Goal: Task Accomplishment & Management: Complete application form

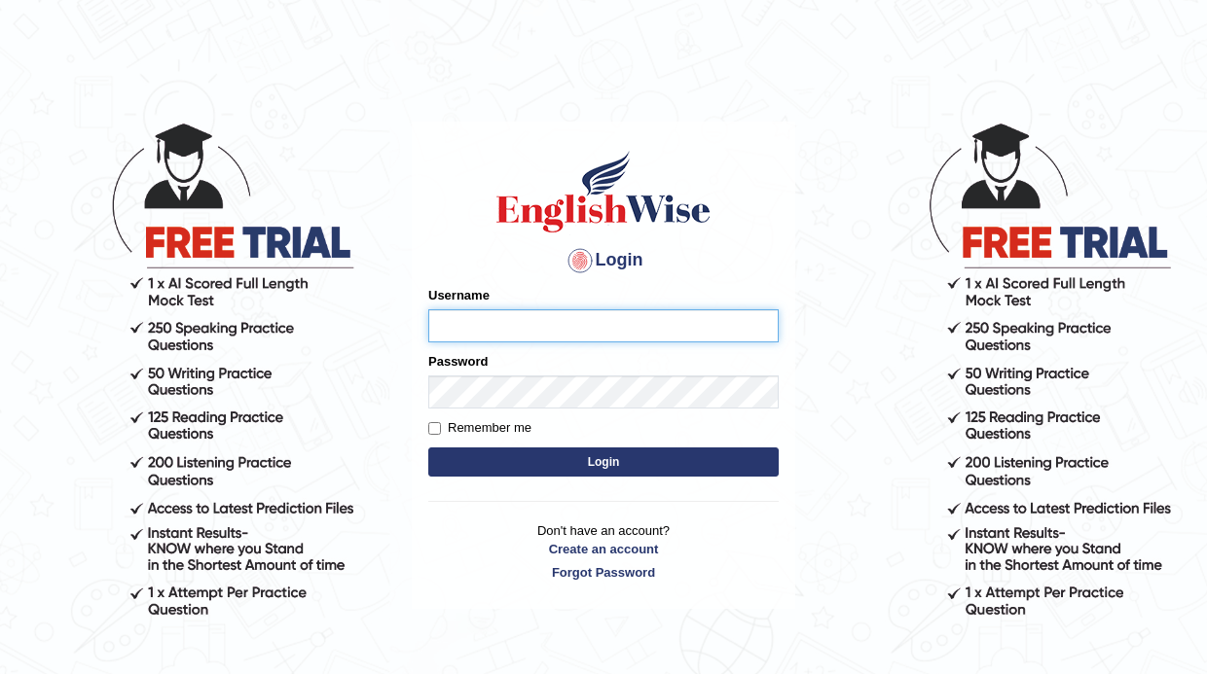
type input "Maha5096"
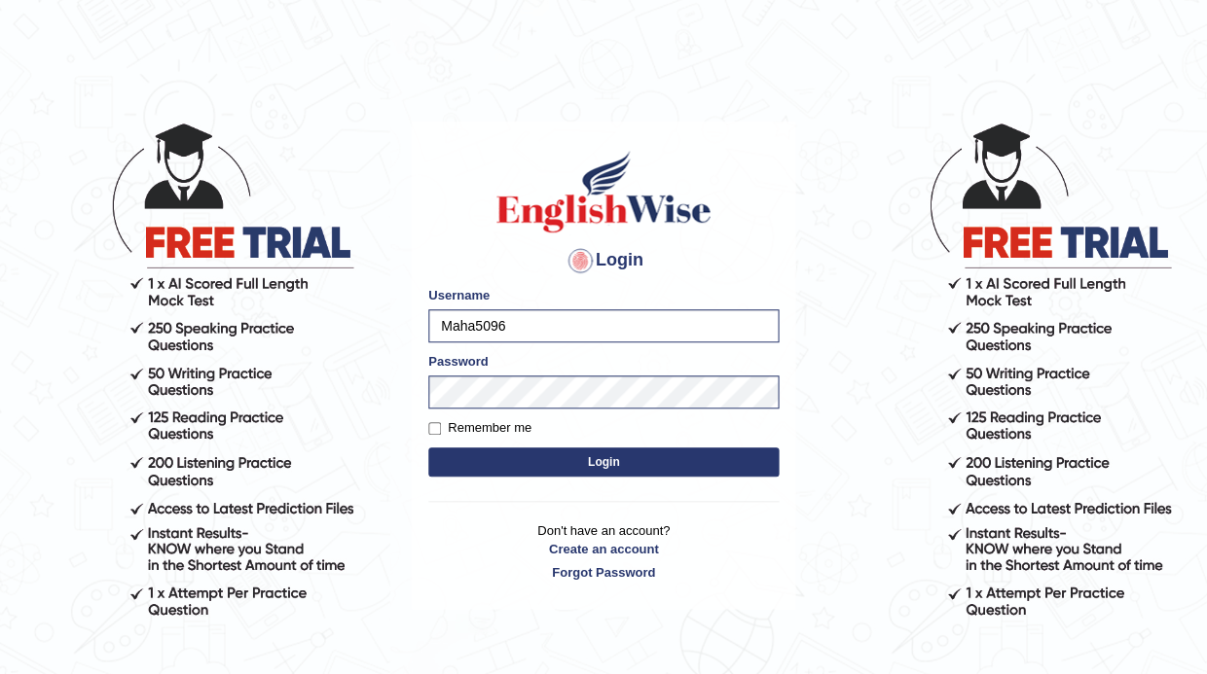
click at [447, 430] on label "Remember me" at bounding box center [479, 427] width 103 height 19
click at [441, 430] on input "Remember me" at bounding box center [434, 428] width 13 height 13
checkbox input "true"
click at [551, 453] on button "Login" at bounding box center [603, 462] width 350 height 29
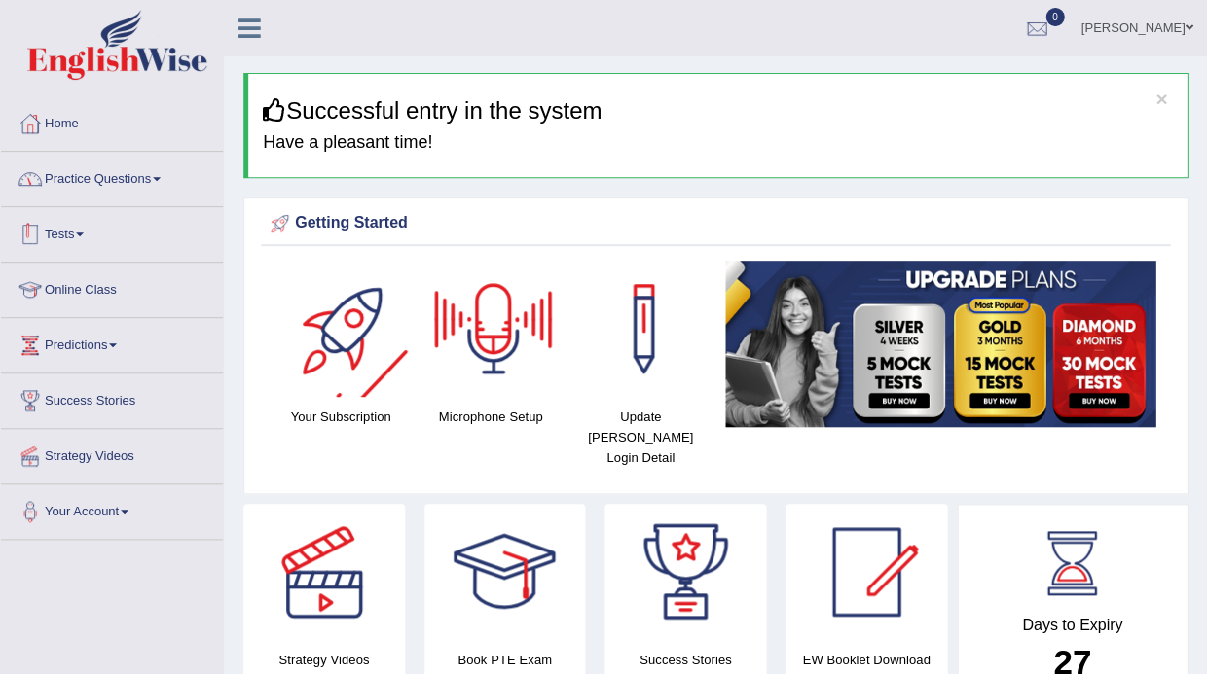
click at [128, 162] on link "Practice Questions" at bounding box center [112, 176] width 222 height 49
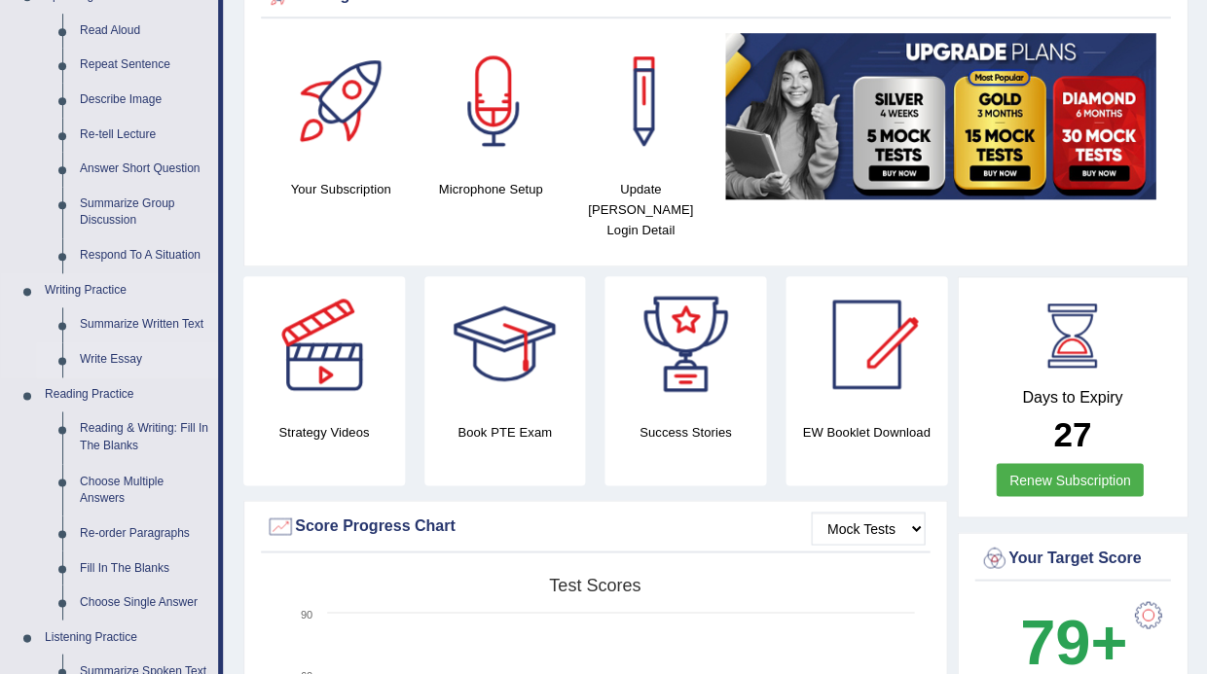
scroll to position [233, 0]
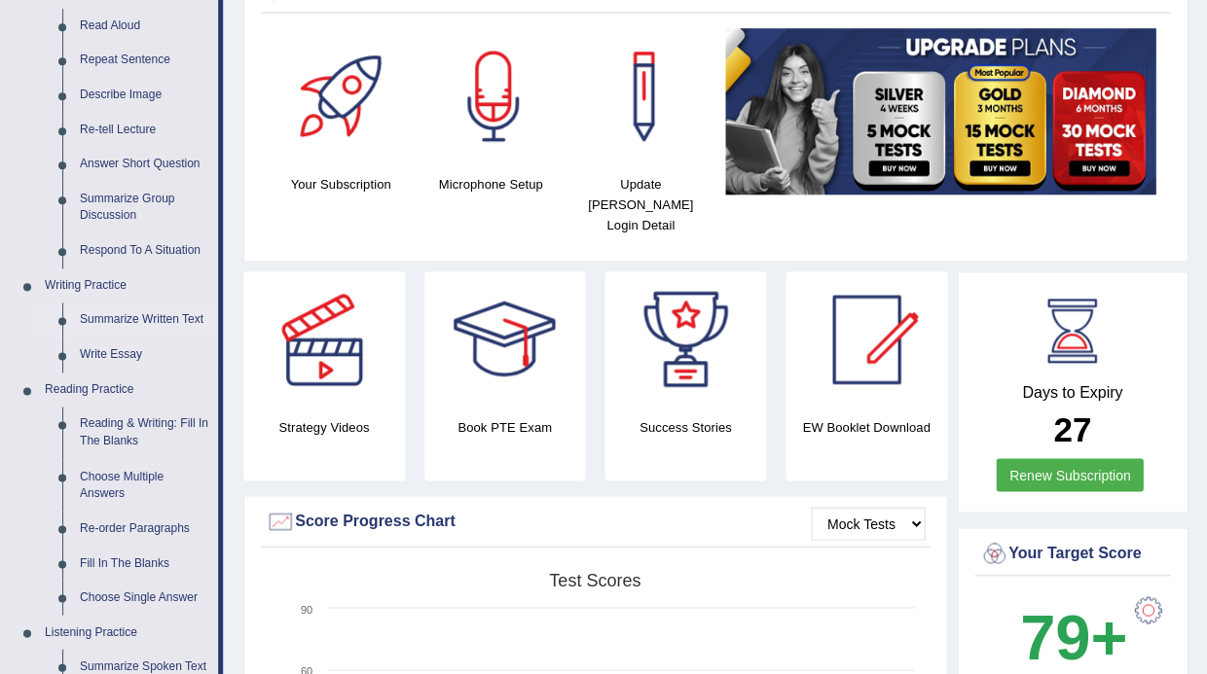
click at [120, 324] on link "Summarize Written Text" at bounding box center [144, 320] width 147 height 35
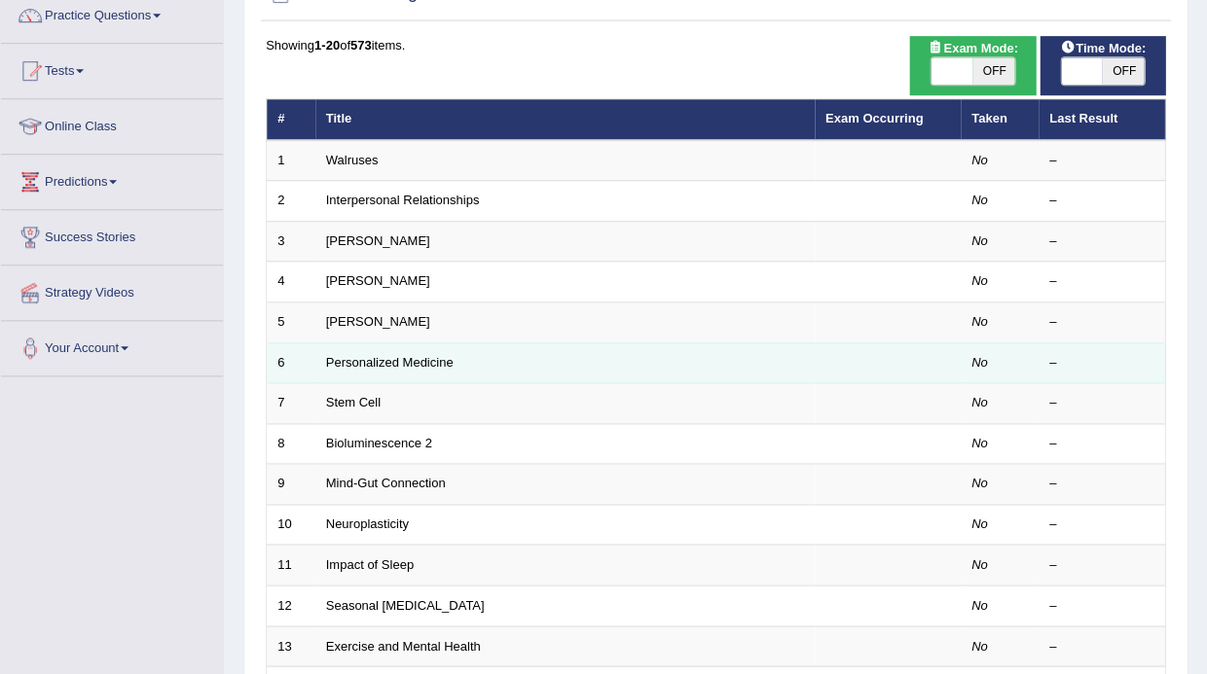
scroll to position [166, 0]
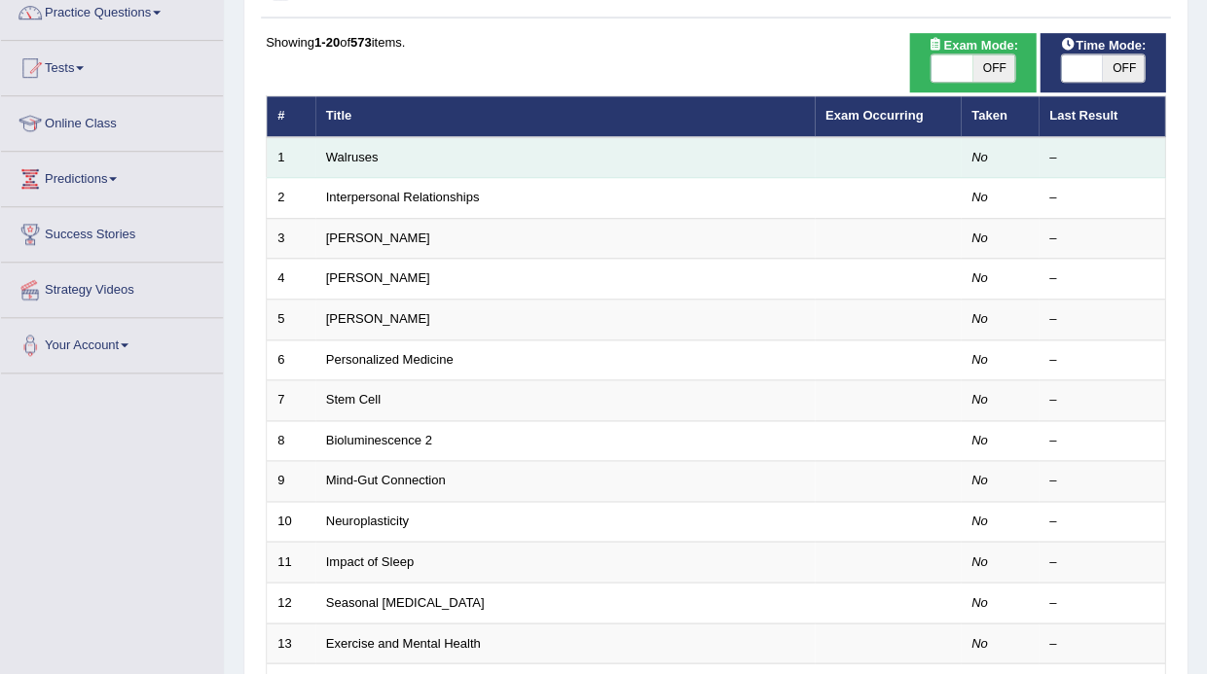
click at [352, 142] on td "Walruses" at bounding box center [564, 157] width 499 height 41
click at [352, 153] on link "Walruses" at bounding box center [352, 157] width 53 height 15
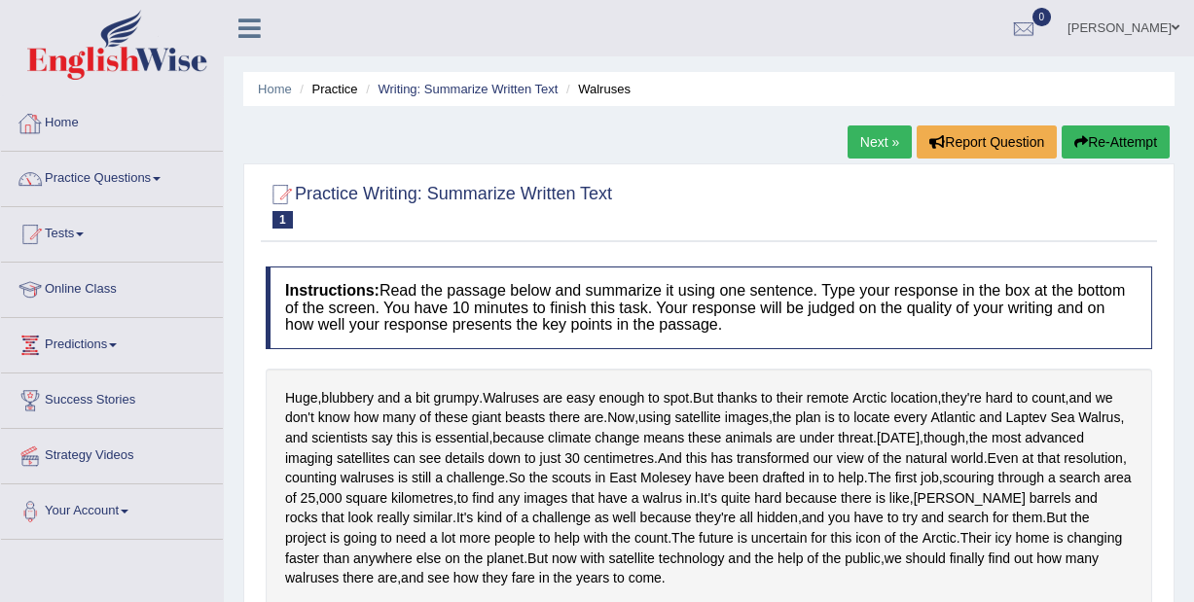
click at [87, 129] on link "Home" at bounding box center [112, 120] width 222 height 49
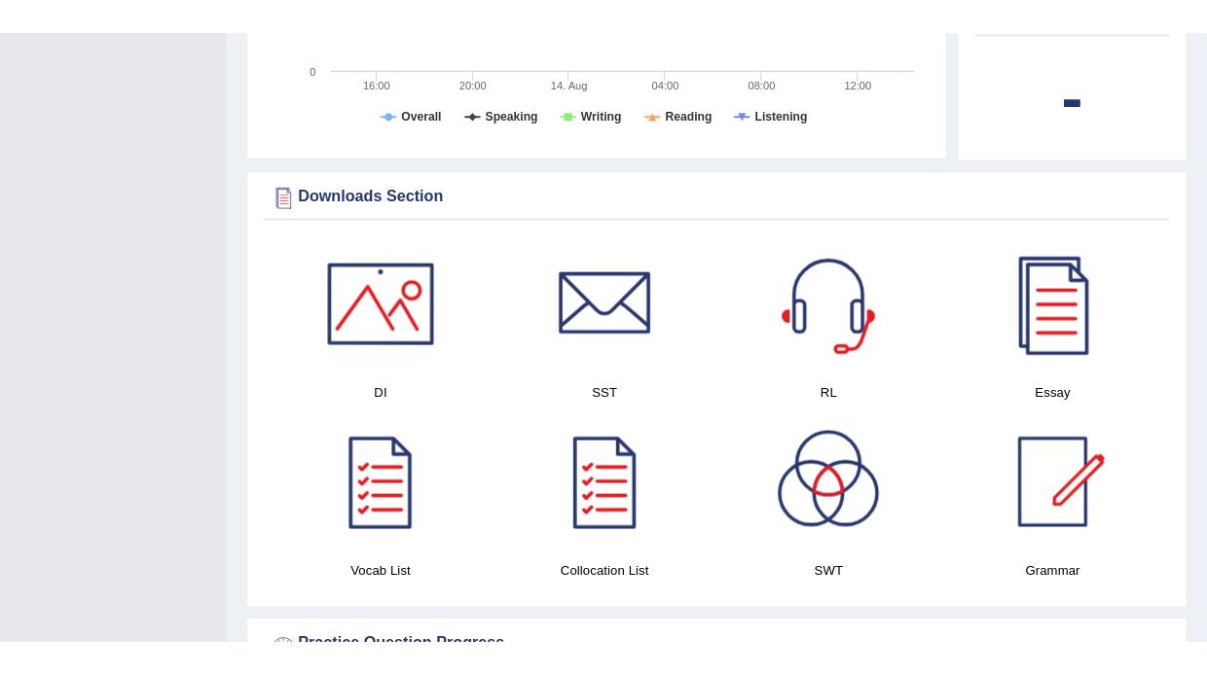
scroll to position [986, 0]
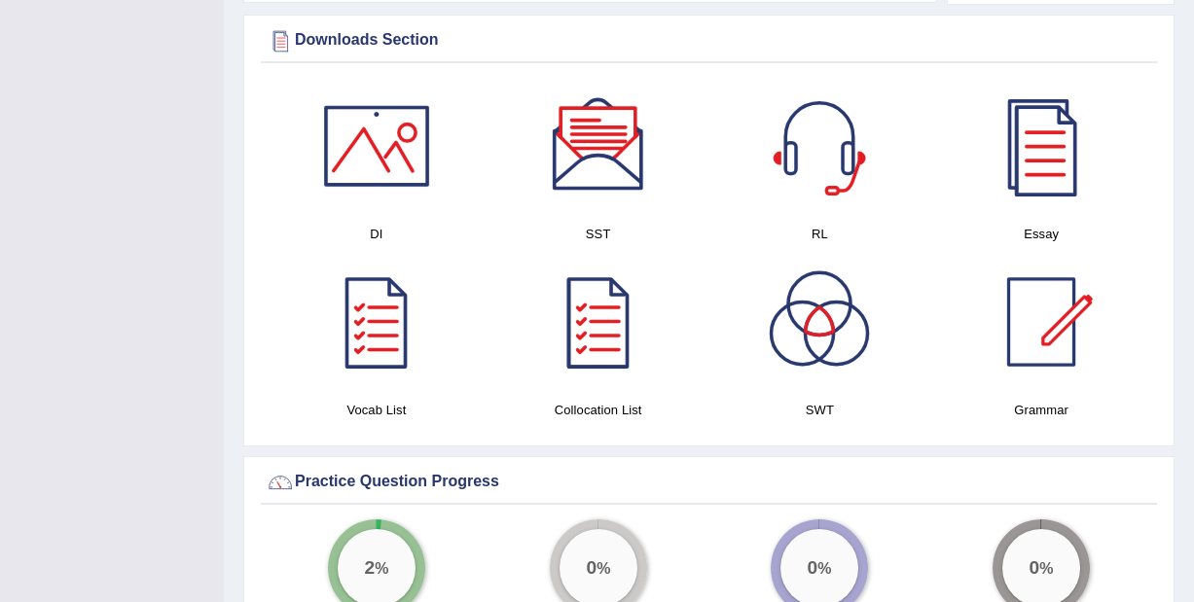
click at [816, 300] on div at bounding box center [819, 322] width 136 height 136
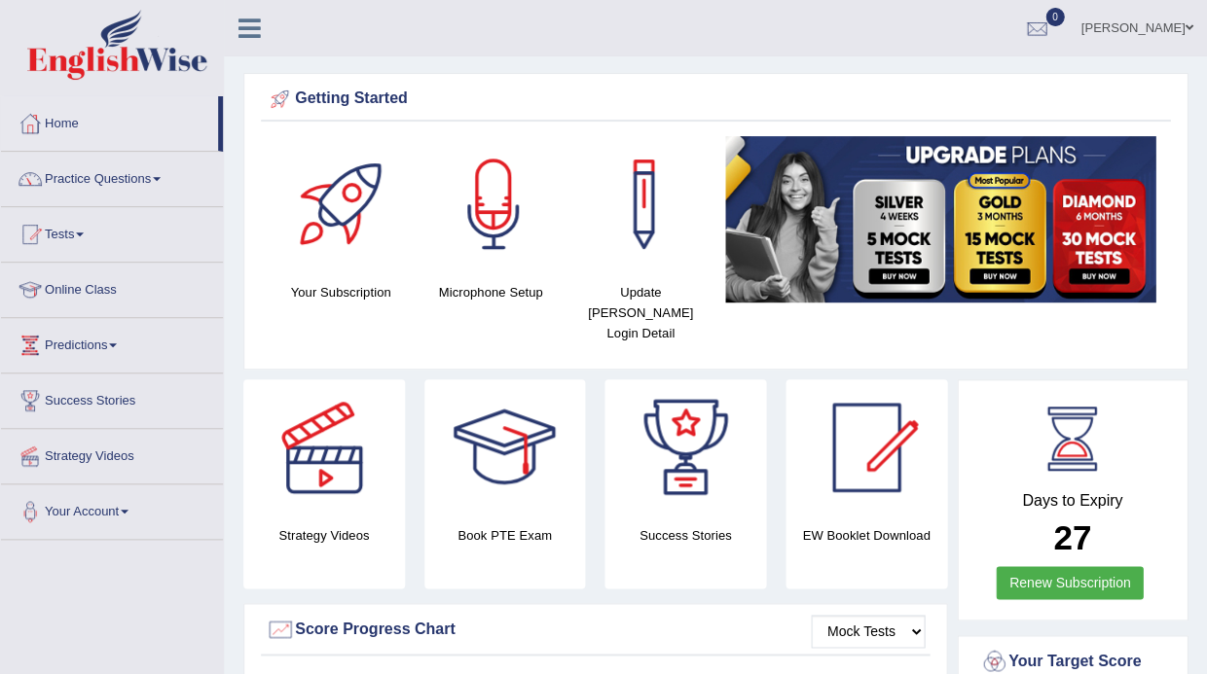
scroll to position [0, 0]
click at [101, 178] on link "Practice Questions" at bounding box center [112, 176] width 222 height 49
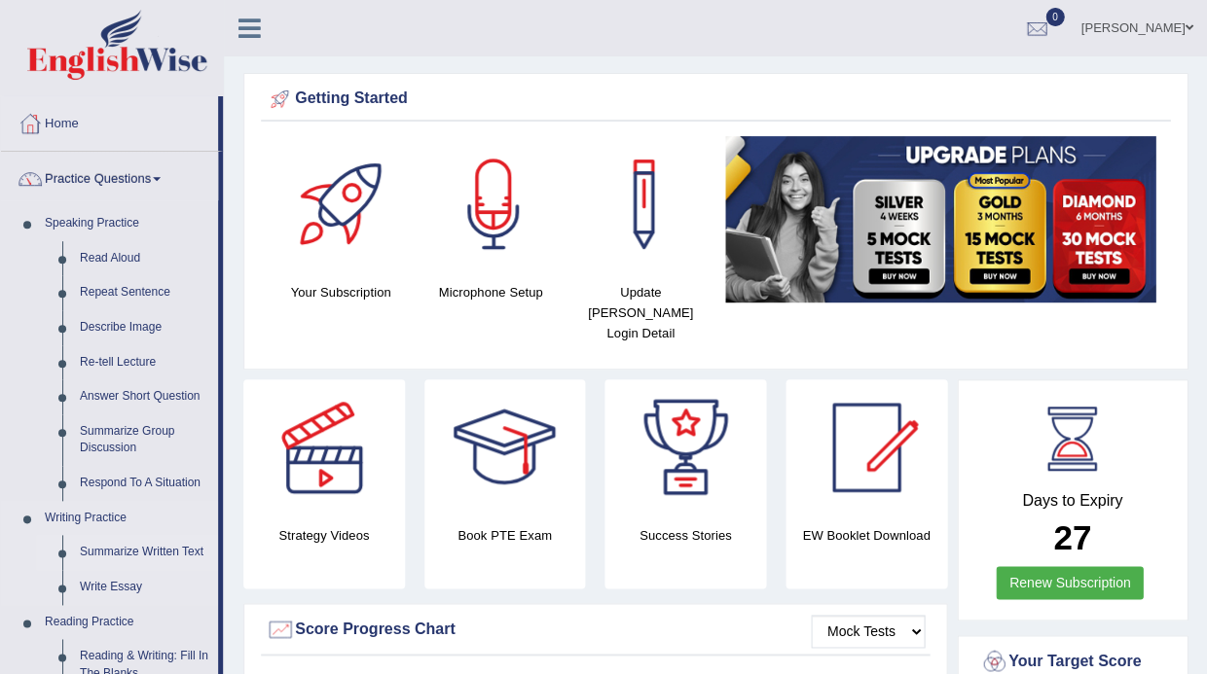
click at [112, 545] on link "Summarize Written Text" at bounding box center [144, 552] width 147 height 35
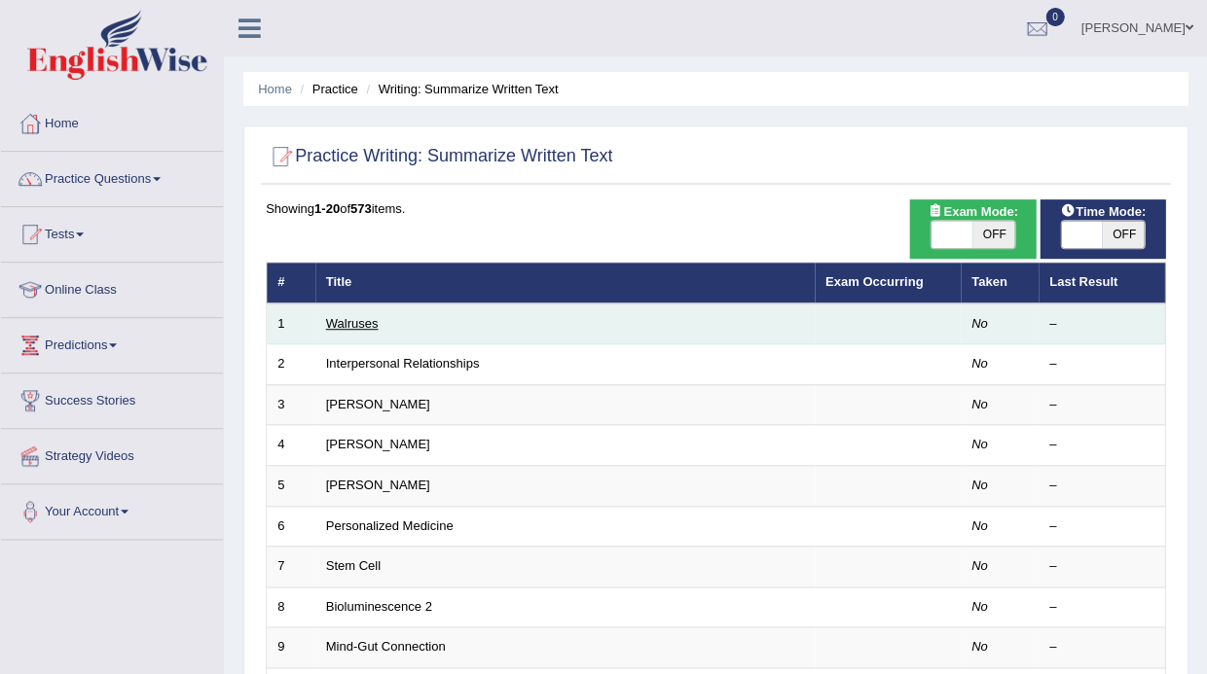
click at [363, 322] on link "Walruses" at bounding box center [352, 323] width 53 height 15
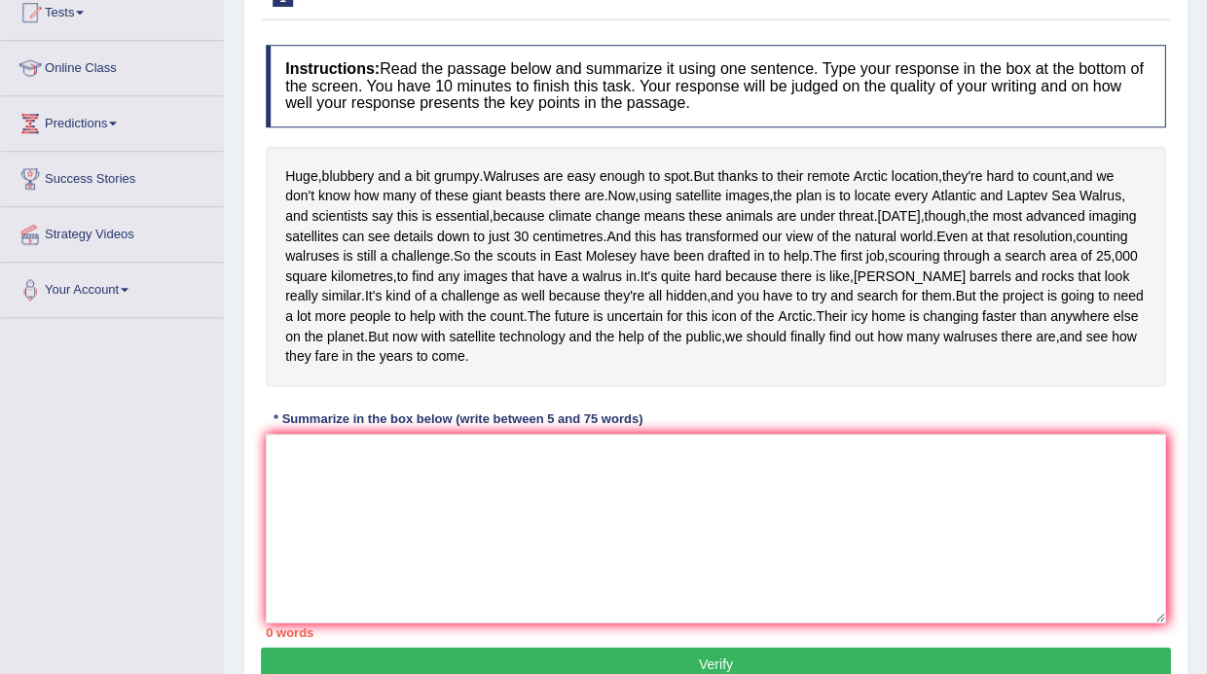
scroll to position [233, 0]
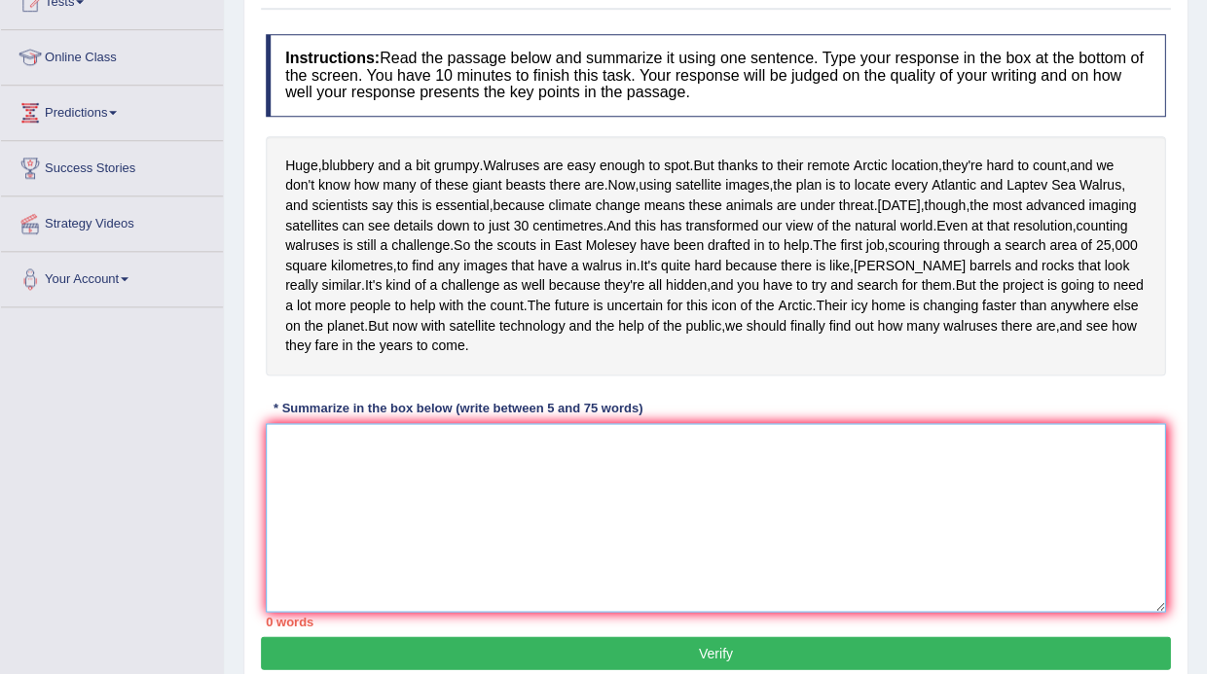
click at [477, 558] on textarea at bounding box center [715, 517] width 899 height 189
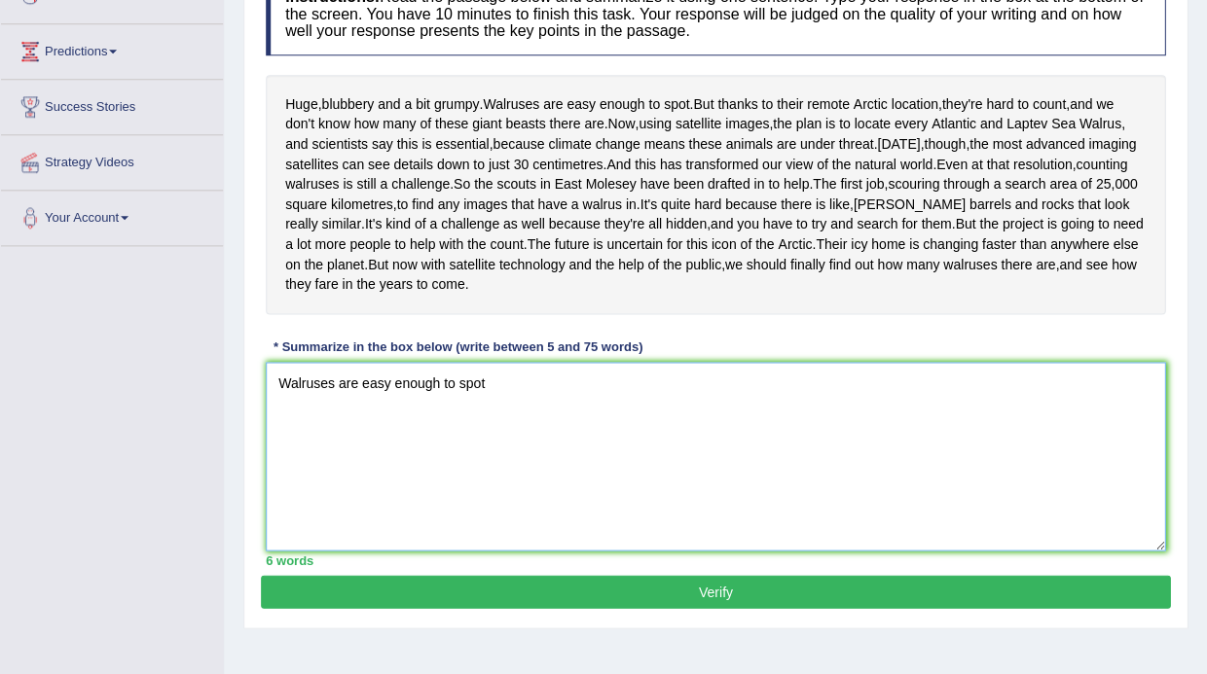
scroll to position [296, 0]
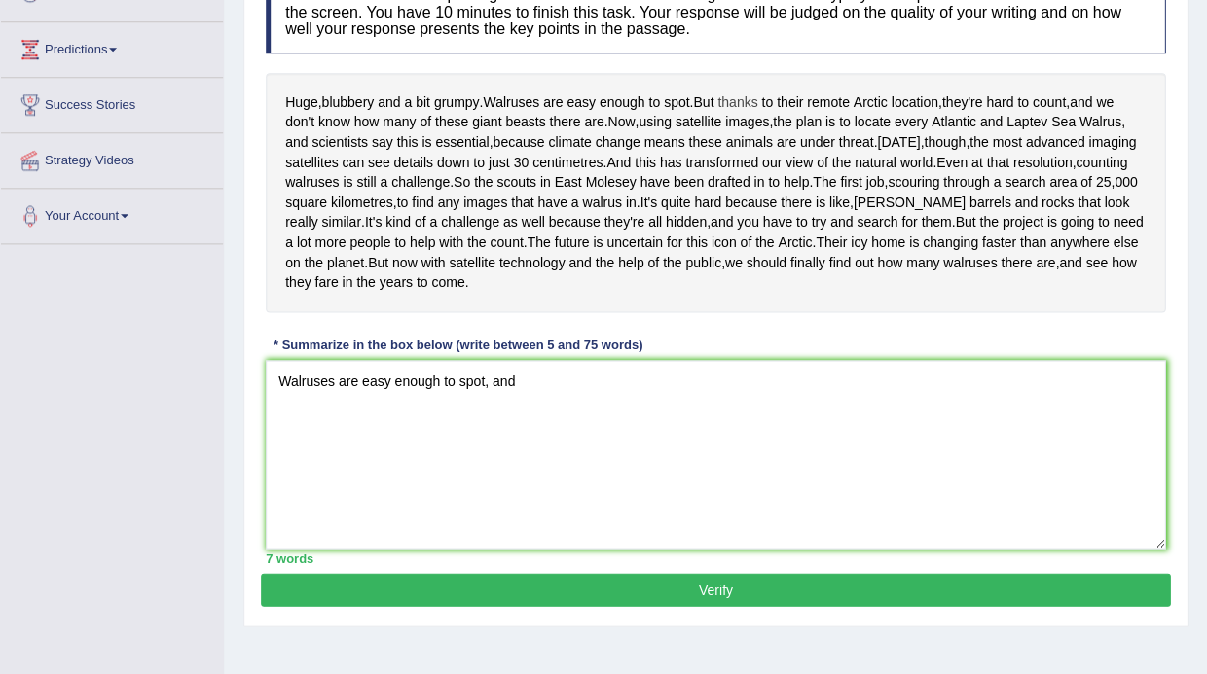
click at [745, 100] on span "thanks" at bounding box center [737, 102] width 40 height 20
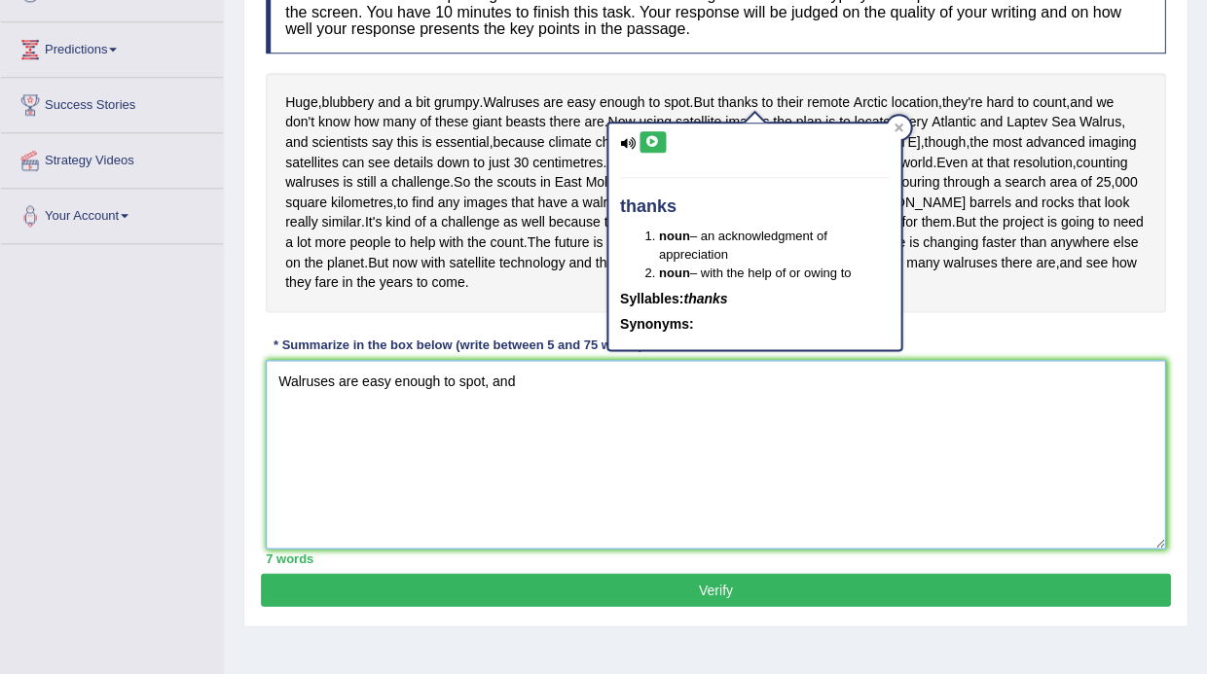
click at [621, 463] on textarea "Walruses are easy enough to spot, and" at bounding box center [715, 454] width 899 height 189
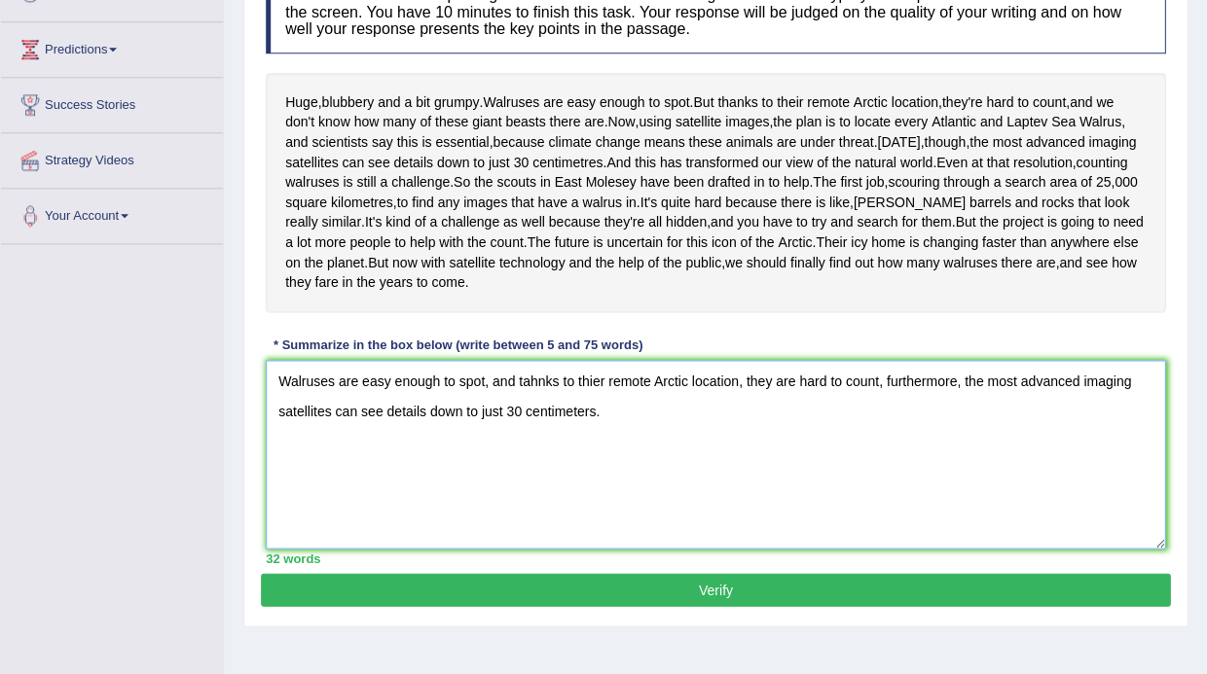
click at [874, 549] on textarea "Walruses are easy enough to spot, and tahnks to thier remote Arctic location, t…" at bounding box center [715, 454] width 899 height 189
click at [534, 446] on textarea "Walruses are easy enough to spot, and tahnks to thier remote Arctic location, t…" at bounding box center [715, 454] width 899 height 189
click at [963, 486] on textarea "Walruses are easy enough to spot, and thanks to thier remote Arctic location, t…" at bounding box center [715, 454] width 899 height 189
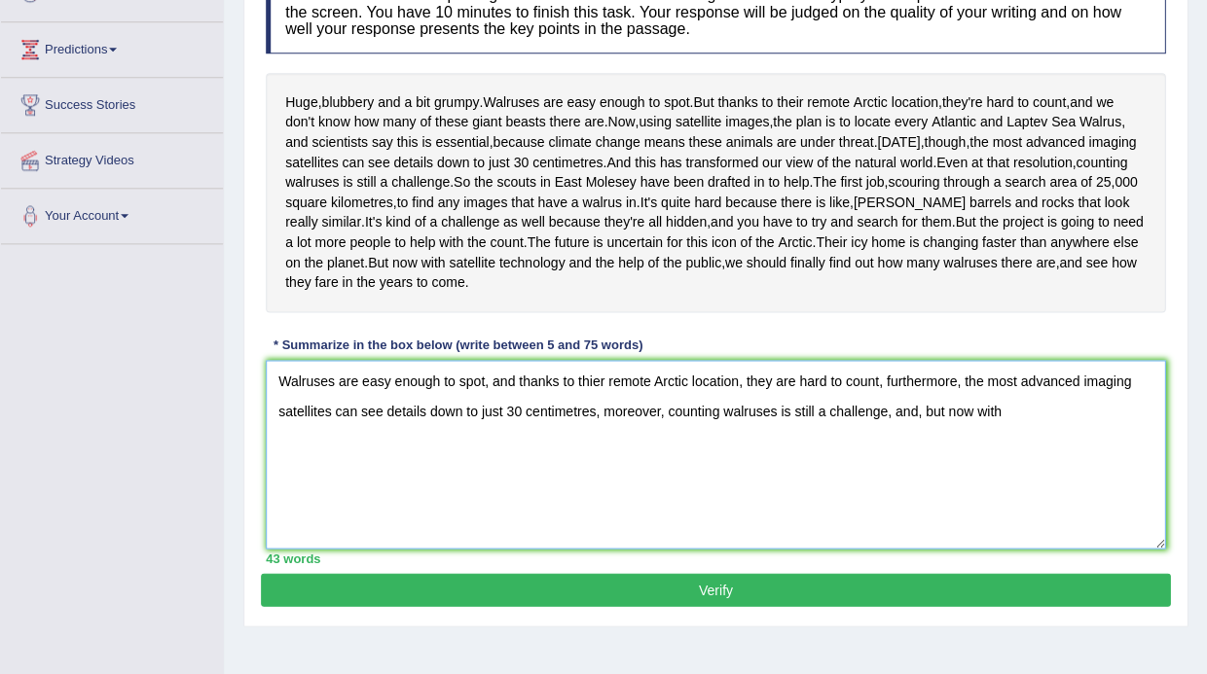
click at [934, 480] on textarea "Walruses are easy enough to spot, and thanks to thier remote Arctic location, t…" at bounding box center [715, 454] width 899 height 189
click at [1033, 487] on textarea "Walruses are easy enough to spot, and thanks to thier remote Arctic location, t…" at bounding box center [715, 454] width 899 height 189
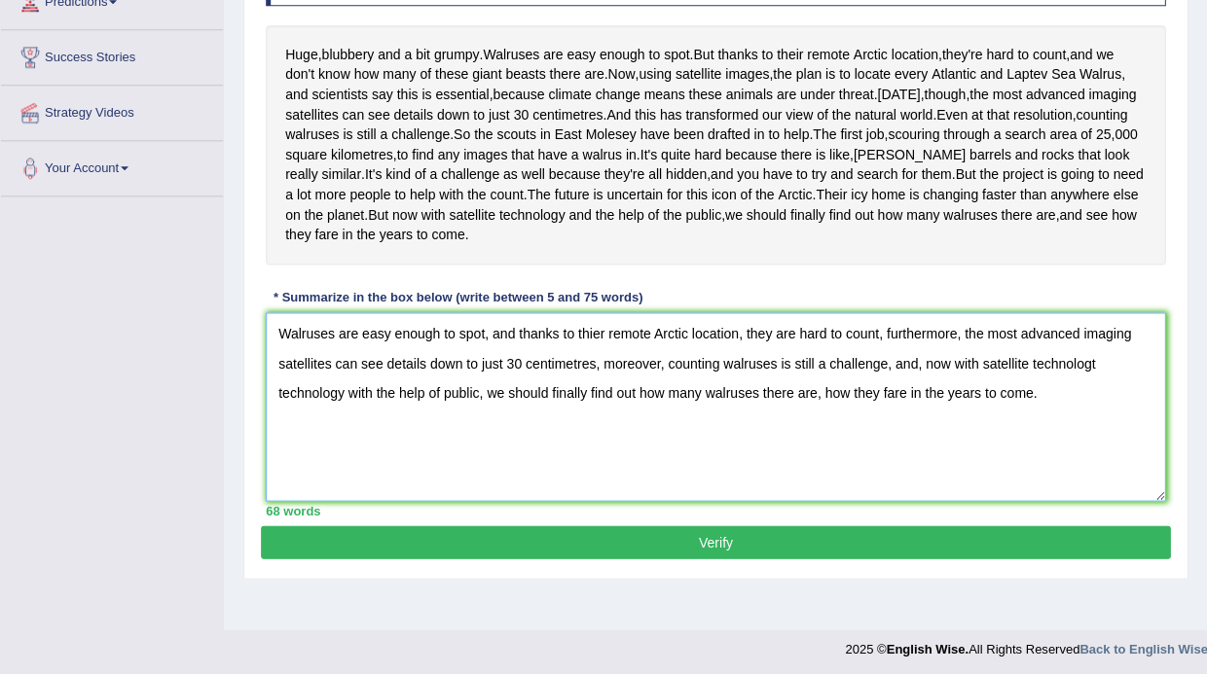
scroll to position [343, 0]
click at [1087, 434] on textarea "Walruses are easy enough to spot, and thanks to thier remote Arctic location, t…" at bounding box center [715, 406] width 899 height 189
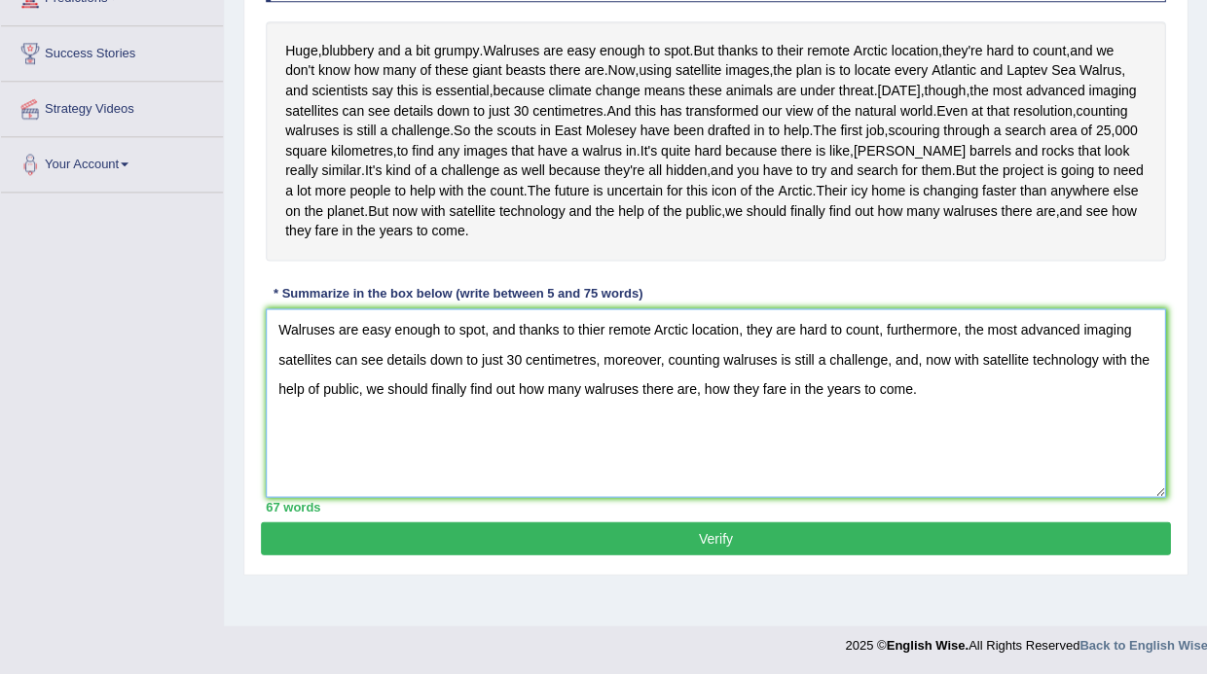
type textarea "Walruses are easy enough to spot, and thanks to thier remote Arctic location, t…"
click at [713, 555] on button "Verify" at bounding box center [715, 538] width 909 height 33
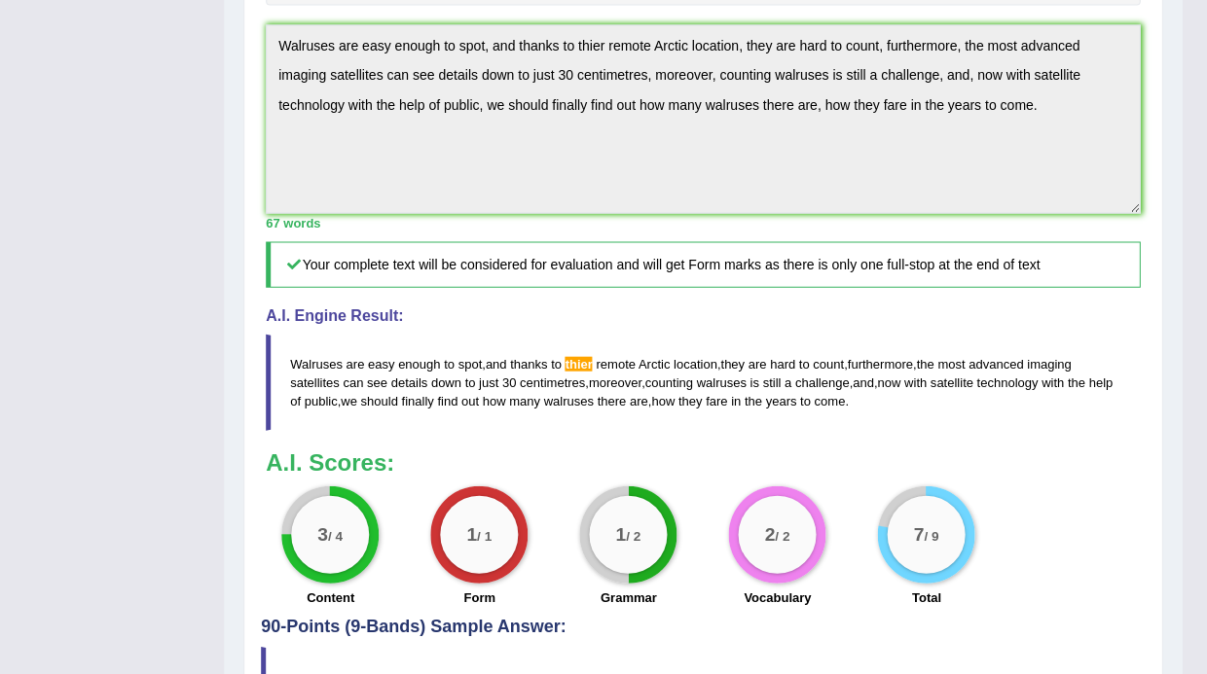
scroll to position [608, 0]
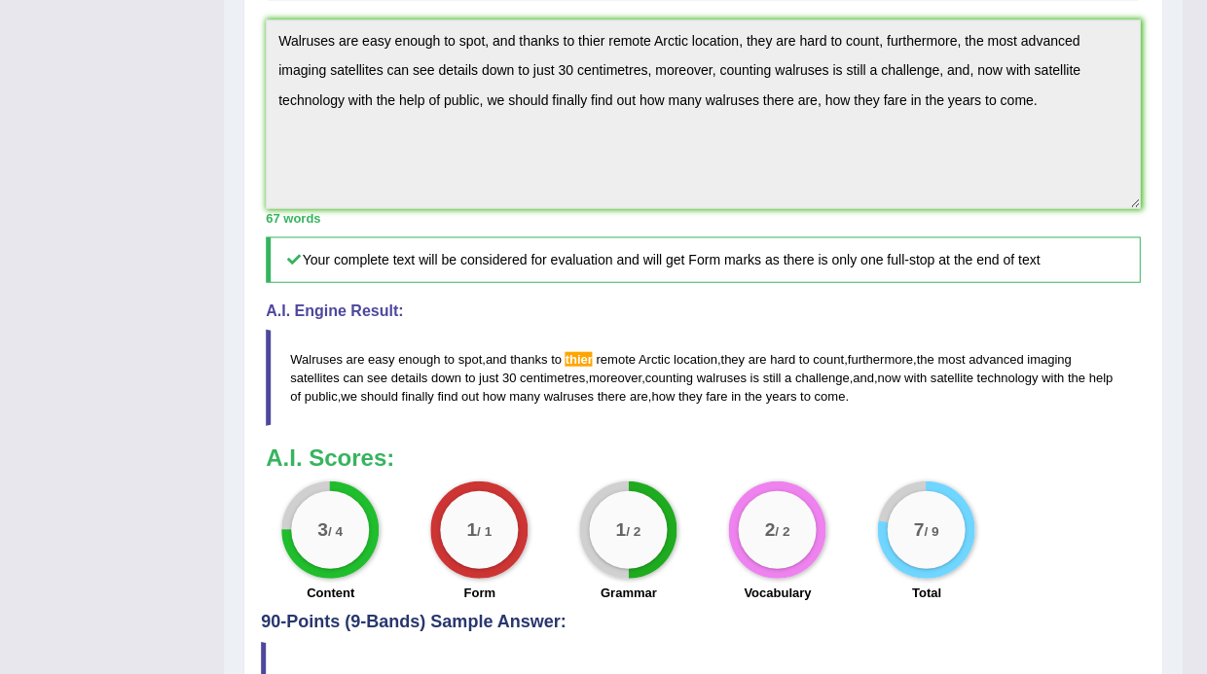
drag, startPoint x: 296, startPoint y: 422, endPoint x: 801, endPoint y: 437, distance: 505.2
click at [801, 425] on blockquote "Walruses are easy enough to spot , and thanks to thier remote Arctic location ,…" at bounding box center [703, 377] width 874 height 96
drag, startPoint x: 877, startPoint y: 460, endPoint x: 707, endPoint y: 429, distance: 172.1
click at [707, 425] on blockquote "Walruses are easy enough to spot , and thanks to thier remote Arctic location ,…" at bounding box center [703, 377] width 874 height 96
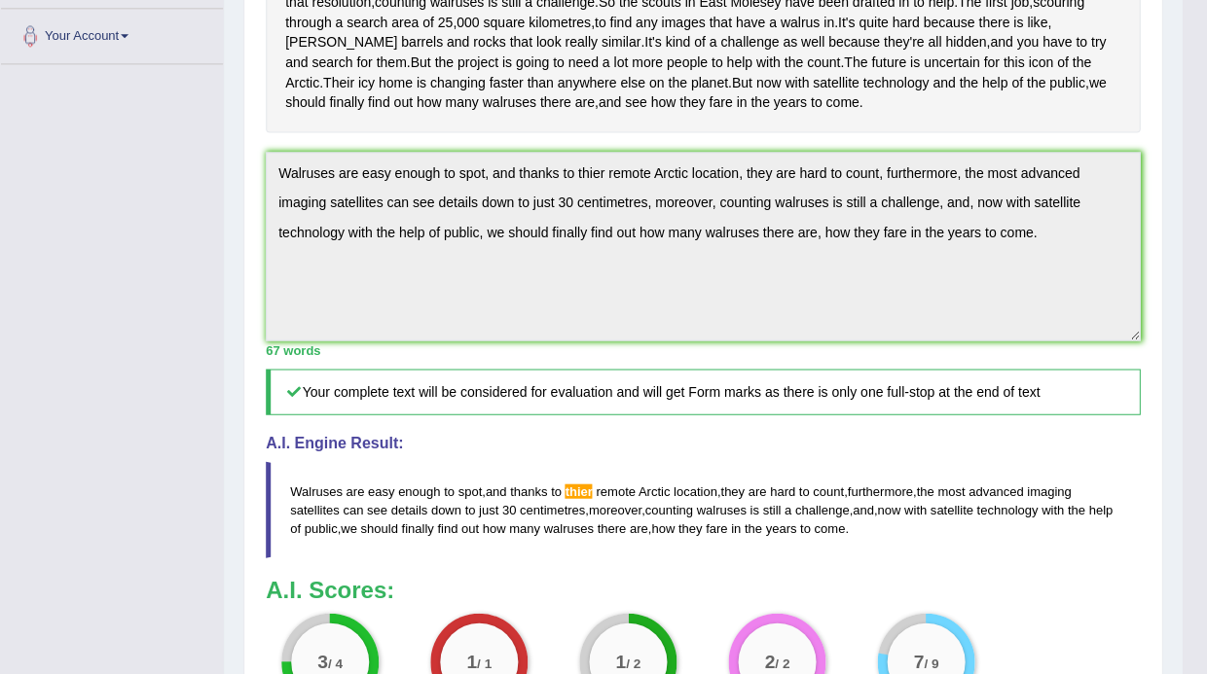
scroll to position [459, 0]
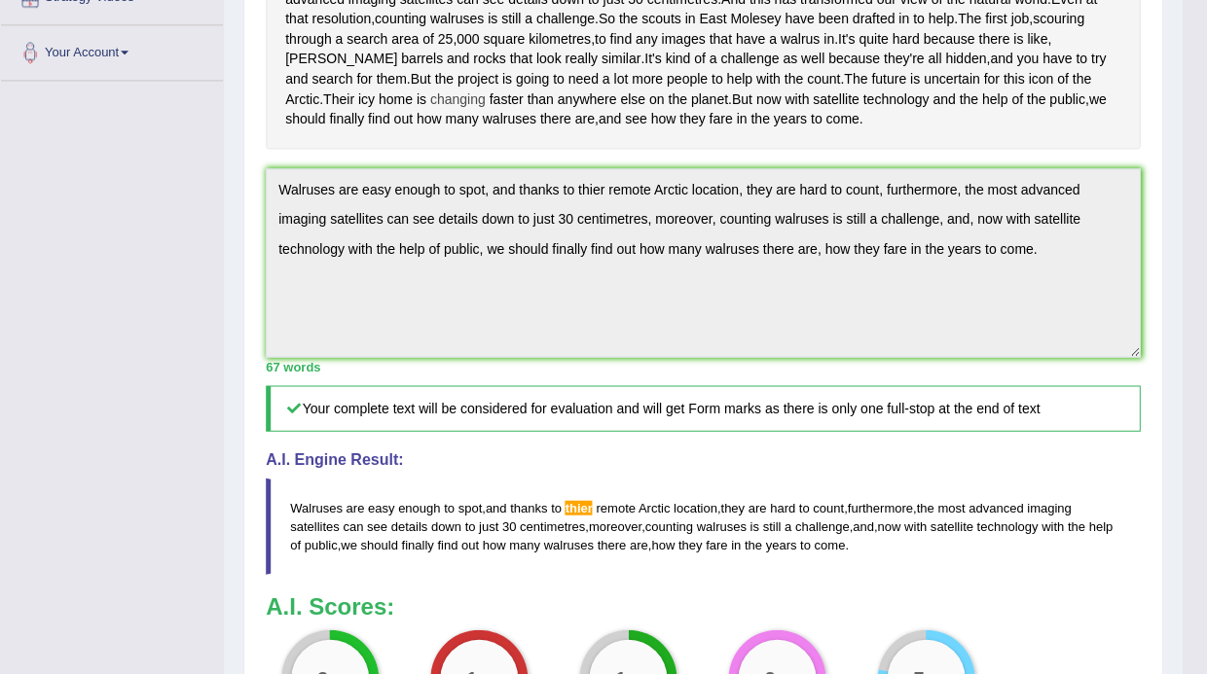
drag, startPoint x: 590, startPoint y: 149, endPoint x: 609, endPoint y: 160, distance: 22.2
click at [609, 149] on div "Huge , blubbery and a bit grumpy . Walruses are easy enough to spot . But thank…" at bounding box center [703, 29] width 874 height 239
click at [1064, 324] on div "Instructions: Read the passage below and summarize it using one sentence. Type …" at bounding box center [703, 279] width 884 height 963
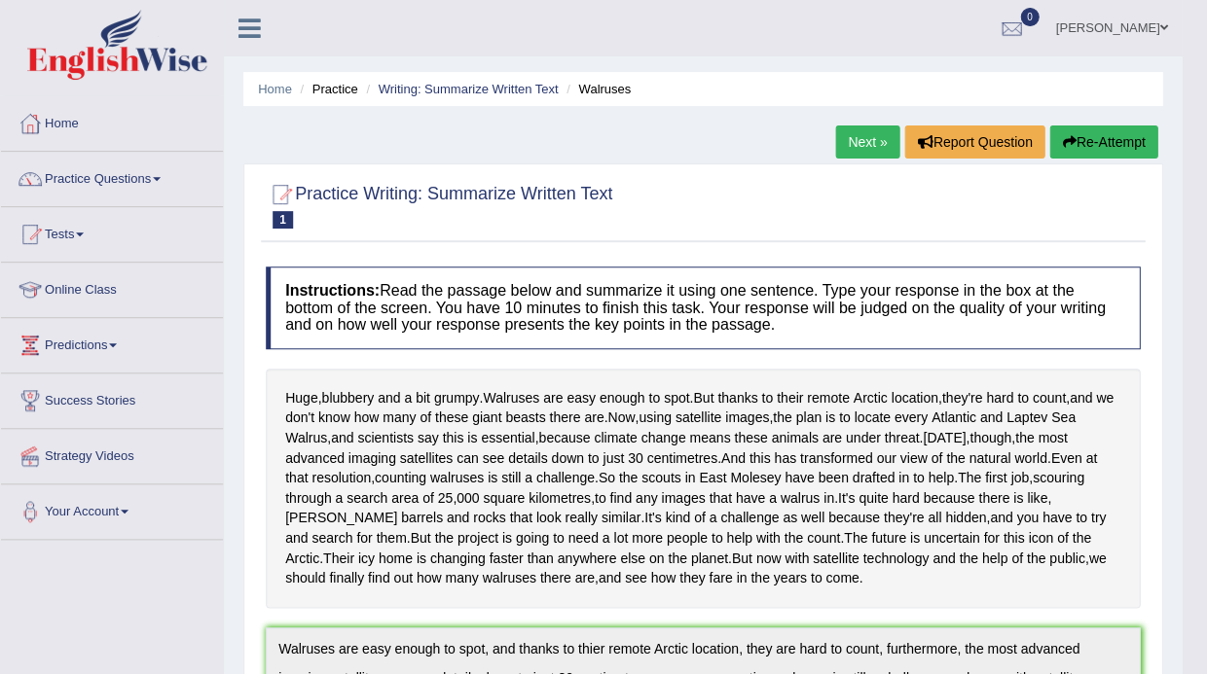
scroll to position [0, 0]
click at [1110, 134] on button "Re-Attempt" at bounding box center [1103, 142] width 108 height 33
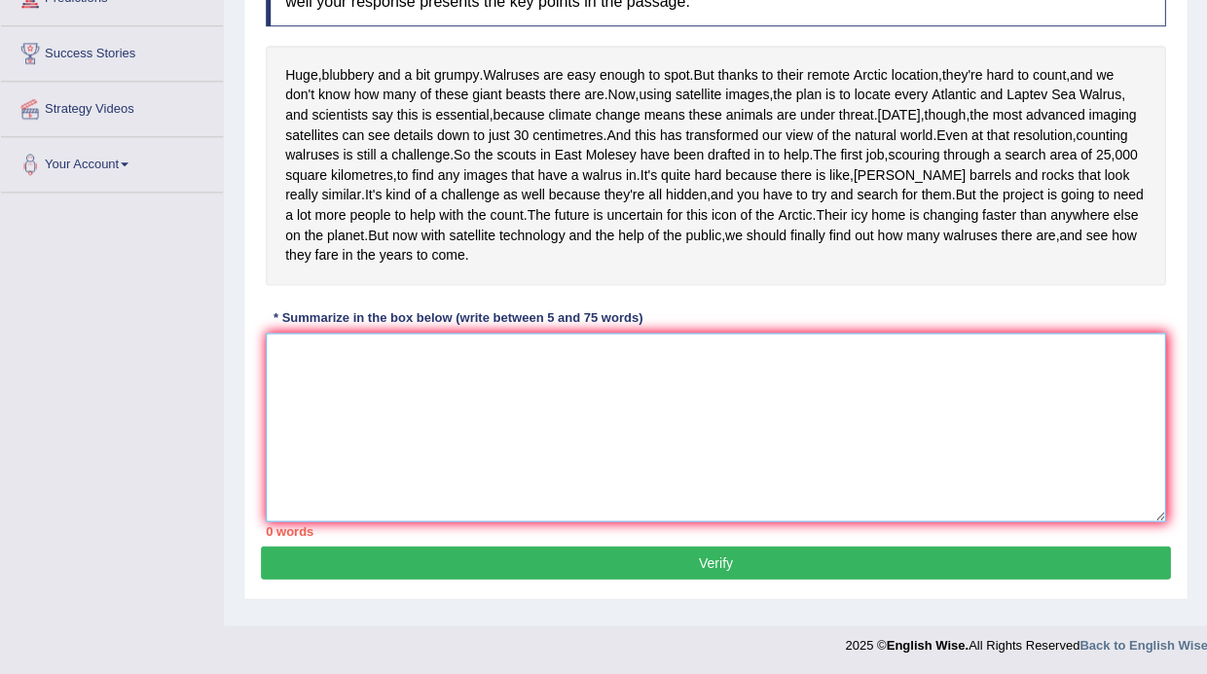
click at [567, 378] on textarea at bounding box center [715, 427] width 899 height 189
paste textarea "Walruses are easy enough to spot, and thanks to thier remote Arctic location, t…"
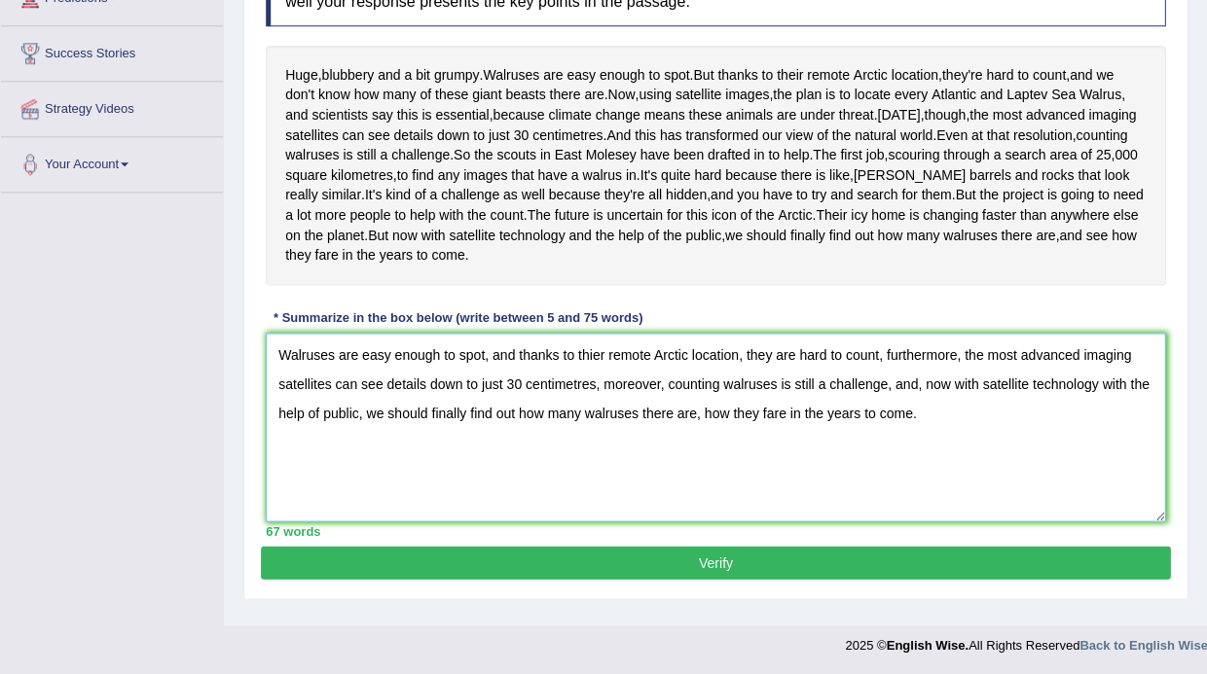
click at [593, 369] on textarea "Walruses are easy enough to spot, and thanks to thier remote Arctic location, t…" at bounding box center [715, 427] width 899 height 189
click at [862, 369] on textarea "Walruses are easy enough to spot, and thanks to the remote Arctic location, the…" at bounding box center [715, 427] width 899 height 189
click at [1058, 376] on textarea "Walruses are easy enough to spot, and thanks to the remote Arctic location, the…" at bounding box center [715, 427] width 899 height 189
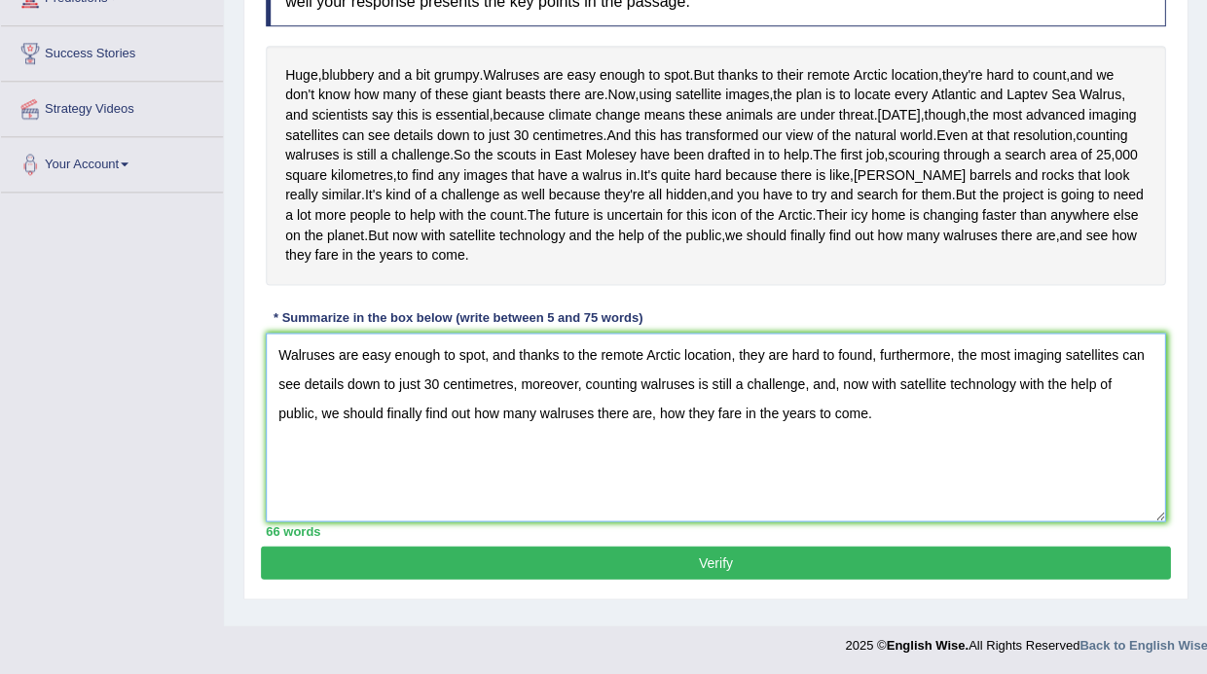
click at [518, 430] on textarea "Walruses are easy enough to spot, and thanks to the remote Arctic location, the…" at bounding box center [715, 427] width 899 height 189
click at [656, 440] on textarea "Walruses are easy enough to spot, and thanks to the remote Arctic location, the…" at bounding box center [715, 427] width 899 height 189
click at [691, 427] on textarea "Walruses are easy enough to spot, and thanks to the remote Arctic location, the…" at bounding box center [715, 427] width 899 height 189
drag, startPoint x: 533, startPoint y: 431, endPoint x: 631, endPoint y: 430, distance: 97.3
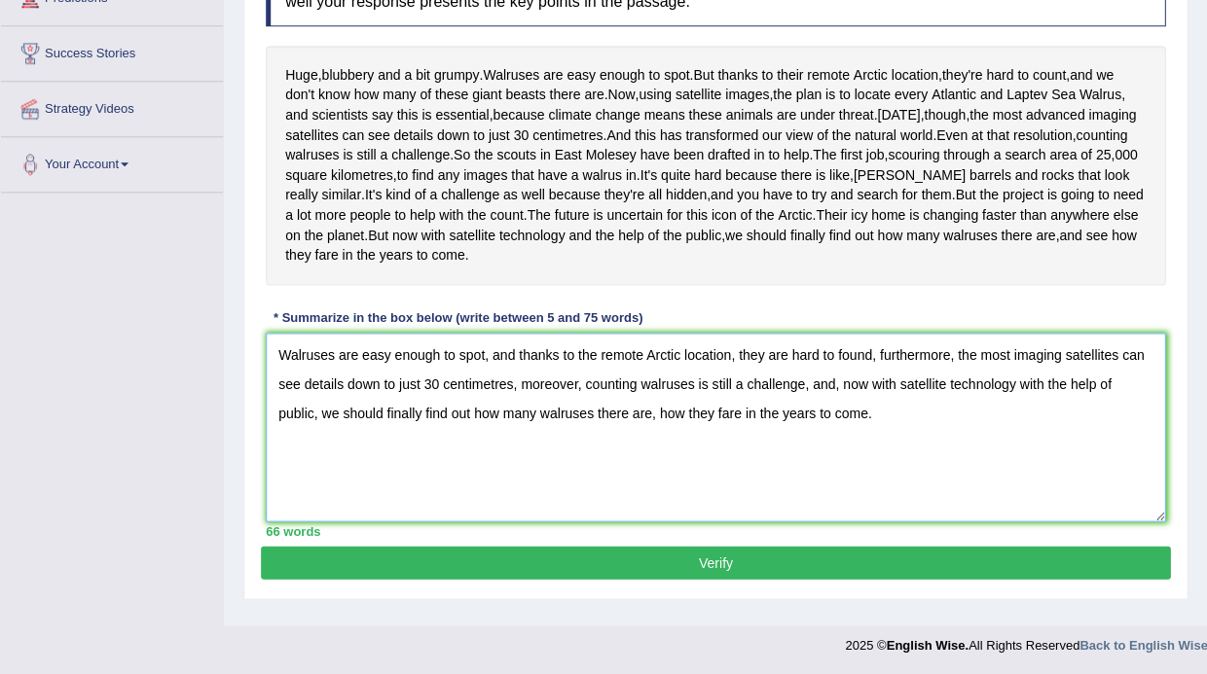
click at [631, 430] on textarea "Walruses are easy enough to spot, and thanks to the remote Arctic location, the…" at bounding box center [715, 427] width 899 height 189
click at [648, 423] on textarea "Walruses are easy enough to spot, and thanks to the remote Arctic location, the…" at bounding box center [715, 427] width 899 height 189
click at [596, 427] on textarea "Walruses are easy enough to spot, and thanks to the remote Arctic location, the…" at bounding box center [715, 427] width 899 height 189
paste textarea "are"
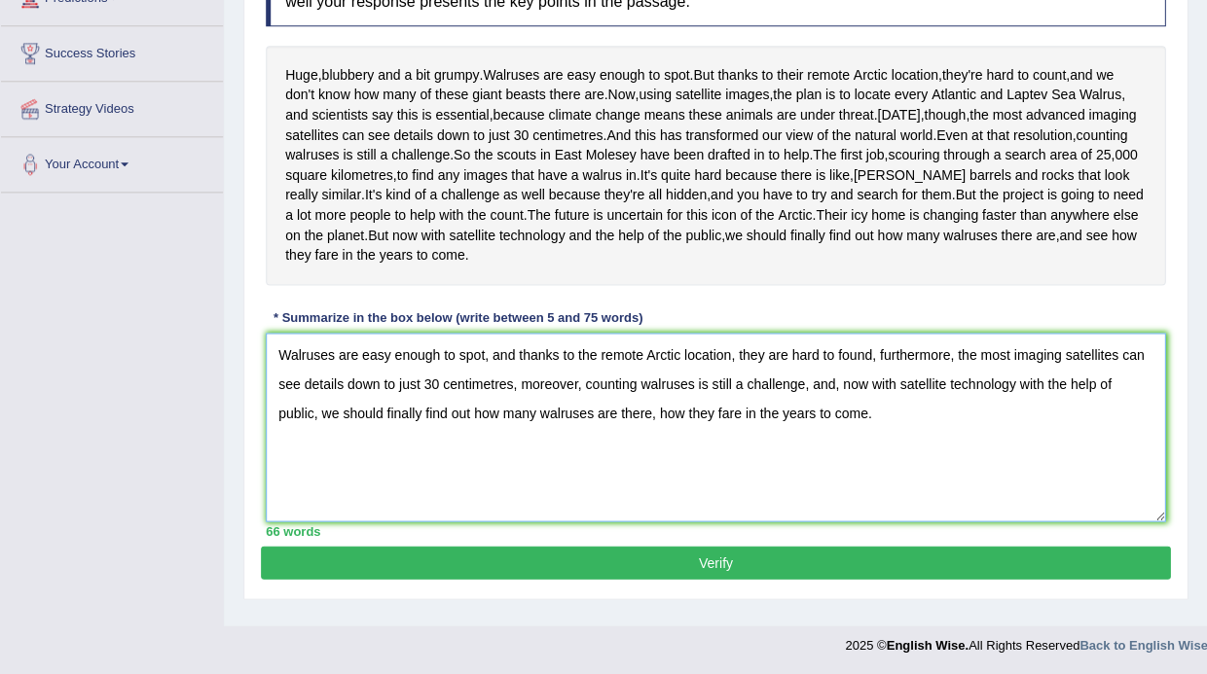
click at [659, 423] on textarea "Walruses are easy enough to spot, and thanks to the remote Arctic location, the…" at bounding box center [715, 427] width 899 height 189
click at [931, 442] on textarea "Walruses are easy enough to spot, and thanks to the remote Arctic location, the…" at bounding box center [715, 427] width 899 height 189
click at [690, 426] on textarea "Walruses are easy enough to spot, and thanks to the remote Arctic location, the…" at bounding box center [715, 427] width 899 height 189
type textarea "Walruses are easy enough to spot, and thanks to the remote Arctic location, the…"
click at [727, 579] on button "Verify" at bounding box center [715, 562] width 909 height 33
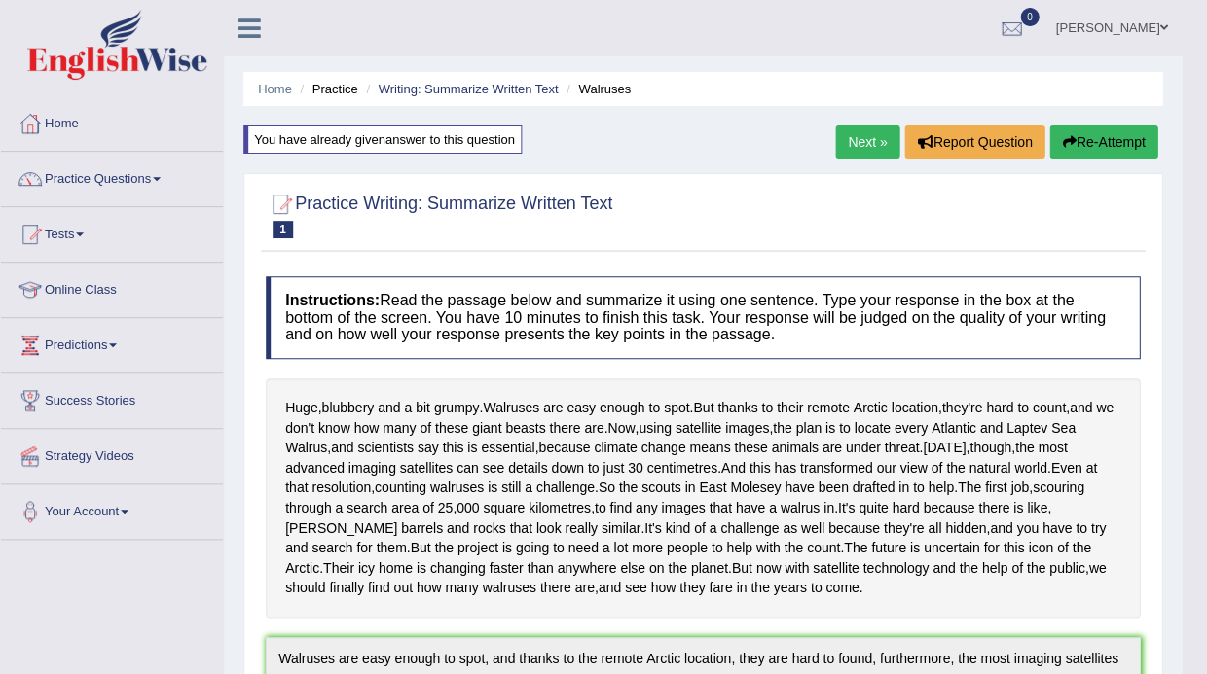
scroll to position [0, 0]
click at [77, 180] on link "Practice Questions" at bounding box center [112, 176] width 222 height 49
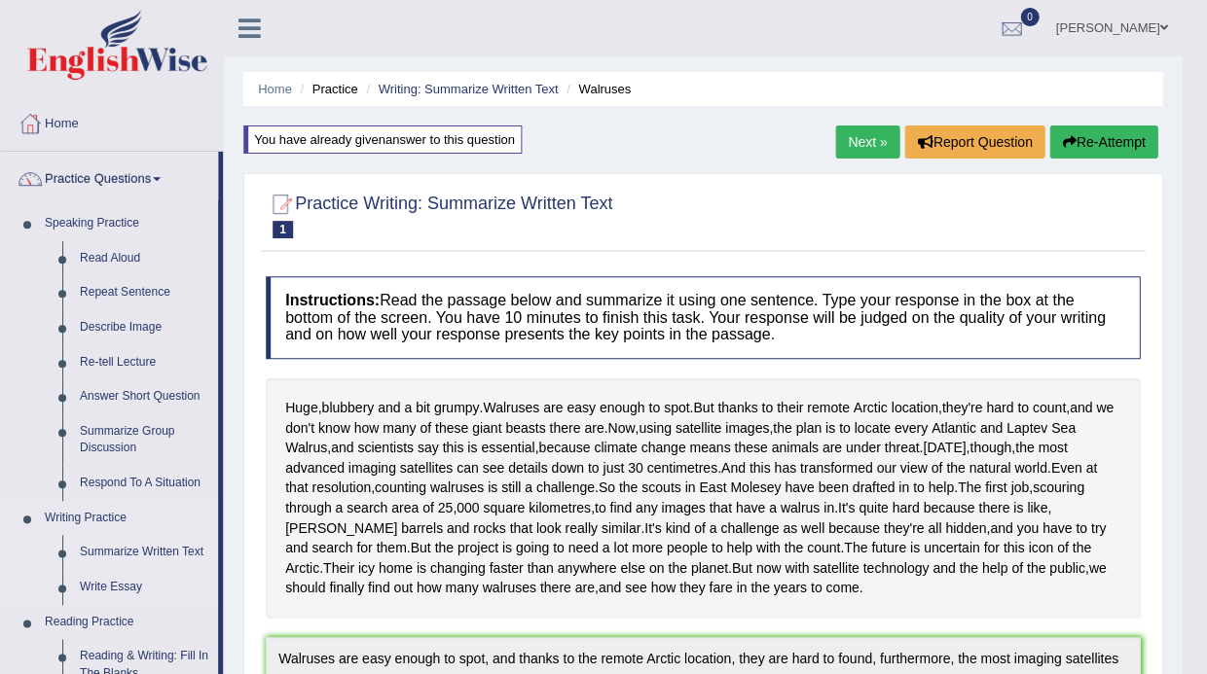
click at [117, 555] on link "Summarize Written Text" at bounding box center [144, 552] width 147 height 35
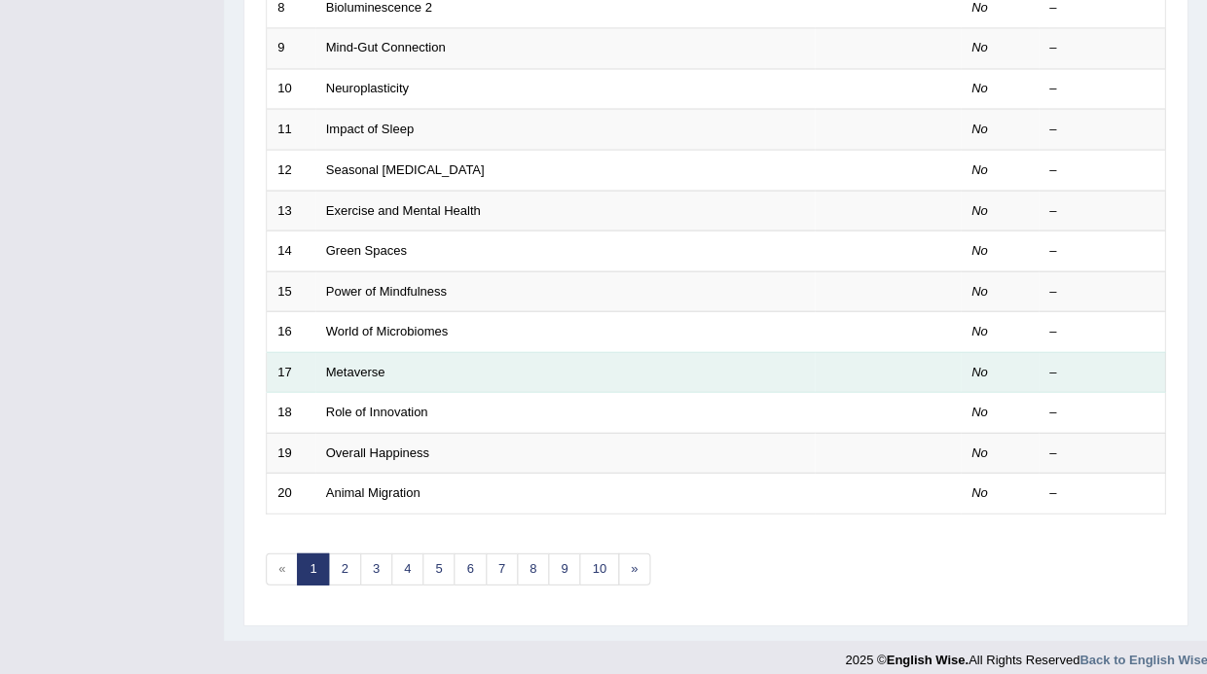
scroll to position [598, 0]
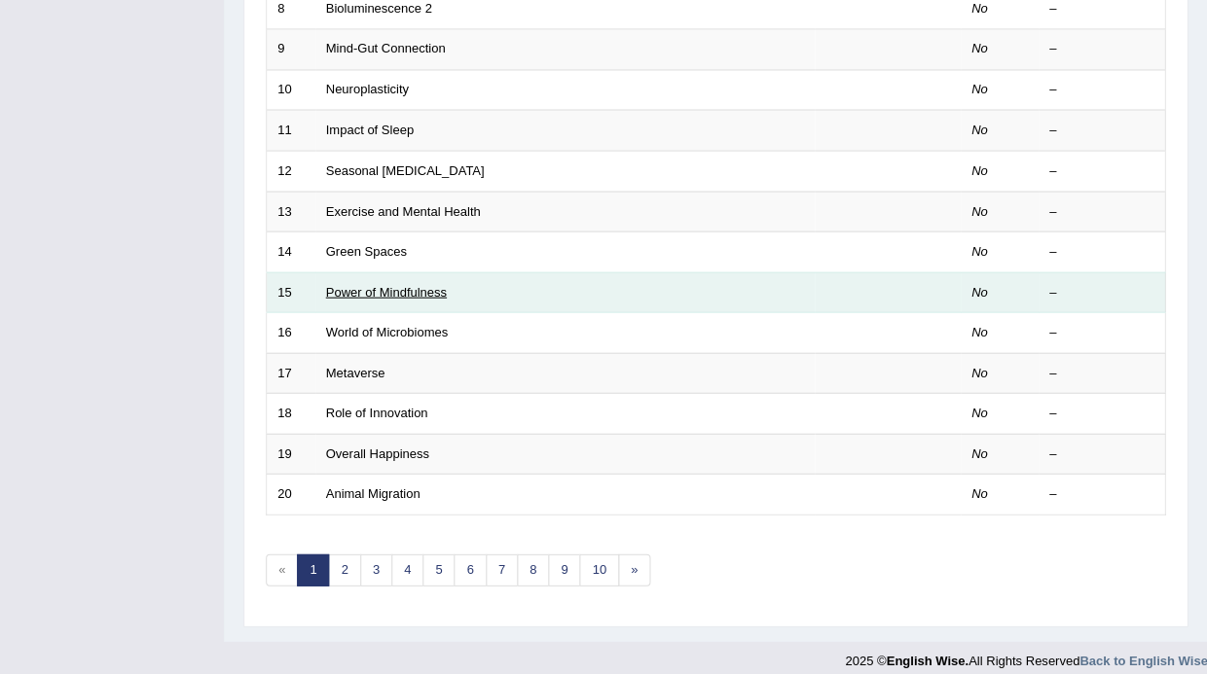
click at [384, 285] on link "Power of Mindfulness" at bounding box center [386, 291] width 121 height 15
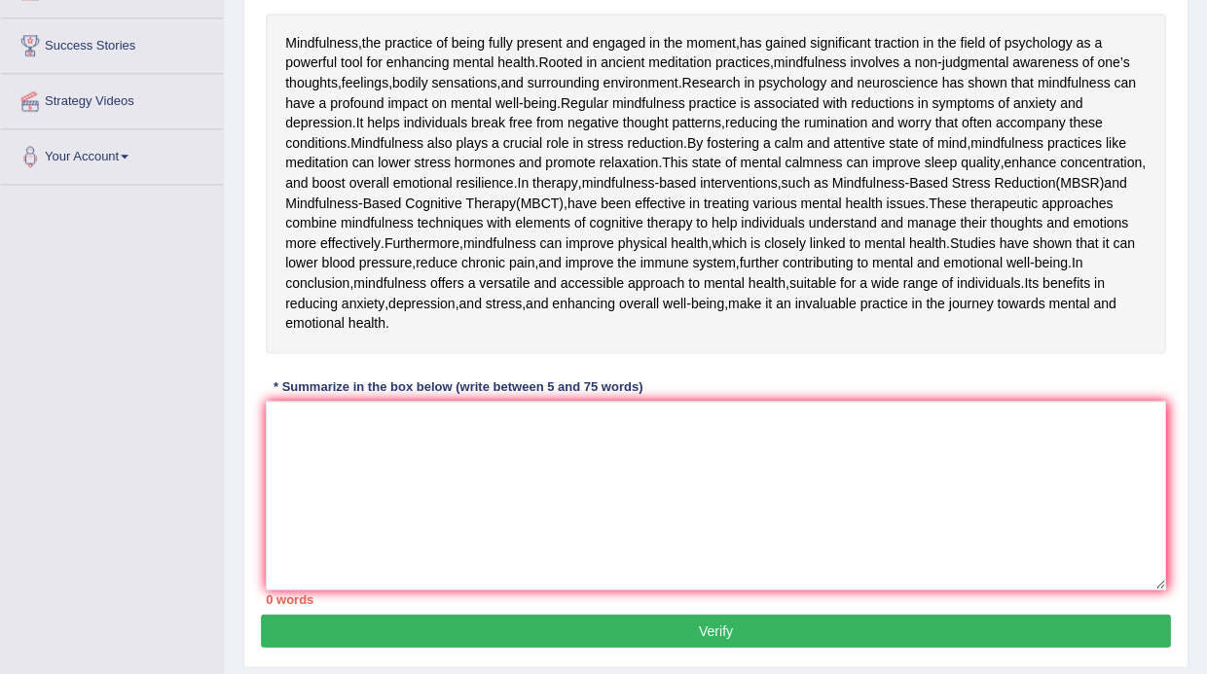
scroll to position [357, 0]
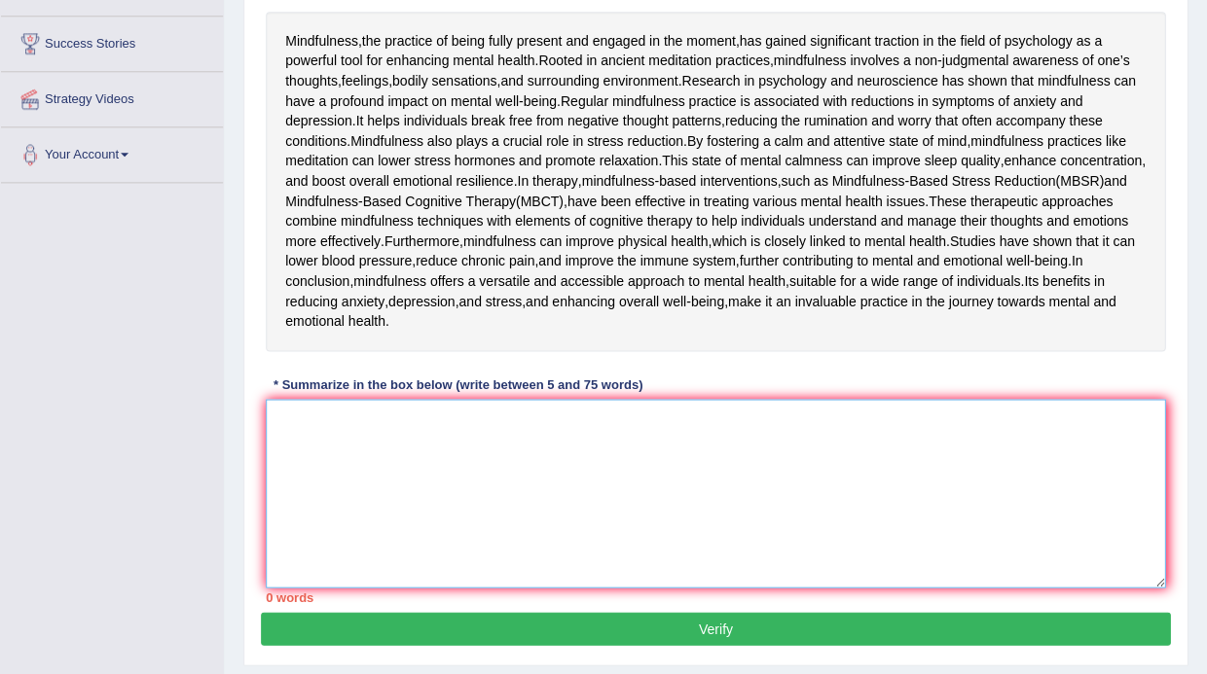
click at [477, 553] on textarea at bounding box center [715, 493] width 899 height 189
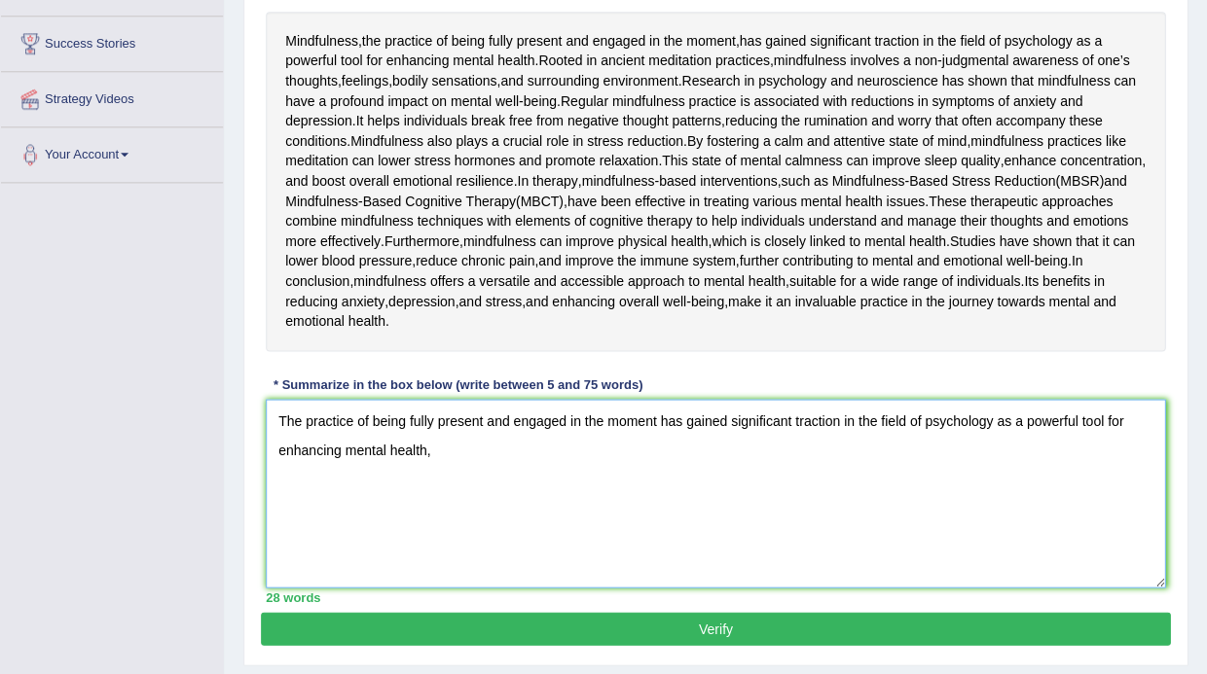
click at [283, 539] on textarea "The practice of being fully present and engaged in the moment has gained signif…" at bounding box center [715, 493] width 899 height 189
click at [584, 586] on textarea "Mindfullness is the practice of being fully present and engaged in the moment h…" at bounding box center [715, 493] width 899 height 189
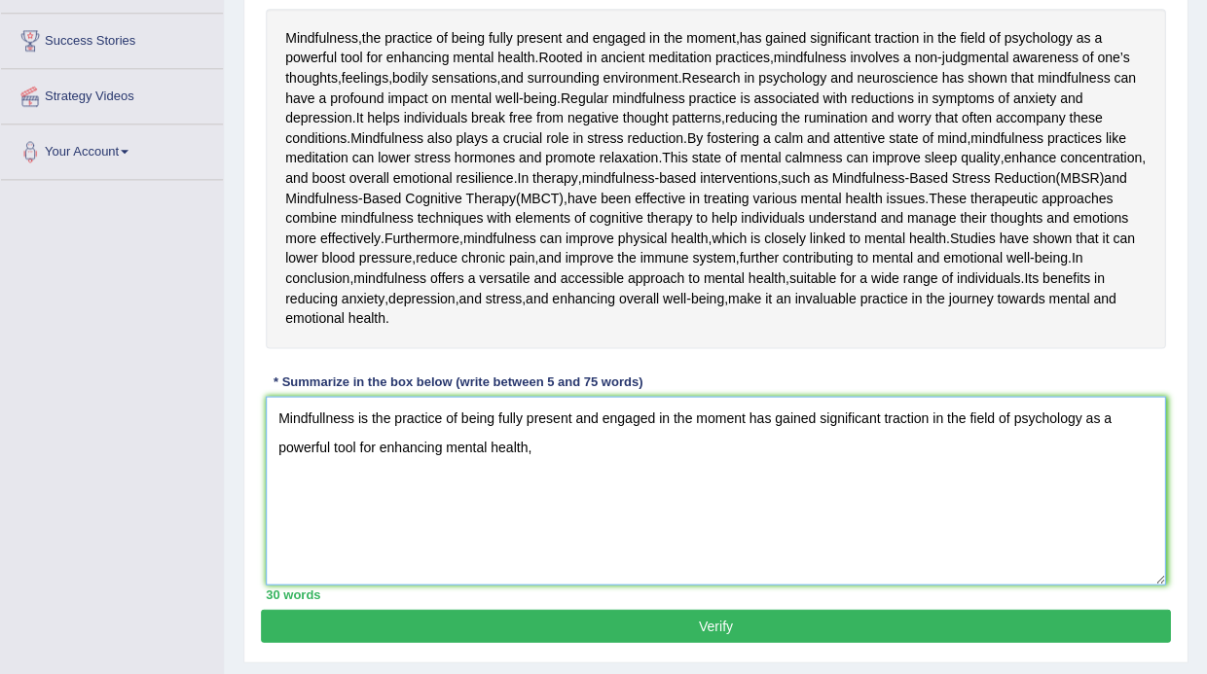
scroll to position [356, 0]
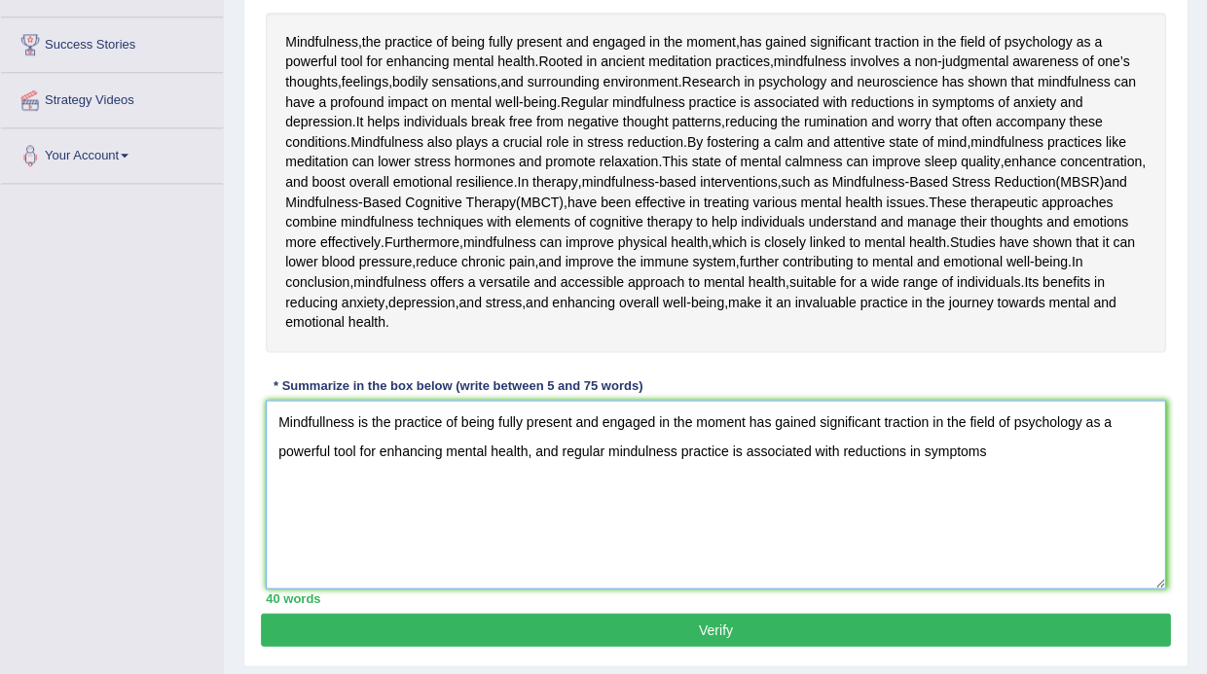
click at [645, 577] on textarea "Mindfullness is the practice of being fully present and engaged in the moment h…" at bounding box center [715, 494] width 899 height 189
click at [1045, 568] on textarea "Mindfullness is the practice of being fully present and engaged in the moment h…" at bounding box center [715, 494] width 899 height 189
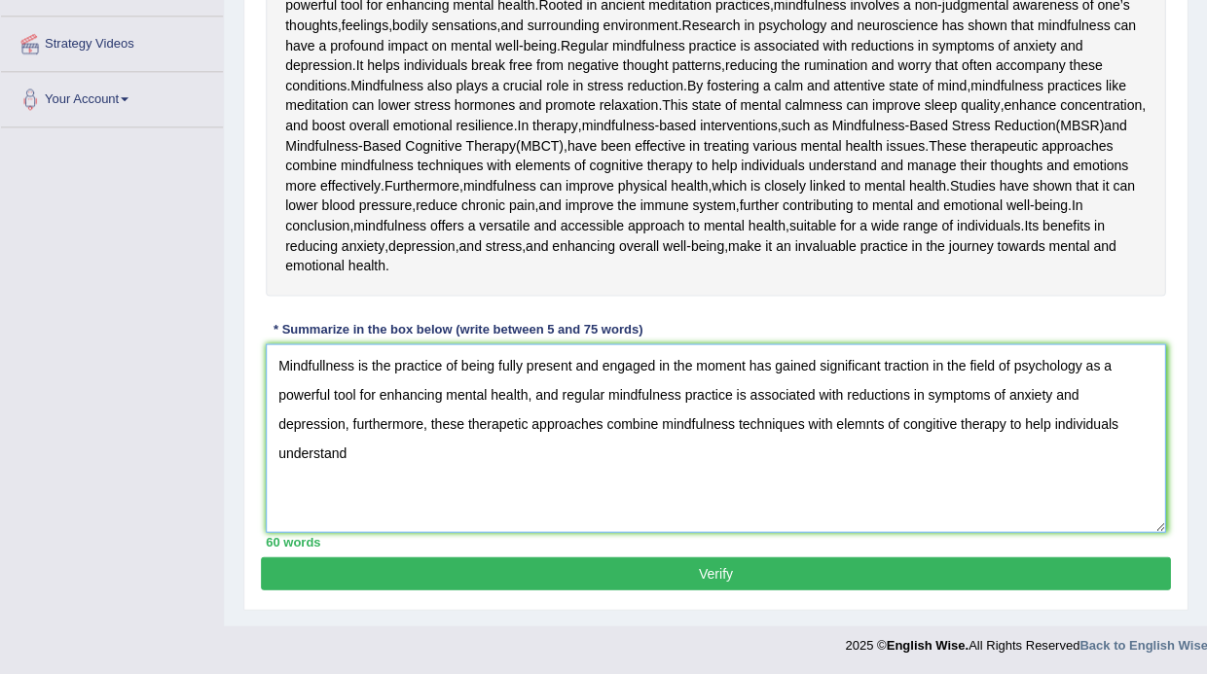
scroll to position [489, 0]
click at [448, 473] on textarea "Mindfullness is the practice of being fully present and engaged in the moment h…" at bounding box center [715, 437] width 899 height 189
click at [815, 469] on textarea "Mindfullness is the practice of being fully present and engaged in the moment h…" at bounding box center [715, 437] width 899 height 189
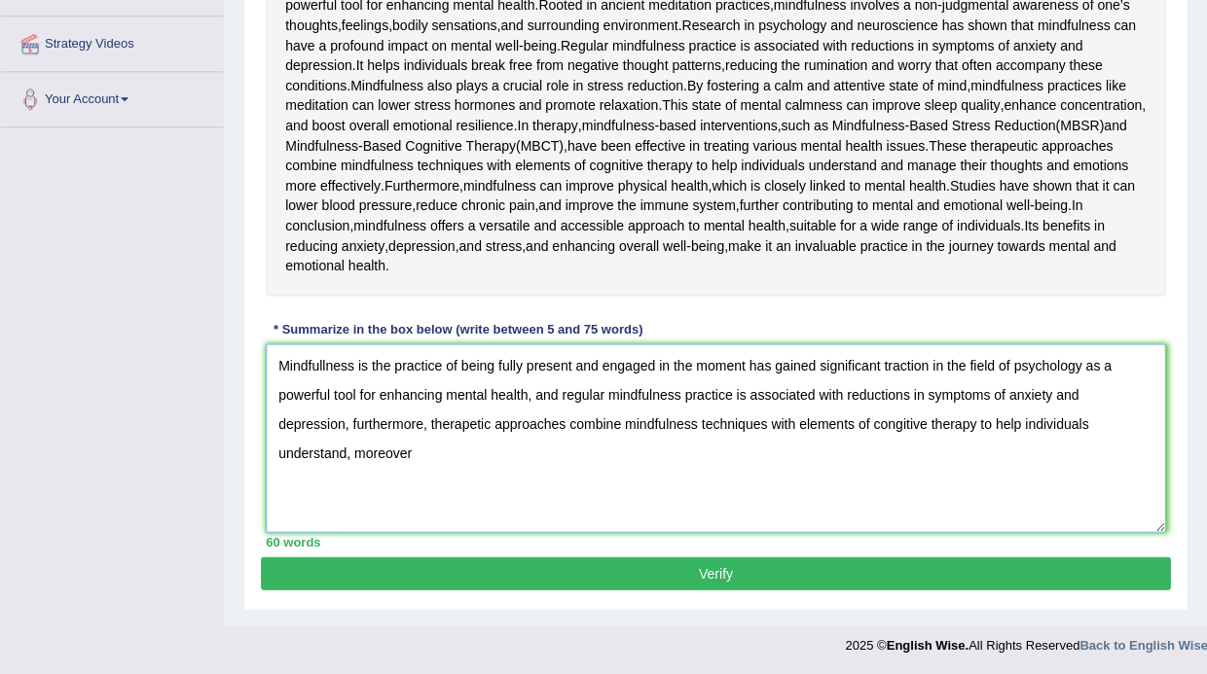
click at [426, 499] on textarea "Mindfullness is the practice of being fully present and engaged in the moment h…" at bounding box center [715, 437] width 899 height 189
type textarea "Mindfullness is the practice of being fully present and engaged in the moment h…"
click at [703, 577] on button "Verify" at bounding box center [715, 573] width 909 height 33
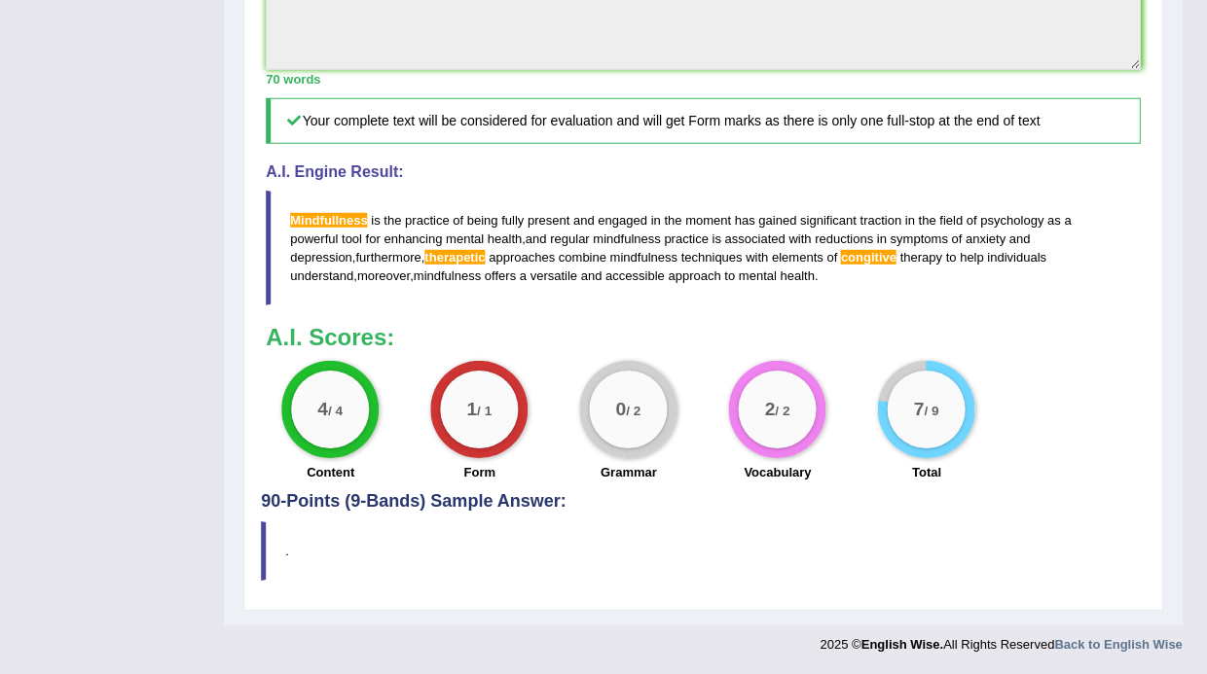
scroll to position [588, 0]
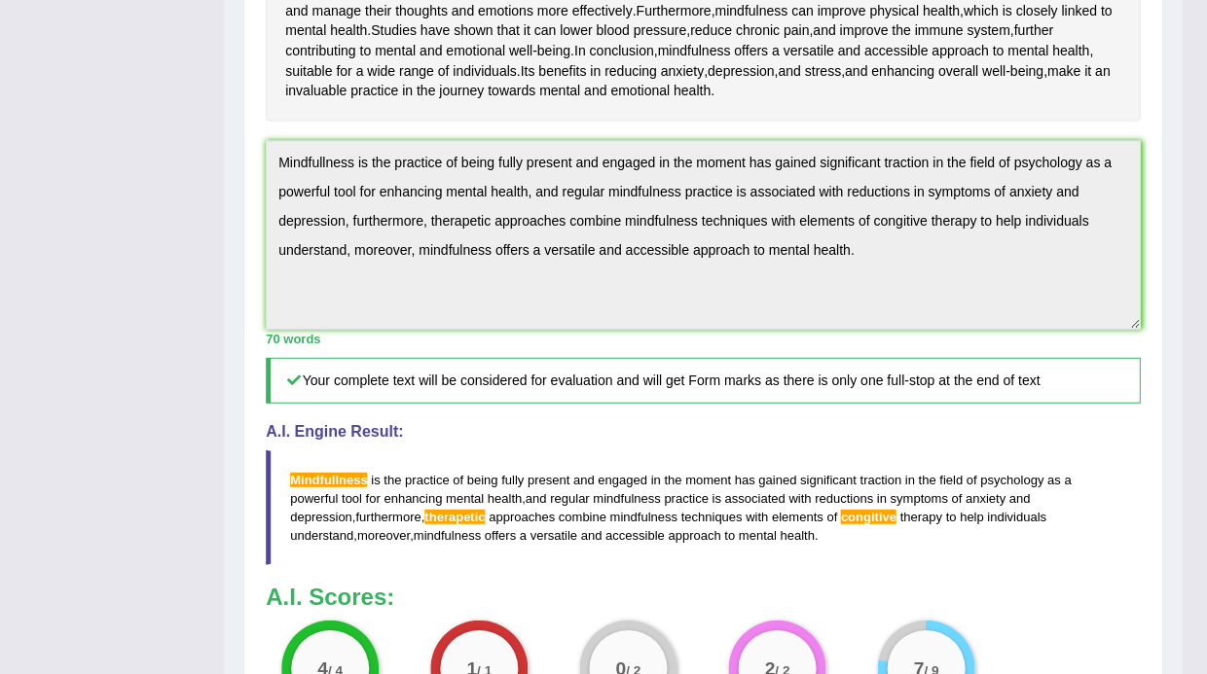
click at [233, 274] on div "Home Practice Writing: Summarize Written Text Power of Mindfulness « Prev Next …" at bounding box center [702, 148] width 957 height 1472
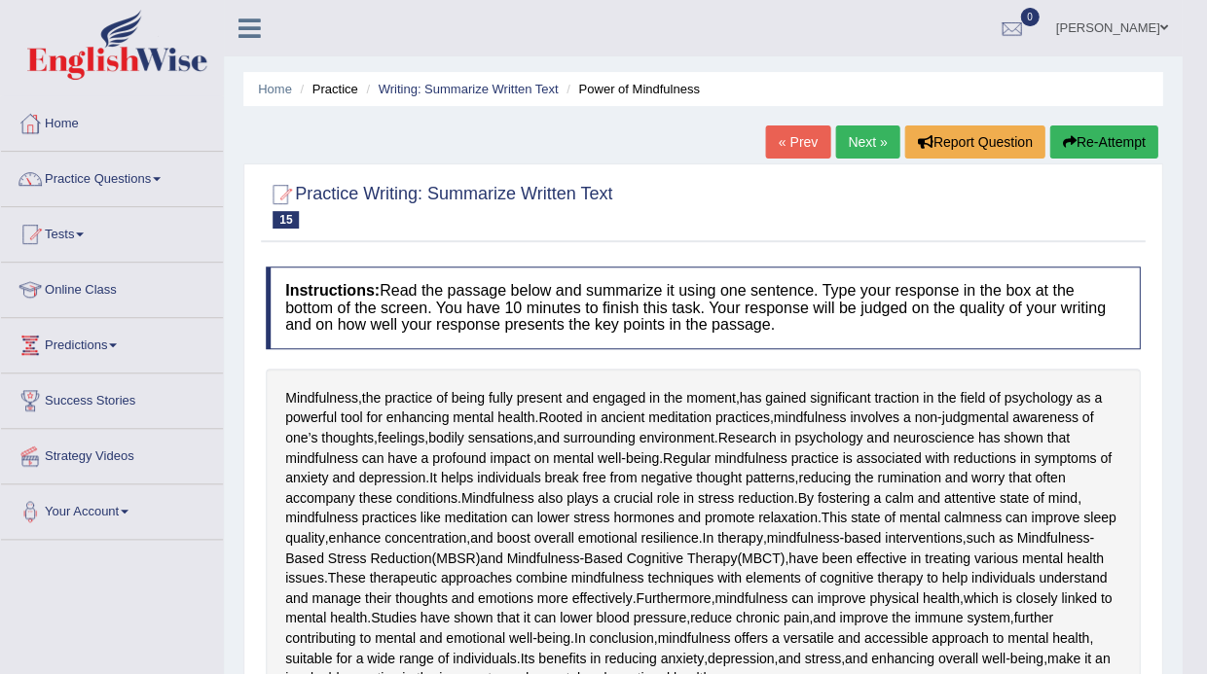
scroll to position [0, 0]
click at [1112, 142] on button "Re-Attempt" at bounding box center [1103, 142] width 108 height 33
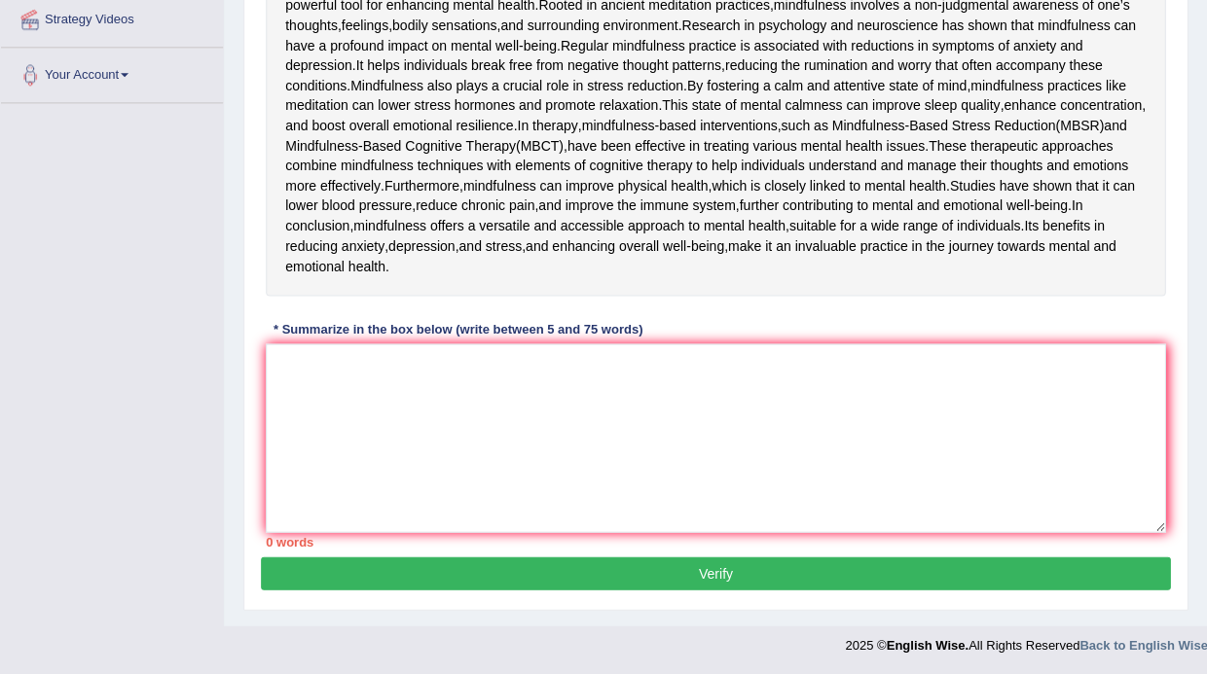
scroll to position [557, 0]
click at [427, 415] on textarea at bounding box center [715, 437] width 899 height 189
paste textarea "Mindfullness is the practice of being fully present and engaged in the moment h…"
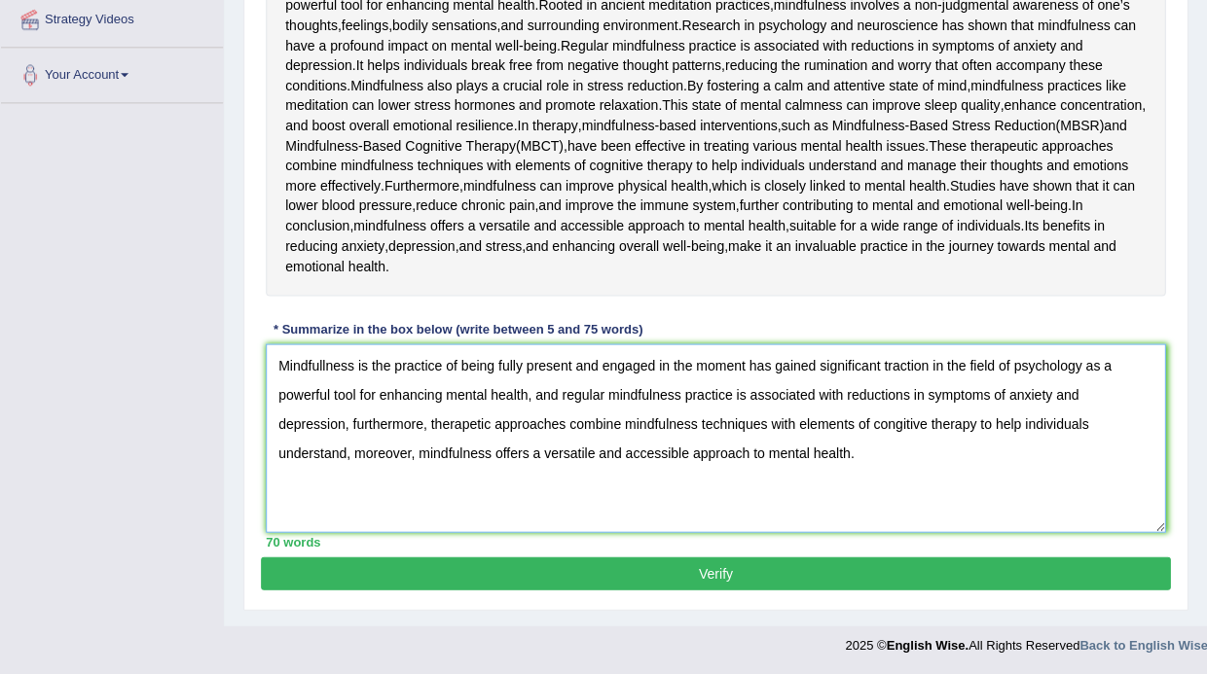
click at [313, 366] on textarea "Mindfullness is the practice of being fully present and engaged in the moment h…" at bounding box center [715, 437] width 899 height 189
click at [467, 429] on textarea "Minfulness is the practice of being fully present and engaged in the moment has…" at bounding box center [715, 437] width 899 height 189
click at [301, 368] on textarea "Minfulness is the practice of being fully present and engaged in the moment has…" at bounding box center [715, 437] width 899 height 189
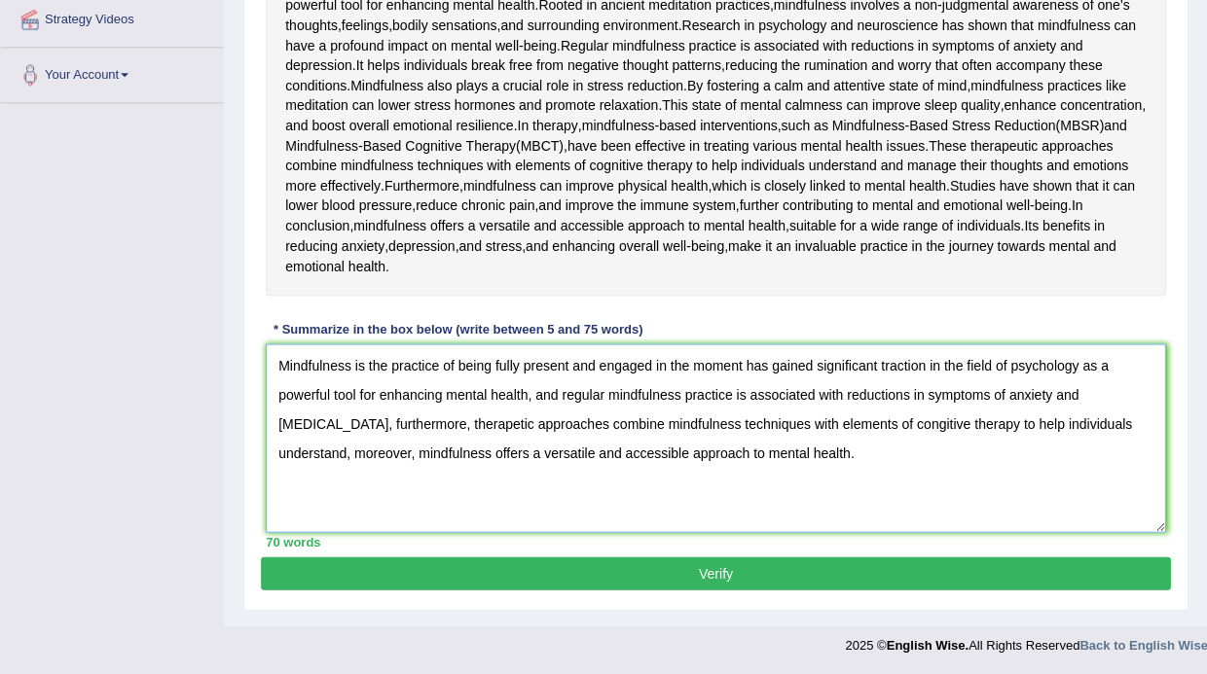
click at [468, 425] on textarea "Mindfulness is the practice of being fully present and engaged in the moment ha…" at bounding box center [715, 437] width 899 height 189
click at [461, 437] on textarea "Mindfulness is the practice of being fully present and engaged in the moment ha…" at bounding box center [715, 437] width 899 height 189
click at [455, 426] on textarea "Mindfulness is the practice of being fully present and engaged in the moment ha…" at bounding box center [715, 437] width 899 height 189
click at [499, 450] on textarea "Mindfulness is the practice of being fully present and engaged in the moment ha…" at bounding box center [715, 437] width 899 height 189
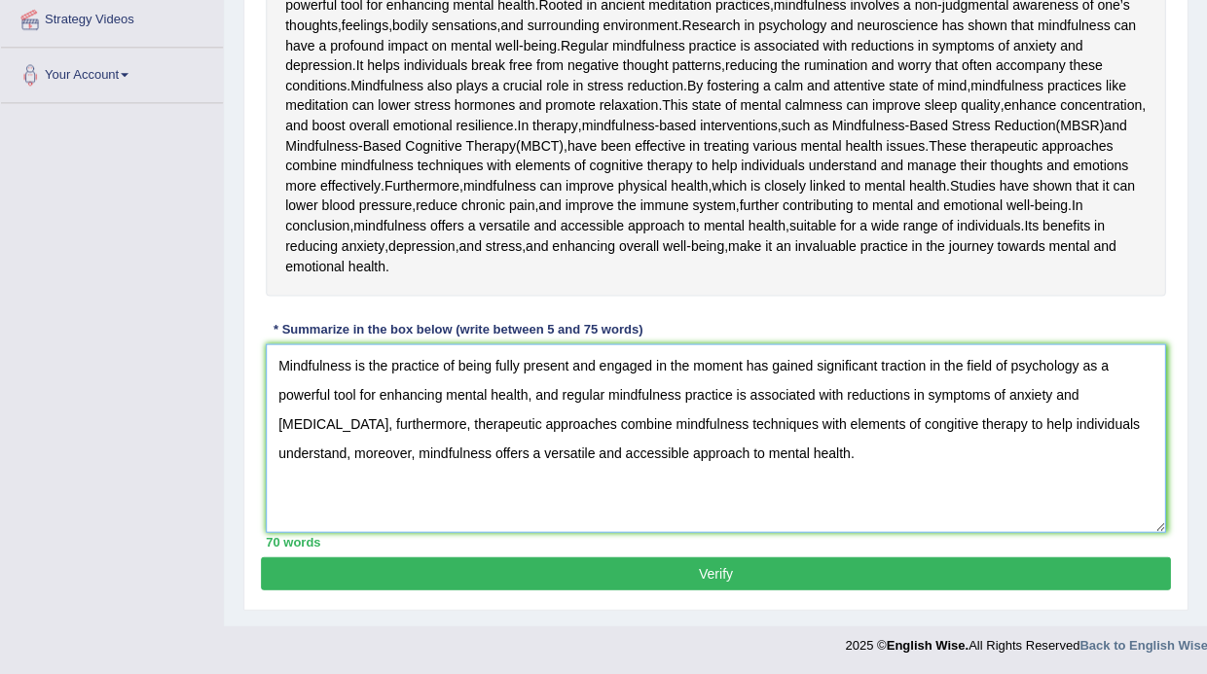
click at [904, 427] on textarea "Mindfulness is the practice of being fully present and engaged in the moment ha…" at bounding box center [715, 437] width 899 height 189
click at [912, 429] on textarea "Mindfulness is the practice of being fully present and engaged in the moment ha…" at bounding box center [715, 437] width 899 height 189
click at [940, 440] on textarea "Mindfulness is the practice of being fully present and engaged in the moment ha…" at bounding box center [715, 437] width 899 height 189
click at [914, 429] on textarea "Mindfulness is the practice of being fully present and engaged in the moment ha…" at bounding box center [715, 437] width 899 height 189
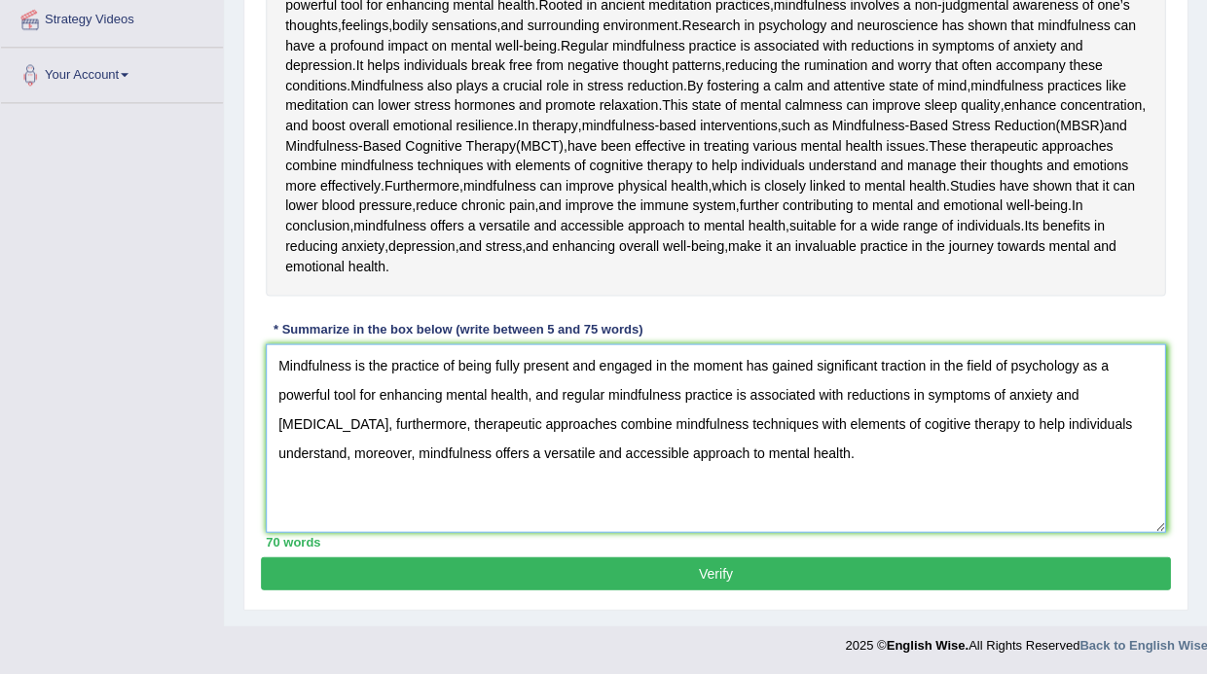
click at [908, 429] on textarea "Mindfulness is the practice of being fully present and engaged in the moment ha…" at bounding box center [715, 437] width 899 height 189
click at [954, 451] on textarea "Mindfulness is the practice of being fully present and engaged in the moment ha…" at bounding box center [715, 437] width 899 height 189
type textarea "Mindfulness is the practice of being fully present and engaged in the moment ha…"
click at [731, 579] on button "Verify" at bounding box center [715, 573] width 909 height 33
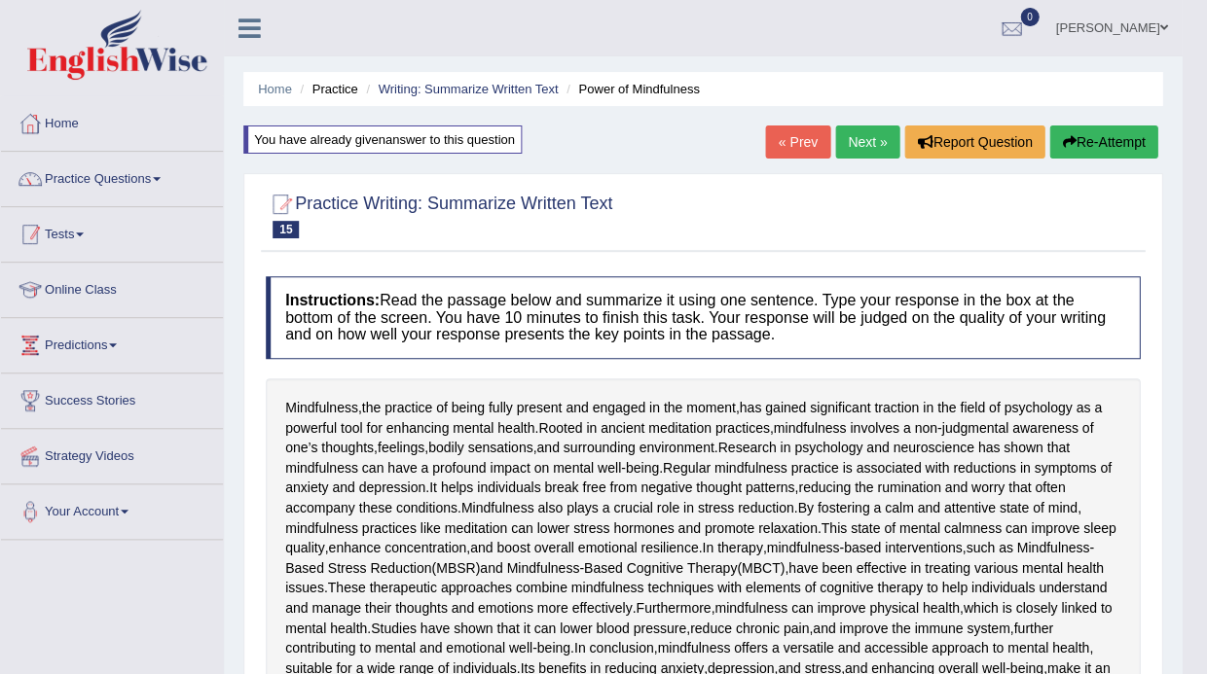
scroll to position [0, 0]
click at [109, 173] on link "Practice Questions" at bounding box center [112, 176] width 222 height 49
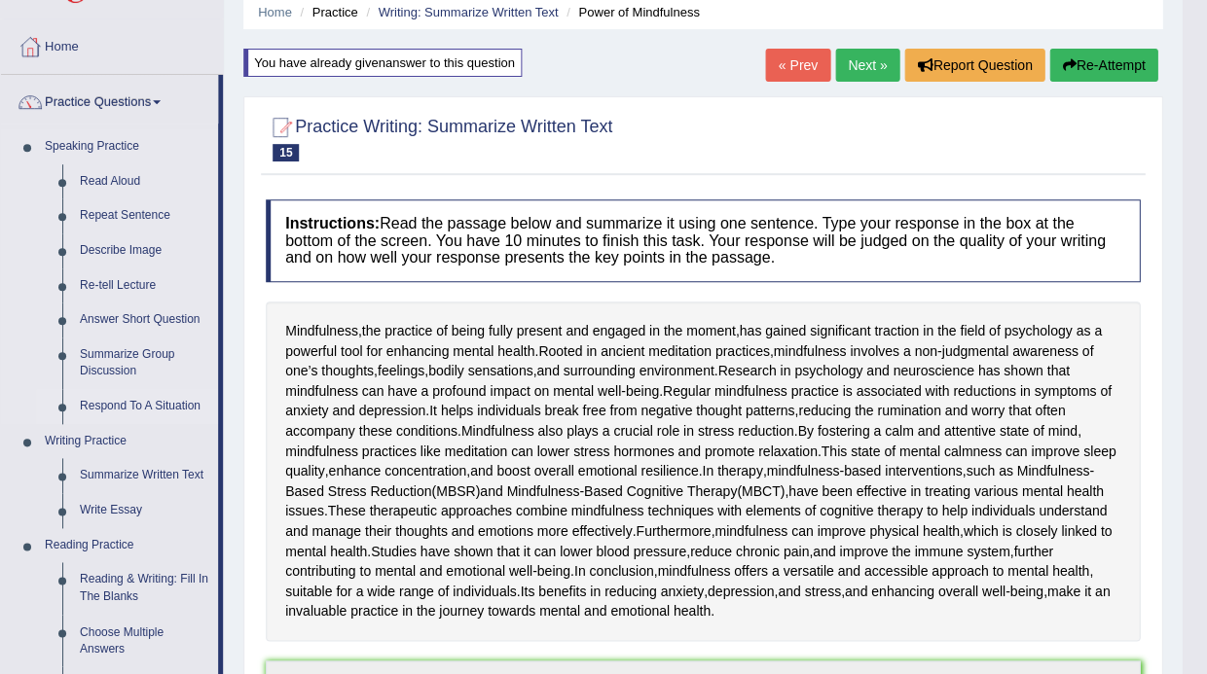
scroll to position [78, 0]
click at [110, 510] on link "Write Essay" at bounding box center [144, 509] width 147 height 35
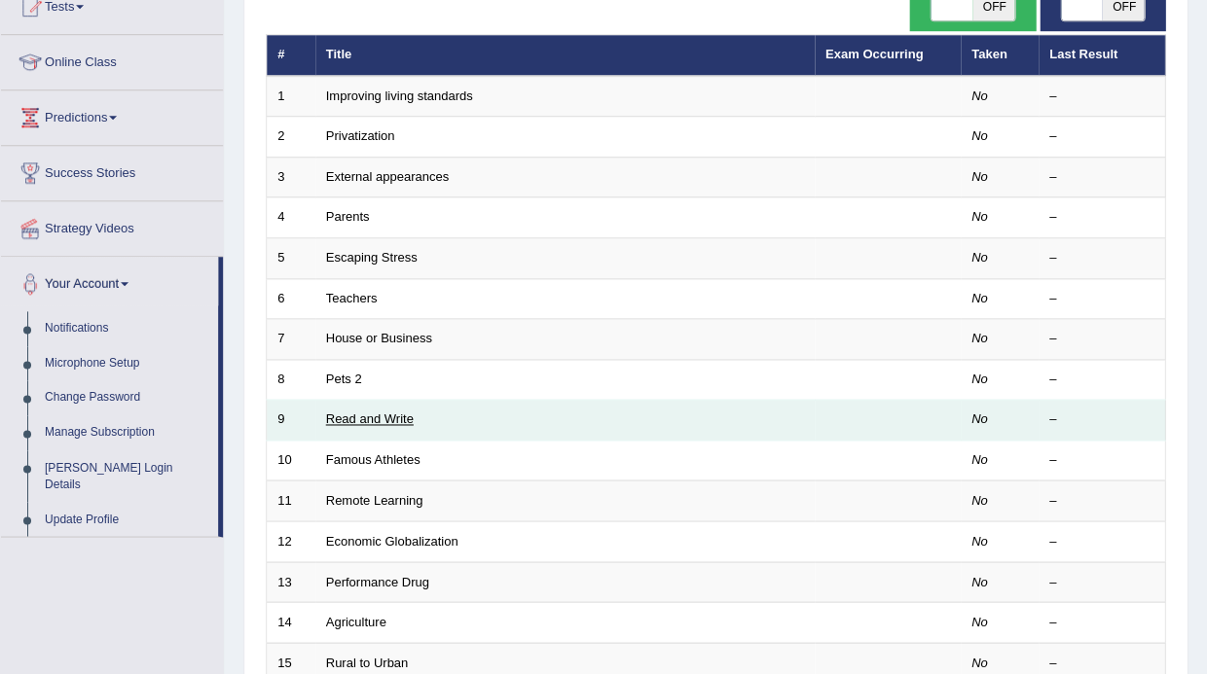
scroll to position [225, 0]
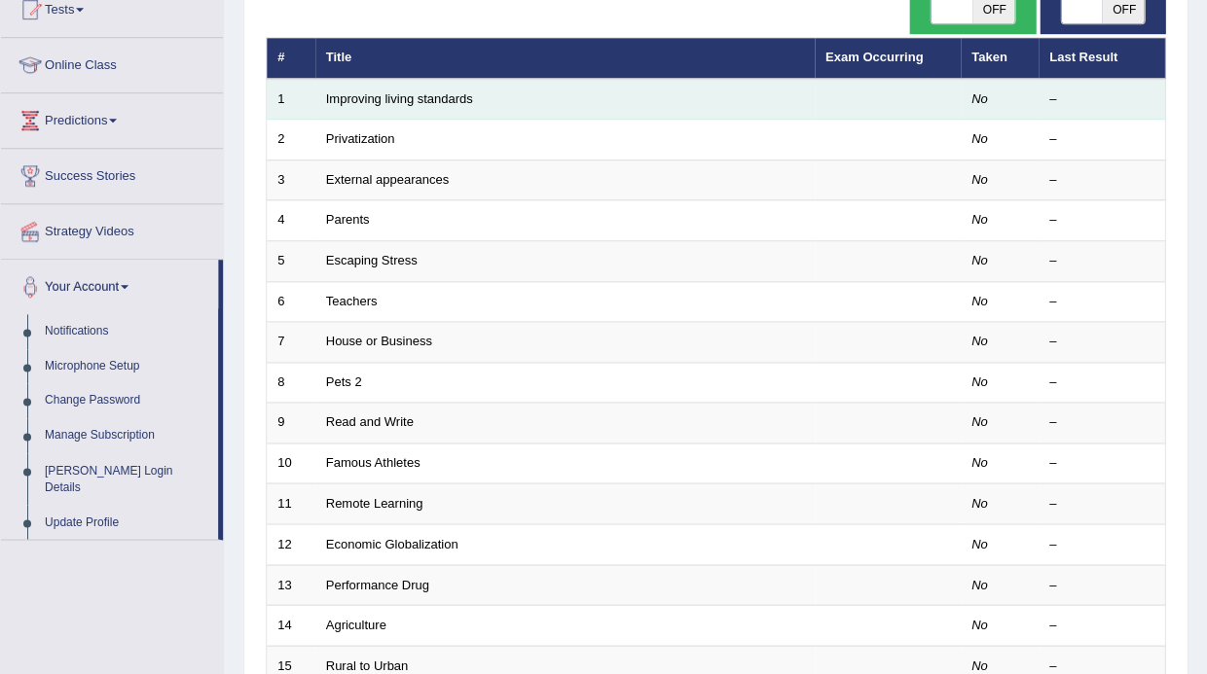
click at [391, 103] on td "Improving living standards" at bounding box center [564, 99] width 499 height 41
click at [391, 97] on link "Improving living standards" at bounding box center [399, 98] width 147 height 15
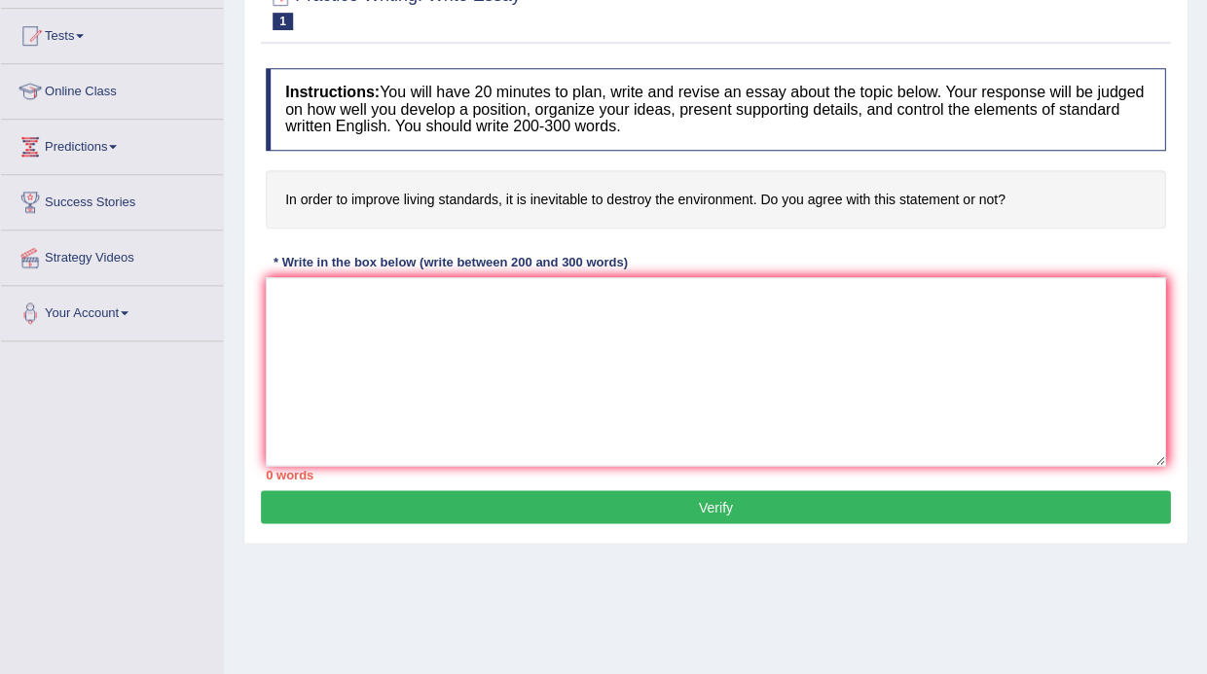
scroll to position [201, 0]
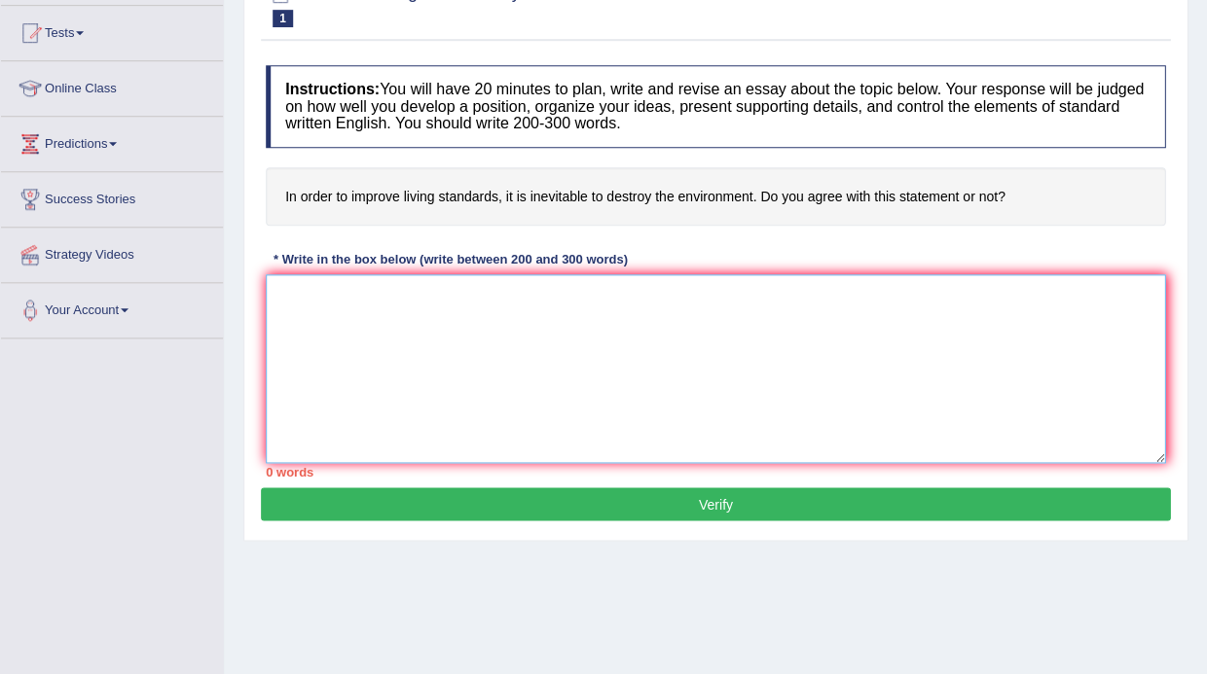
click at [389, 306] on textarea at bounding box center [715, 368] width 899 height 189
paste textarea "The increasing influence of (essay topic) on our lives has ignited numerous dis…"
type textarea "The increasing influence of (essay topic) on our lives has ignited numerous dis…"
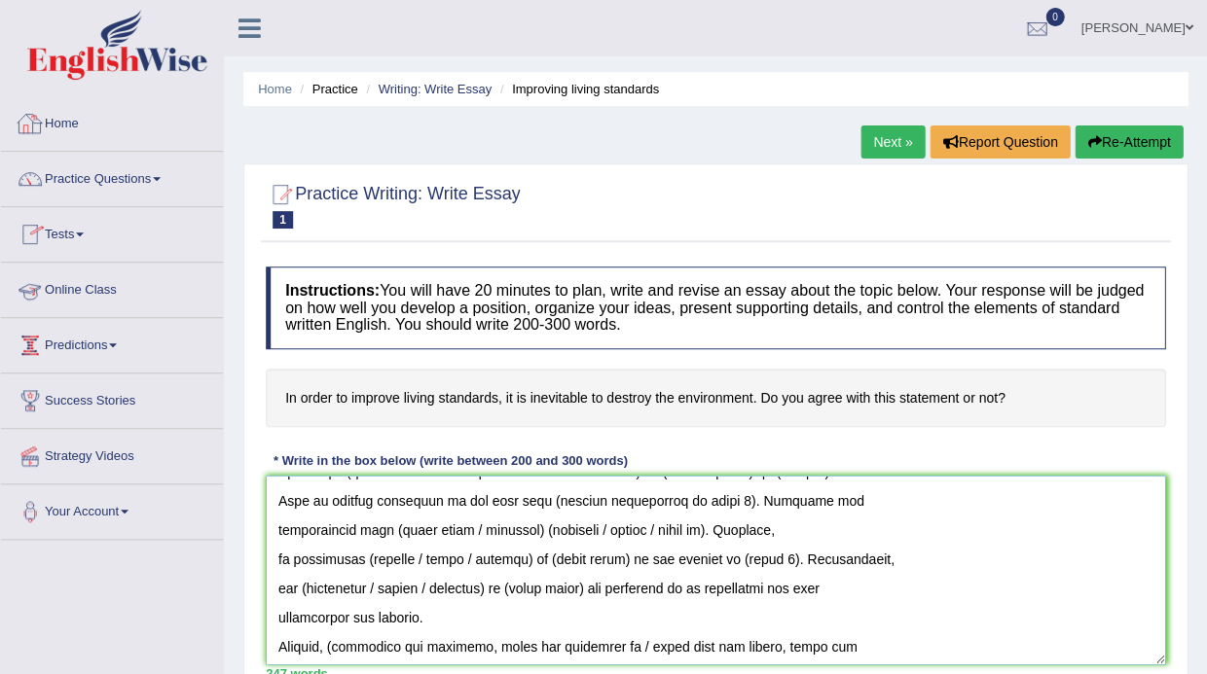
scroll to position [0, 0]
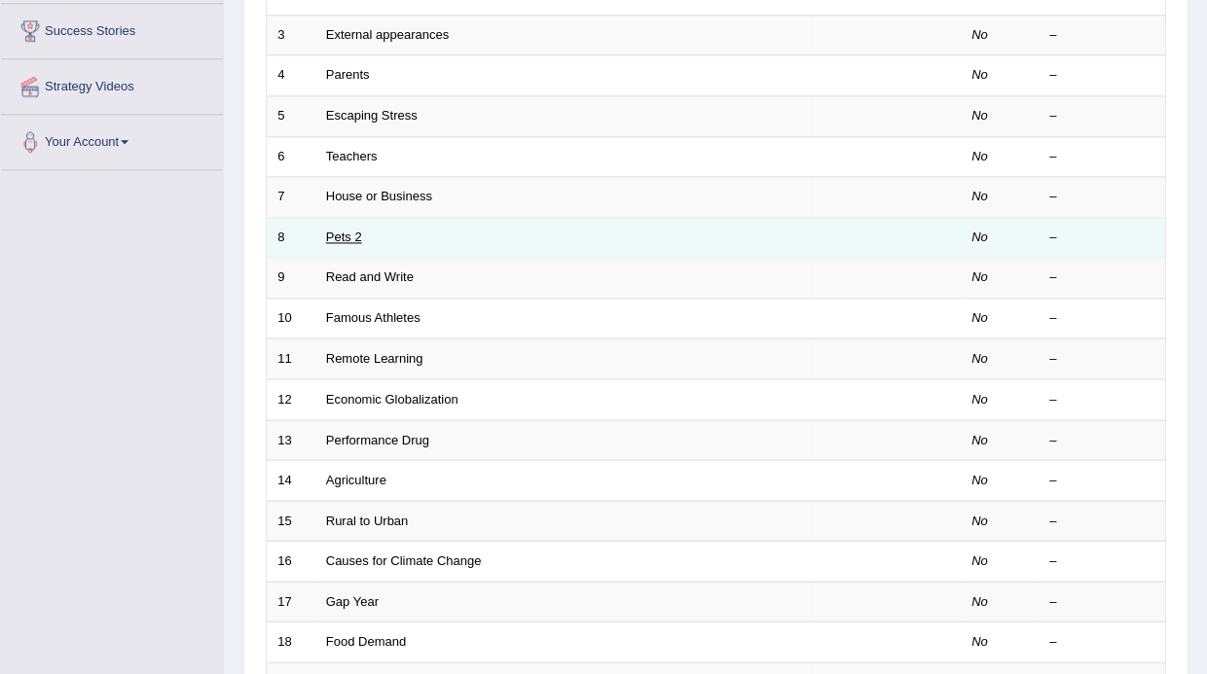
scroll to position [371, 0]
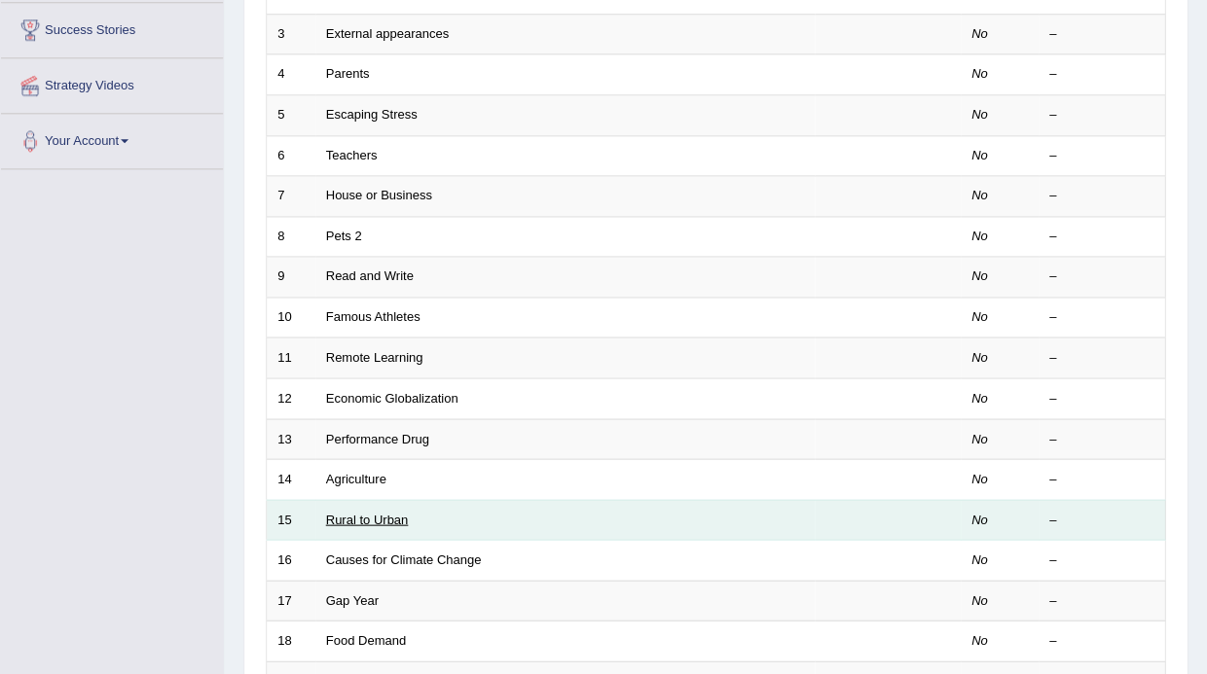
click at [362, 512] on link "Rural to Urban" at bounding box center [367, 519] width 83 height 15
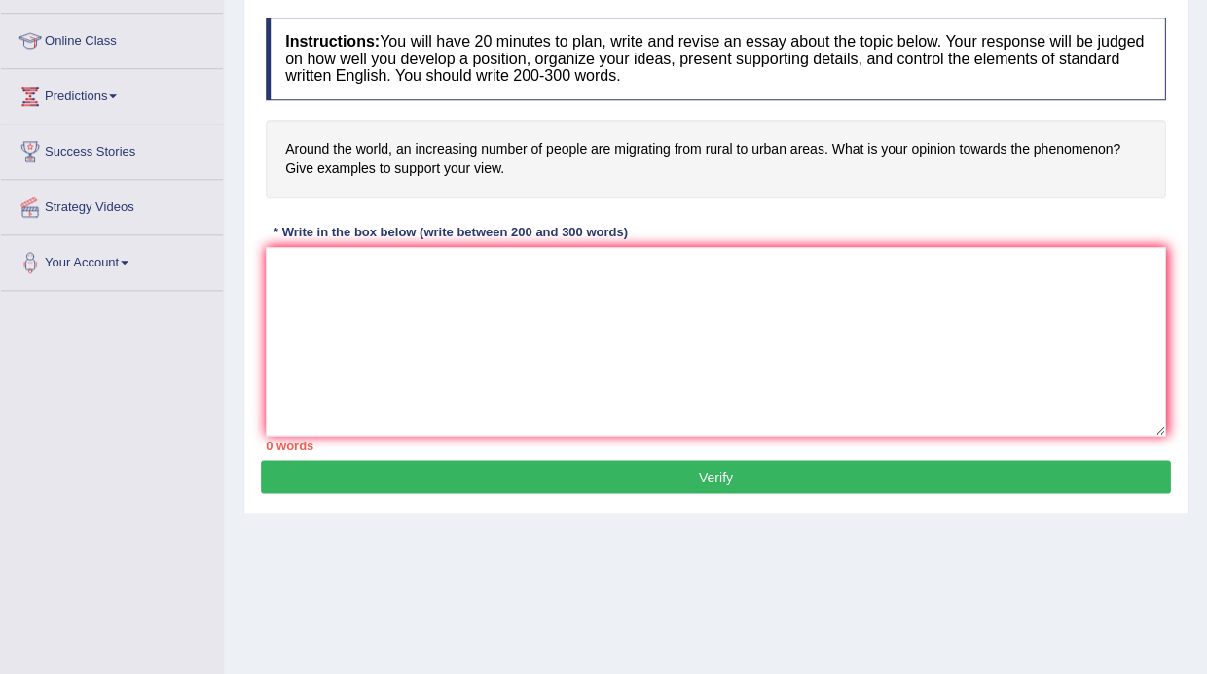
scroll to position [251, 0]
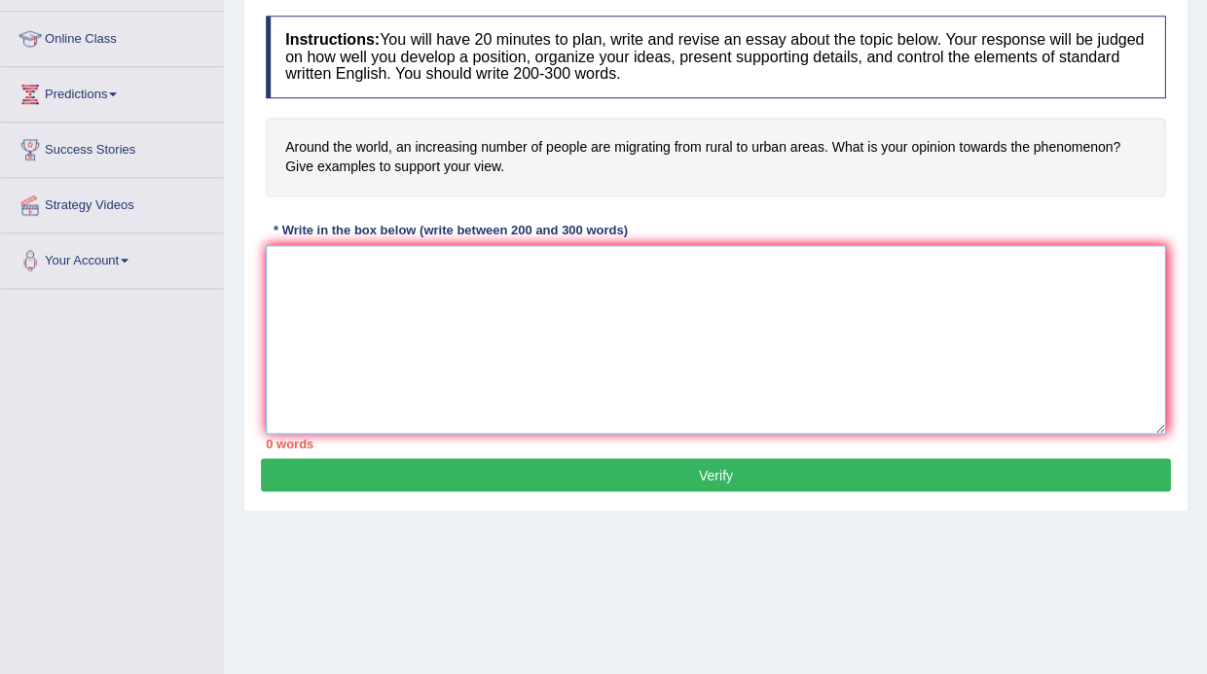
click at [336, 311] on textarea at bounding box center [715, 339] width 899 height 189
paste textarea "The increasing influence of (essay topic) on our lives has ignited numerous dis…"
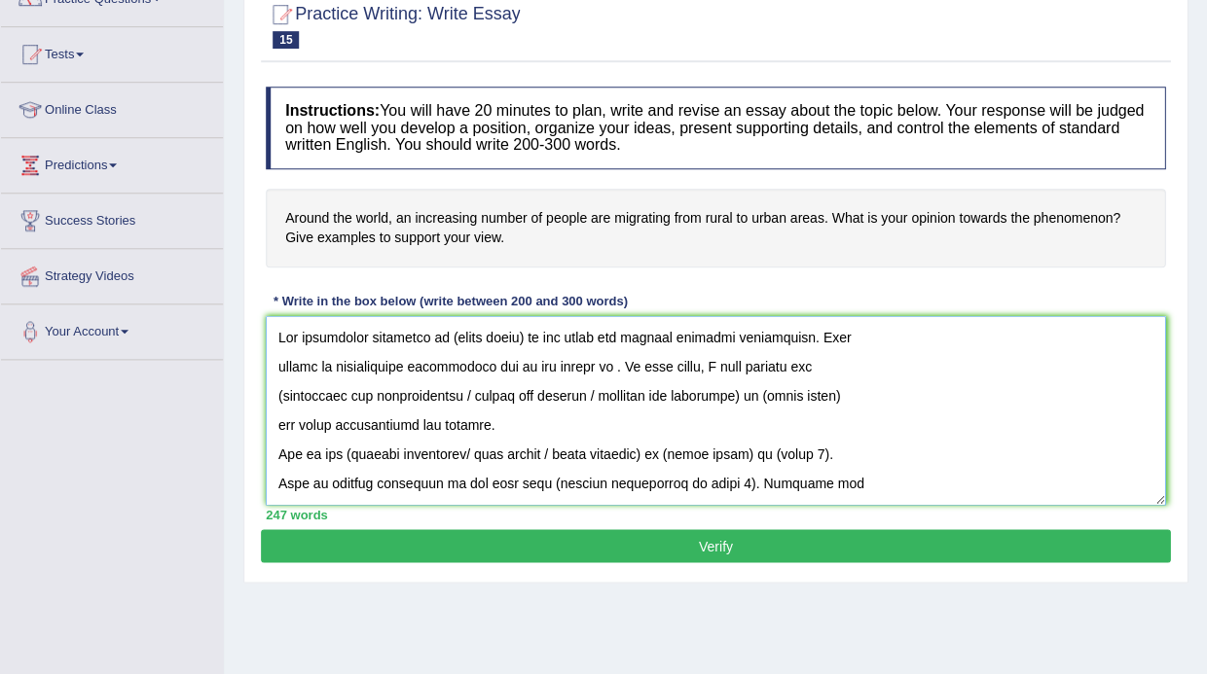
scroll to position [177, 0]
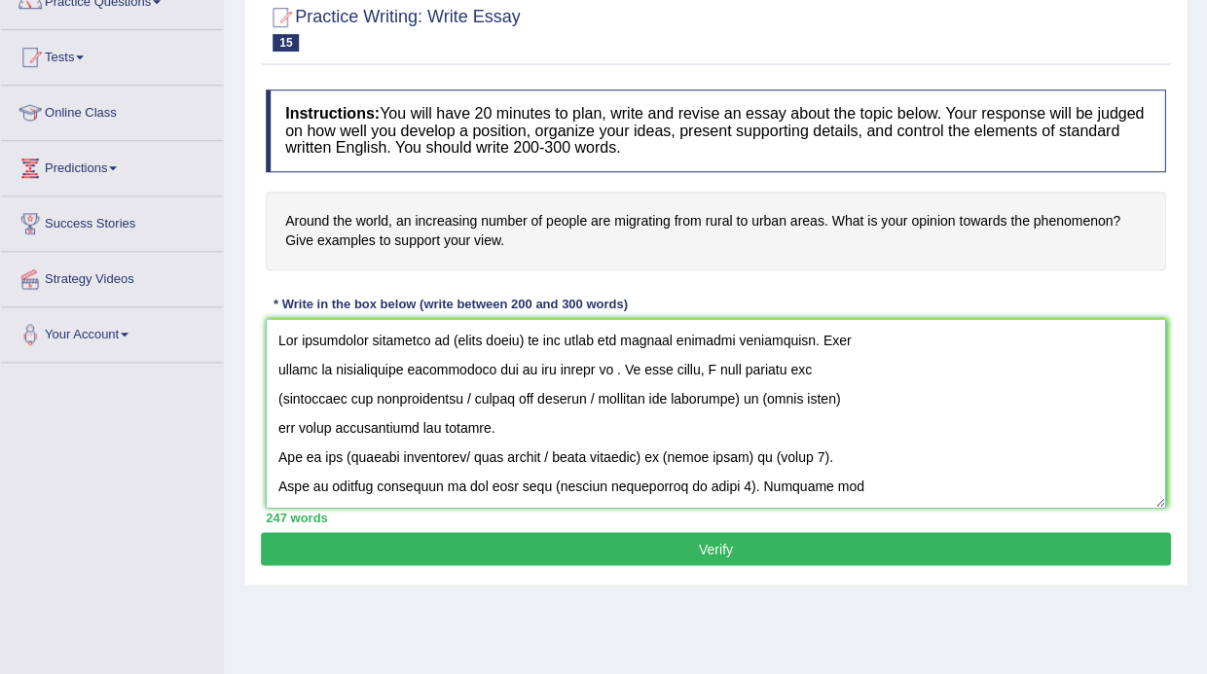
drag, startPoint x: 453, startPoint y: 337, endPoint x: 480, endPoint y: 336, distance: 26.3
click at [480, 336] on textarea at bounding box center [715, 413] width 899 height 189
drag, startPoint x: 523, startPoint y: 336, endPoint x: 442, endPoint y: 335, distance: 81.7
click at [442, 335] on textarea at bounding box center [715, 413] width 899 height 189
drag, startPoint x: 278, startPoint y: 391, endPoint x: 762, endPoint y: 395, distance: 483.6
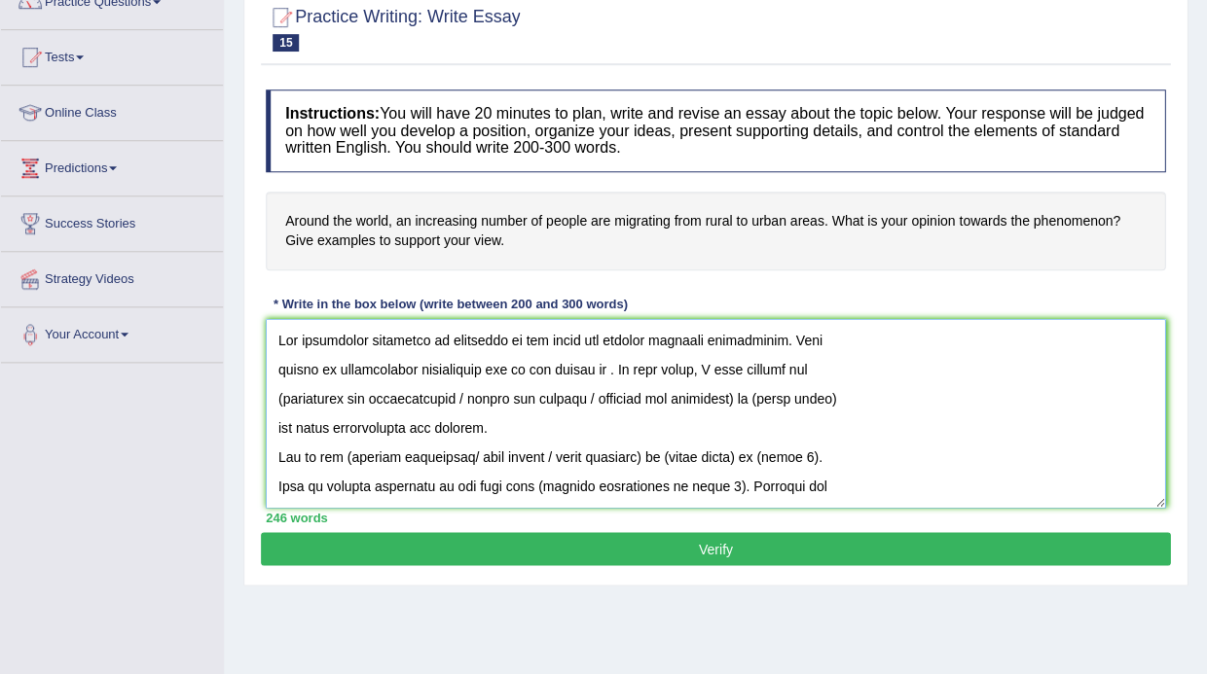
click at [762, 395] on textarea at bounding box center [715, 413] width 899 height 189
drag, startPoint x: 647, startPoint y: 394, endPoint x: 550, endPoint y: 395, distance: 97.3
click at [550, 395] on textarea at bounding box center [715, 413] width 899 height 189
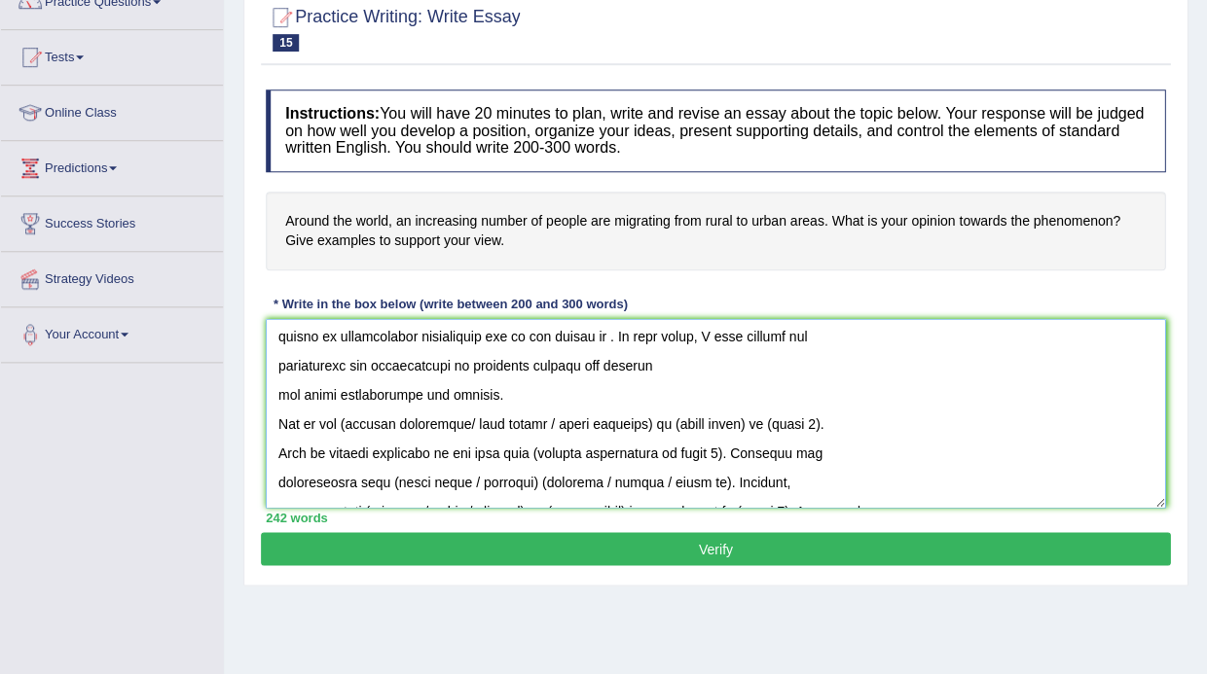
scroll to position [32, 0]
click at [274, 392] on textarea at bounding box center [715, 413] width 899 height 189
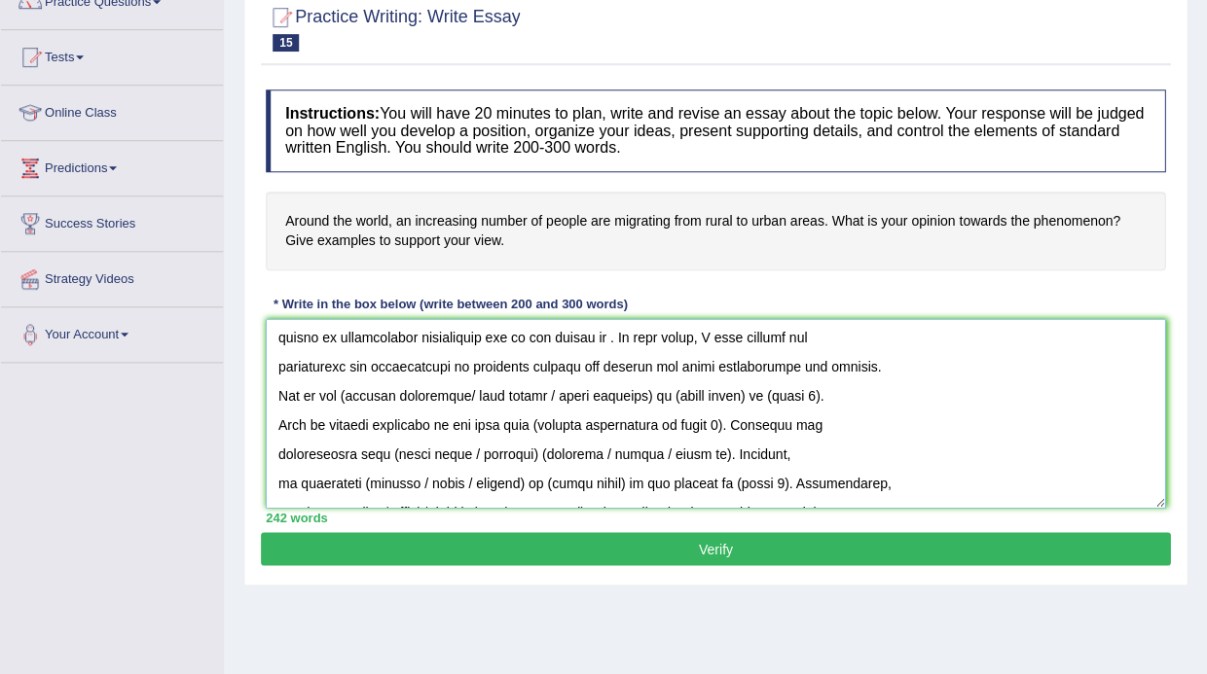
drag, startPoint x: 346, startPoint y: 392, endPoint x: 665, endPoint y: 388, distance: 318.2
click at [665, 388] on textarea at bounding box center [715, 413] width 899 height 189
click at [474, 391] on textarea at bounding box center [715, 413] width 899 height 189
drag, startPoint x: 475, startPoint y: 388, endPoint x: 345, endPoint y: 395, distance: 129.6
drag, startPoint x: 540, startPoint y: 387, endPoint x: 427, endPoint y: 390, distance: 112.9
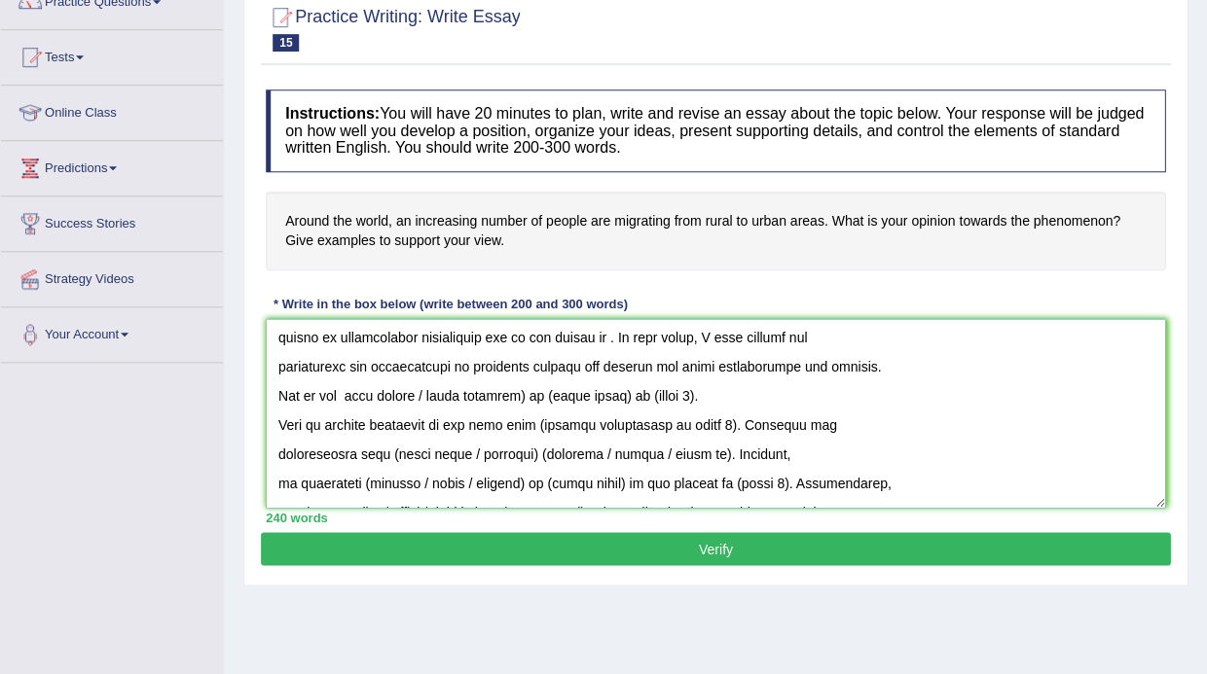
click at [427, 390] on textarea at bounding box center [715, 413] width 899 height 189
drag, startPoint x: 525, startPoint y: 388, endPoint x: 448, endPoint y: 390, distance: 77.9
click at [448, 390] on textarea at bounding box center [715, 413] width 899 height 189
drag, startPoint x: 593, startPoint y: 389, endPoint x: 542, endPoint y: 389, distance: 50.6
click at [542, 389] on textarea at bounding box center [715, 413] width 899 height 189
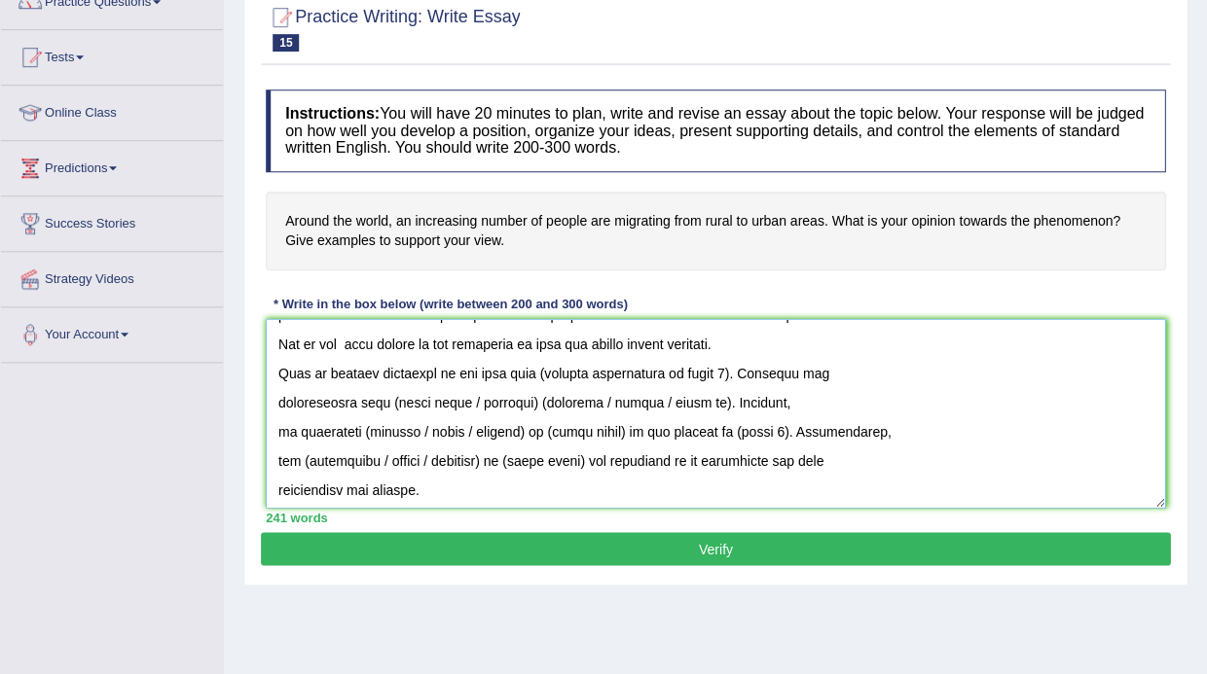
scroll to position [92, 0]
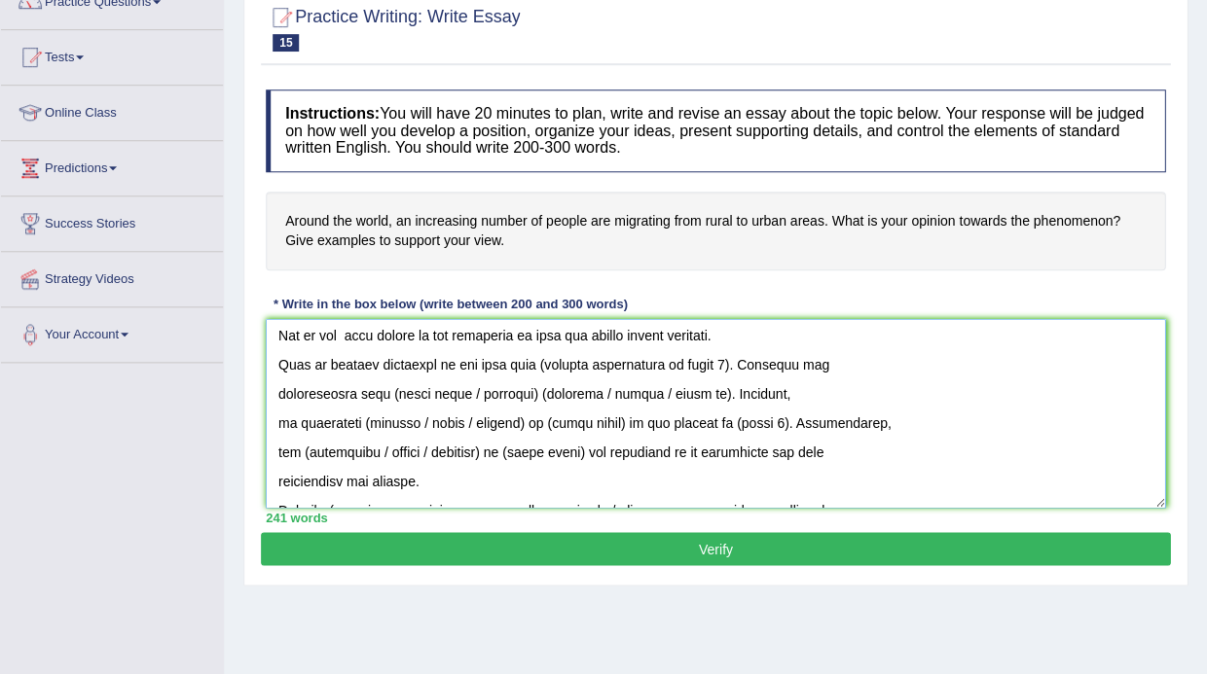
drag, startPoint x: 527, startPoint y: 353, endPoint x: 707, endPoint y: 359, distance: 180.1
click at [707, 359] on textarea at bounding box center [715, 413] width 899 height 189
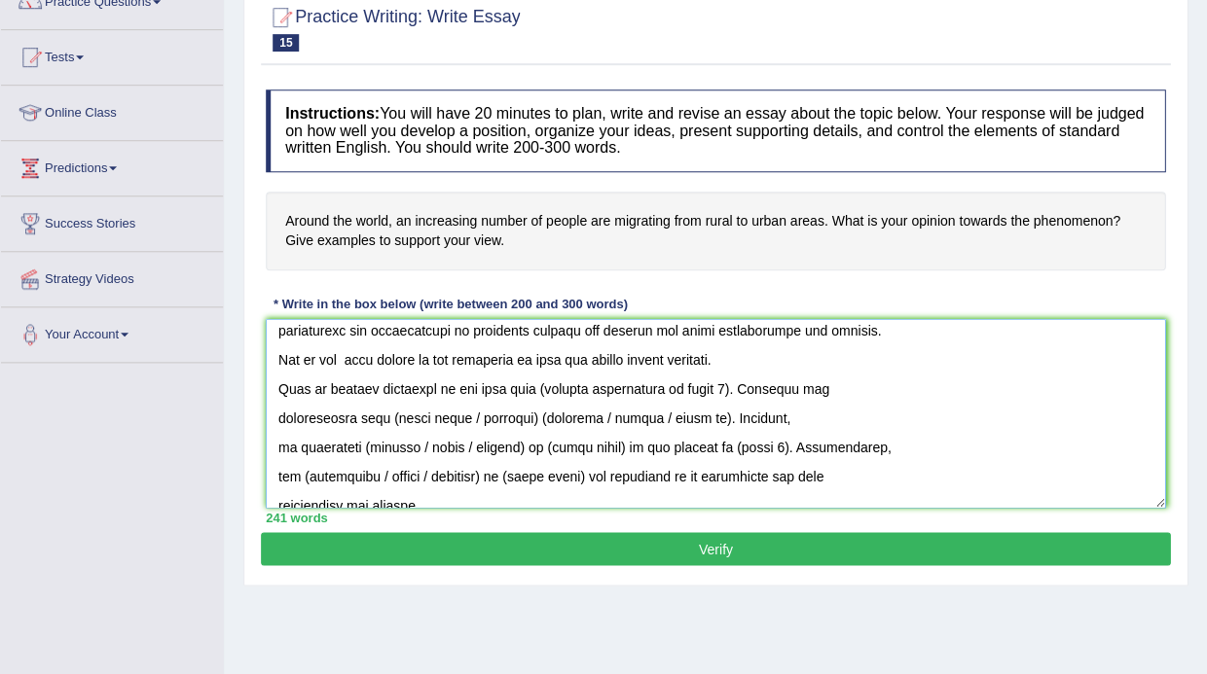
scroll to position [68, 0]
click at [612, 382] on textarea at bounding box center [715, 413] width 899 height 189
click at [615, 387] on textarea at bounding box center [715, 413] width 899 height 189
click at [673, 388] on textarea at bounding box center [715, 413] width 899 height 189
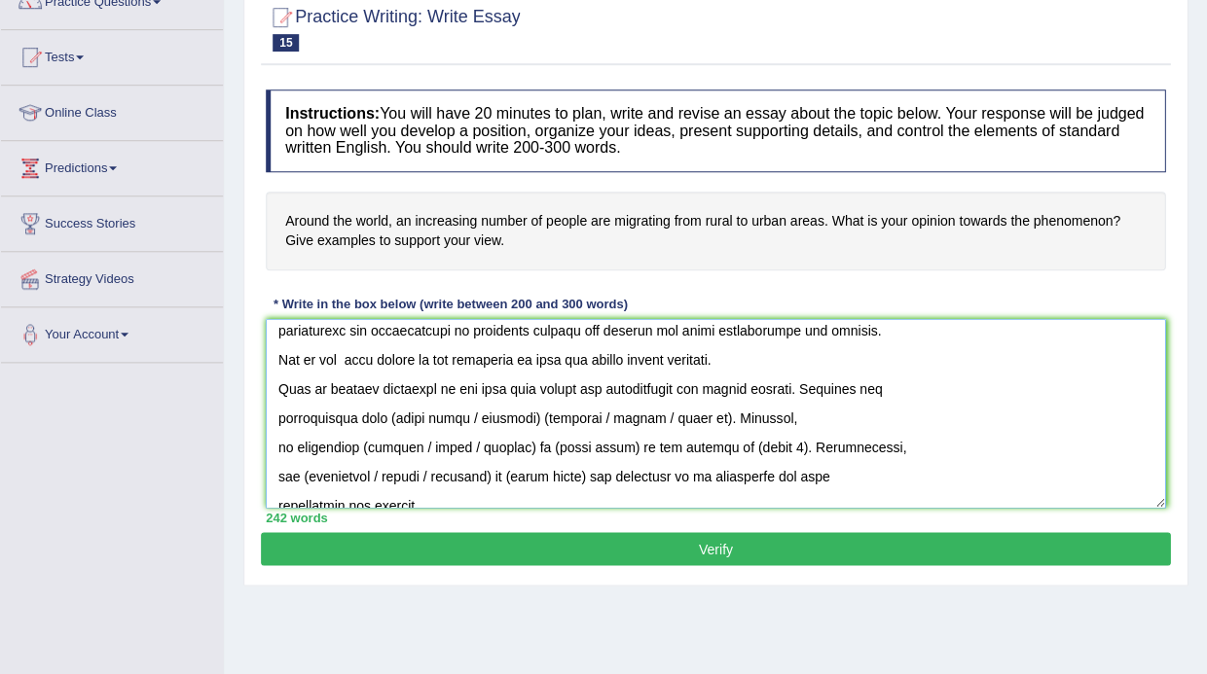
click at [830, 419] on textarea at bounding box center [715, 413] width 899 height 189
drag, startPoint x: 542, startPoint y: 410, endPoint x: 394, endPoint y: 416, distance: 148.1
click at [393, 416] on textarea at bounding box center [715, 413] width 899 height 189
drag, startPoint x: 540, startPoint y: 408, endPoint x: 468, endPoint y: 408, distance: 72.0
click at [468, 408] on textarea at bounding box center [715, 413] width 899 height 189
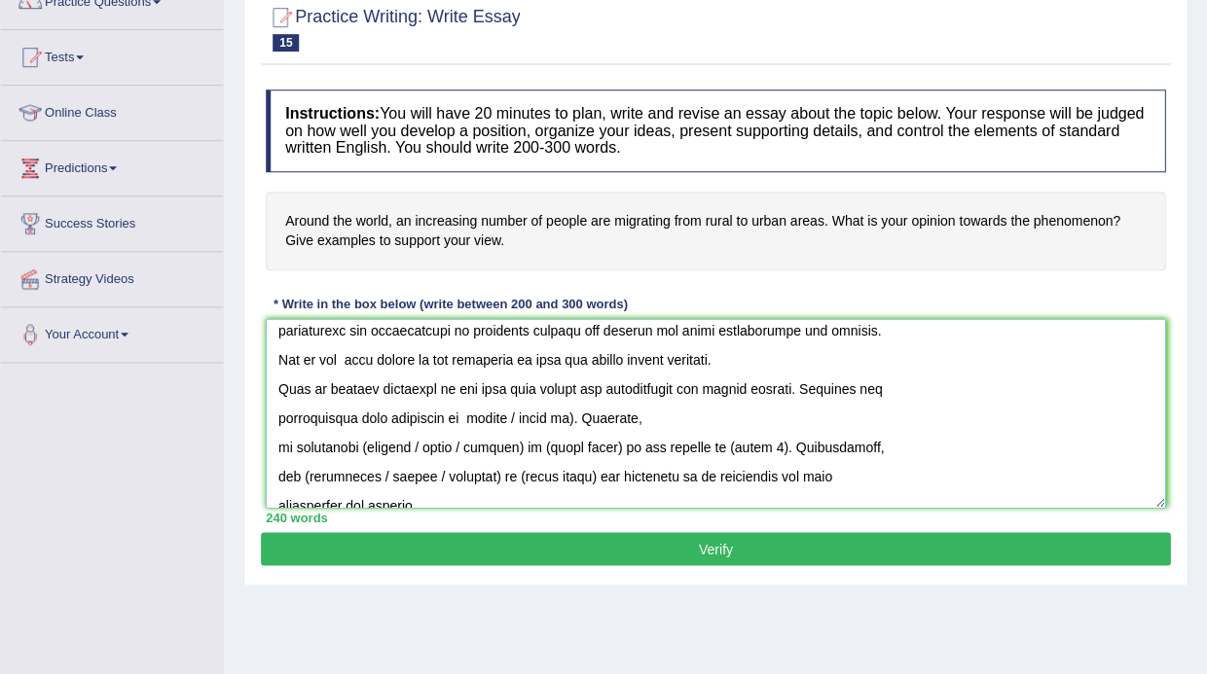
click at [470, 415] on textarea at bounding box center [715, 413] width 899 height 189
drag, startPoint x: 578, startPoint y: 413, endPoint x: 517, endPoint y: 409, distance: 61.4
click at [517, 409] on textarea at bounding box center [715, 413] width 899 height 189
click at [639, 413] on textarea at bounding box center [715, 413] width 899 height 189
click at [662, 415] on textarea at bounding box center [715, 413] width 899 height 189
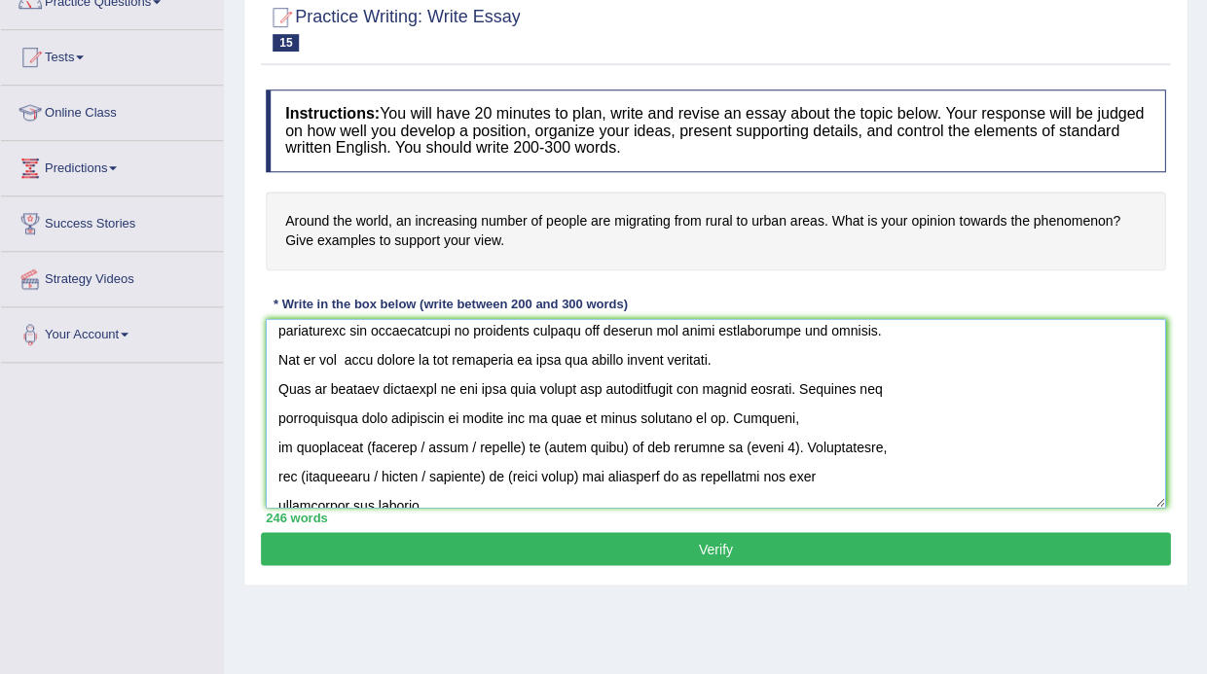
click at [727, 415] on textarea at bounding box center [715, 413] width 899 height 189
click at [674, 419] on textarea at bounding box center [715, 413] width 899 height 189
click at [725, 414] on textarea at bounding box center [715, 413] width 899 height 189
click at [733, 408] on textarea at bounding box center [715, 413] width 899 height 189
click at [731, 412] on textarea at bounding box center [715, 413] width 899 height 189
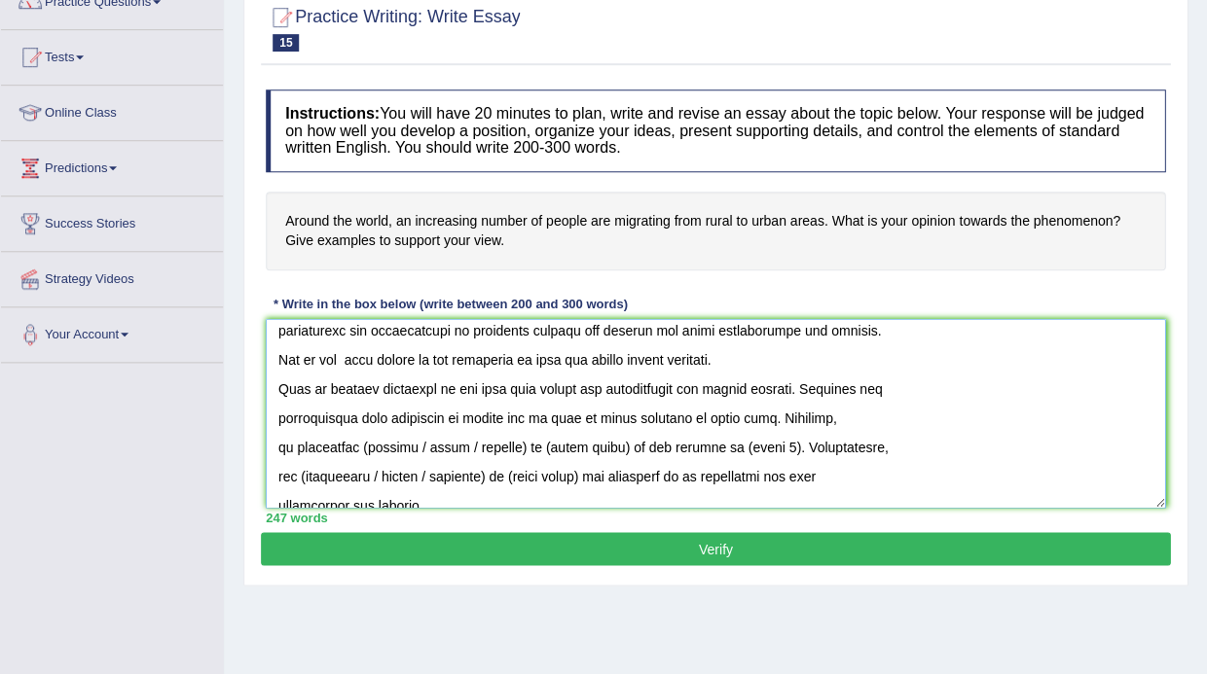
click at [863, 401] on textarea at bounding box center [715, 413] width 899 height 189
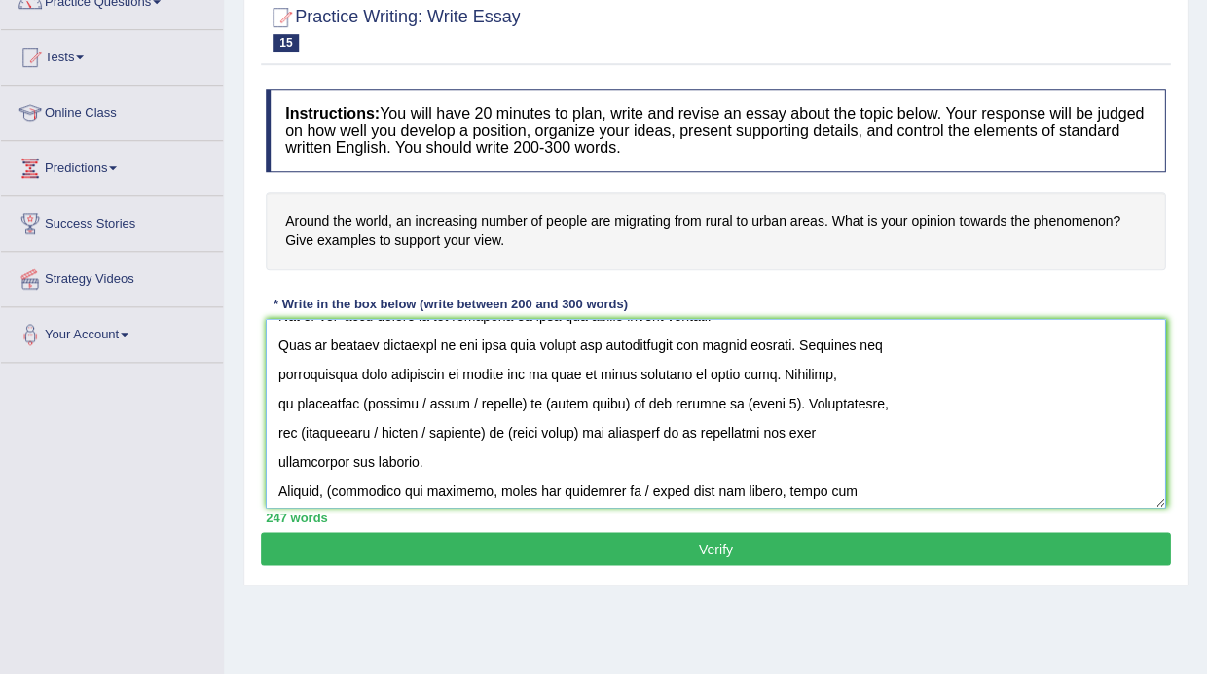
scroll to position [115, 0]
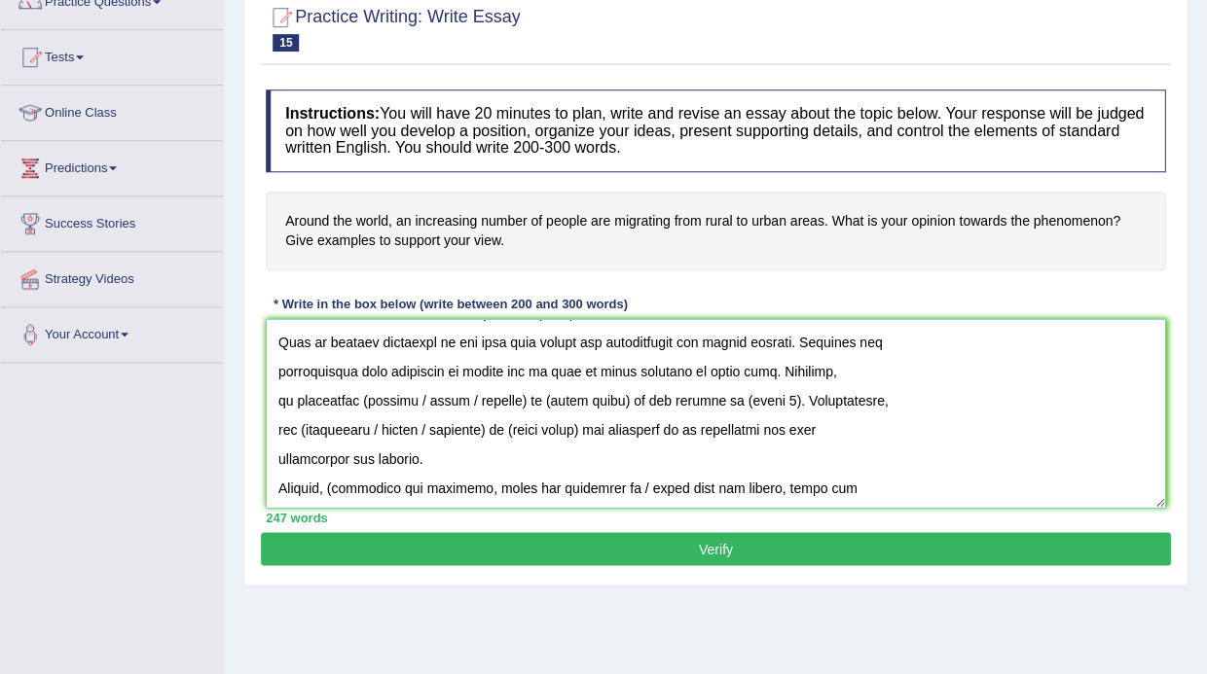
drag, startPoint x: 415, startPoint y: 387, endPoint x: 360, endPoint y: 387, distance: 54.5
click at [360, 387] on textarea at bounding box center [715, 413] width 899 height 189
click at [457, 395] on textarea at bounding box center [715, 413] width 899 height 189
drag, startPoint x: 465, startPoint y: 397, endPoint x: 404, endPoint y: 390, distance: 61.7
click at [402, 393] on textarea at bounding box center [715, 413] width 899 height 189
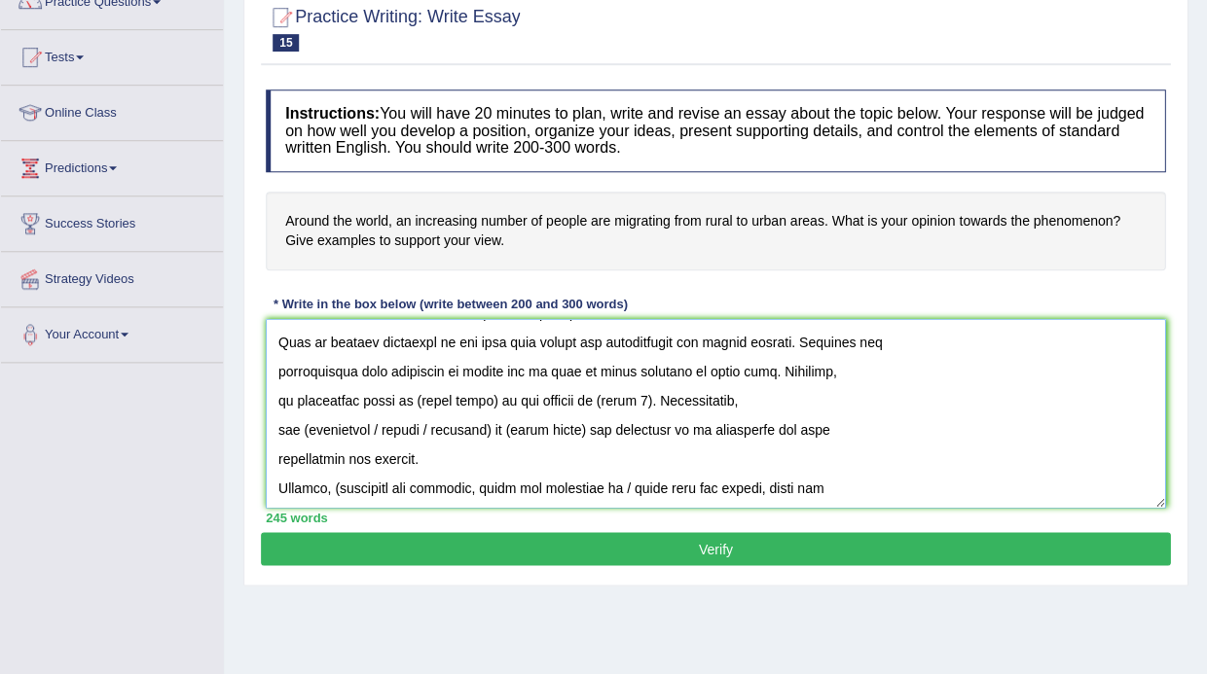
drag, startPoint x: 492, startPoint y: 388, endPoint x: 414, endPoint y: 383, distance: 79.0
click at [414, 383] on textarea at bounding box center [715, 413] width 899 height 189
click at [415, 390] on textarea at bounding box center [715, 413] width 899 height 189
click at [500, 390] on textarea at bounding box center [715, 413] width 899 height 189
click at [611, 389] on textarea at bounding box center [715, 413] width 899 height 189
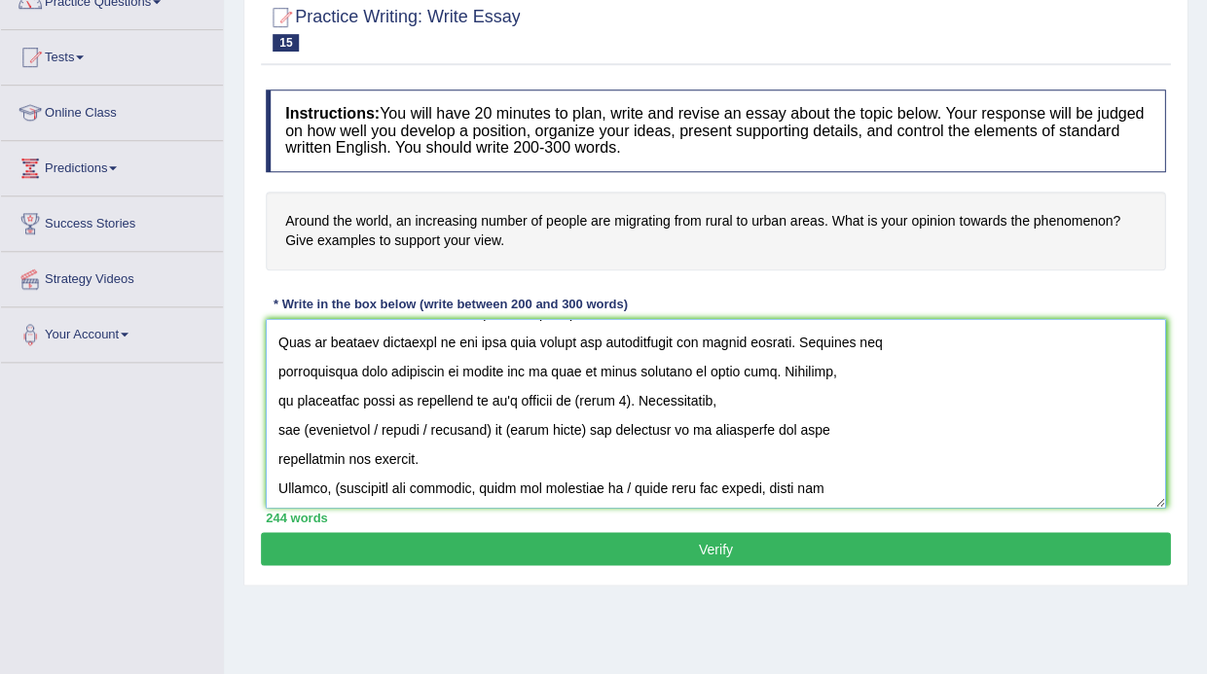
drag, startPoint x: 618, startPoint y: 390, endPoint x: 572, endPoint y: 393, distance: 45.8
click at [570, 394] on textarea at bounding box center [715, 413] width 899 height 189
click at [562, 386] on textarea at bounding box center [715, 413] width 899 height 189
click at [733, 389] on textarea at bounding box center [715, 413] width 899 height 189
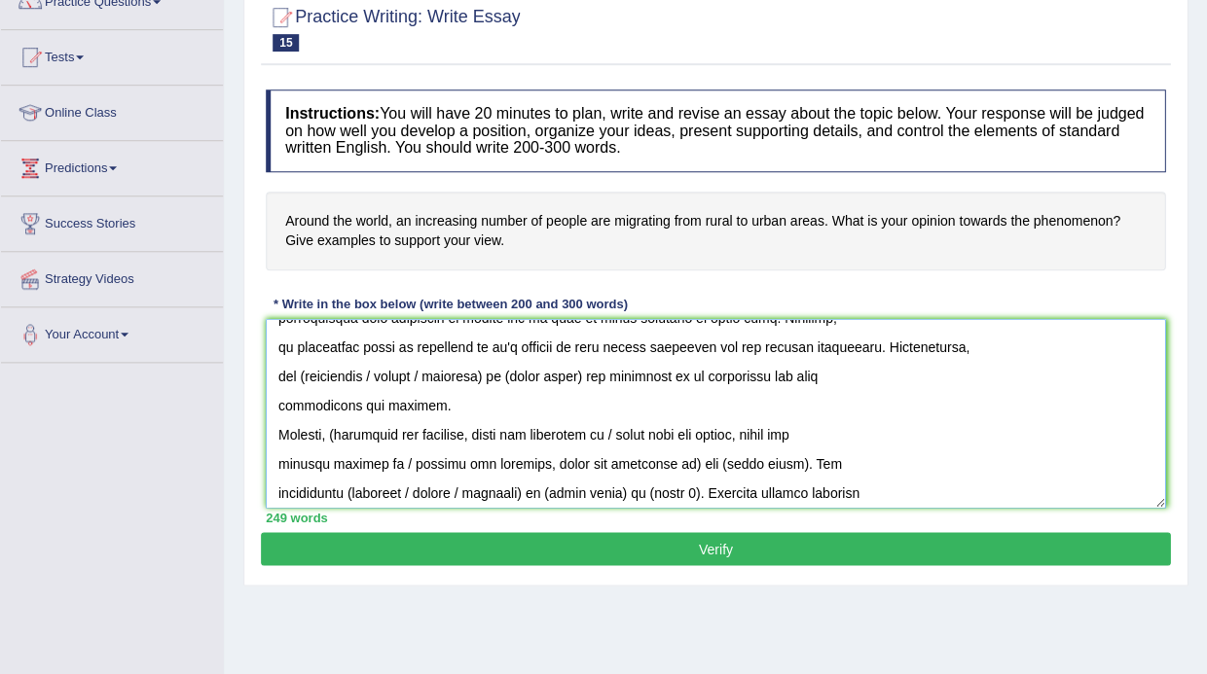
scroll to position [169, 0]
drag, startPoint x: 382, startPoint y: 365, endPoint x: 302, endPoint y: 367, distance: 80.8
click at [302, 367] on textarea at bounding box center [715, 413] width 899 height 189
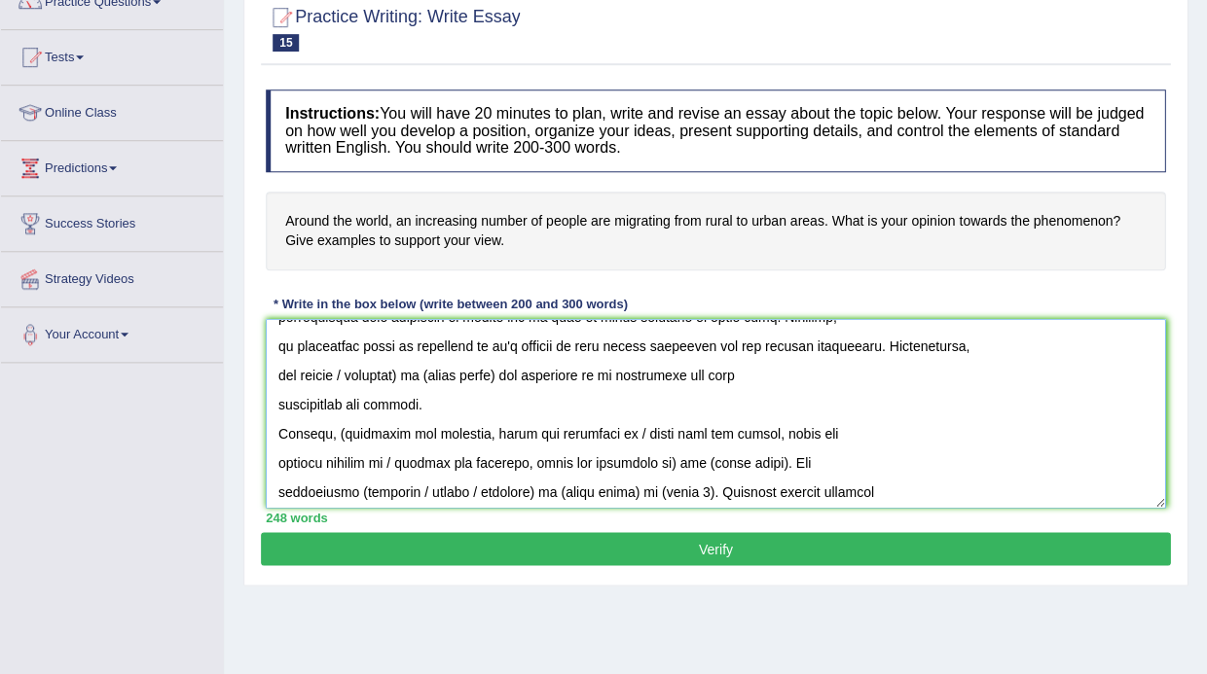
drag, startPoint x: 415, startPoint y: 367, endPoint x: 348, endPoint y: 364, distance: 67.2
click at [347, 364] on textarea at bounding box center [715, 413] width 899 height 189
drag, startPoint x: 448, startPoint y: 369, endPoint x: 374, endPoint y: 362, distance: 74.3
click at [370, 366] on textarea at bounding box center [715, 413] width 899 height 189
click at [352, 369] on textarea at bounding box center [715, 413] width 899 height 189
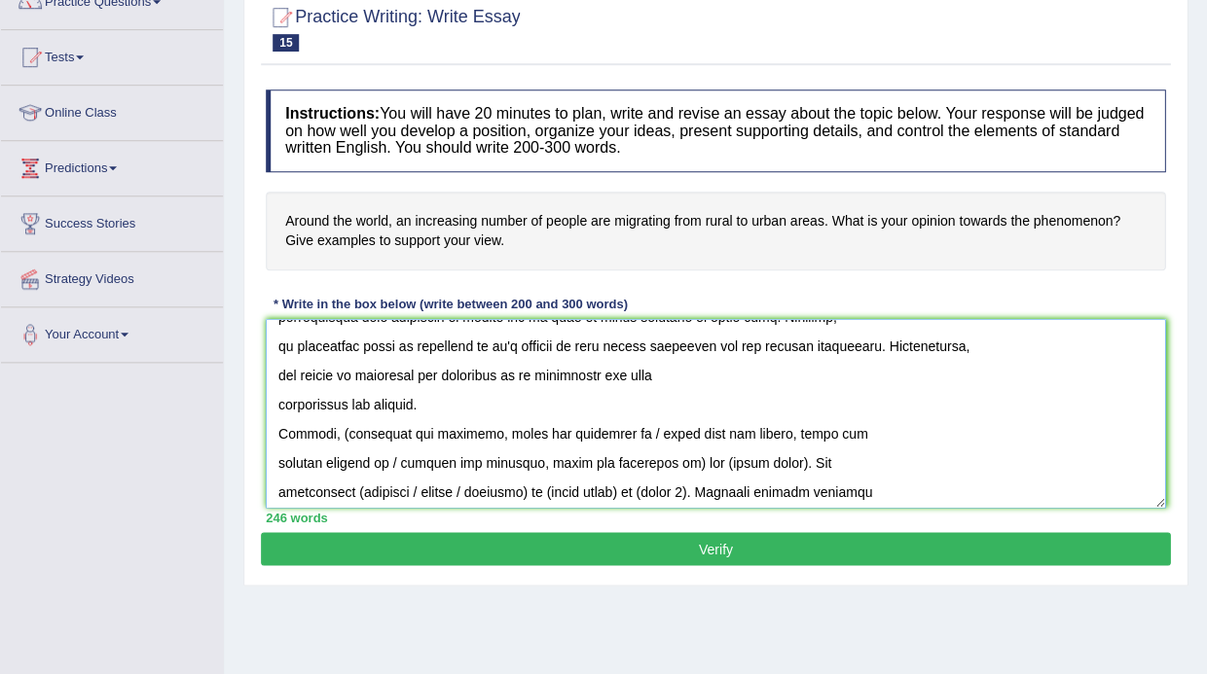
click at [277, 397] on textarea at bounding box center [715, 413] width 899 height 189
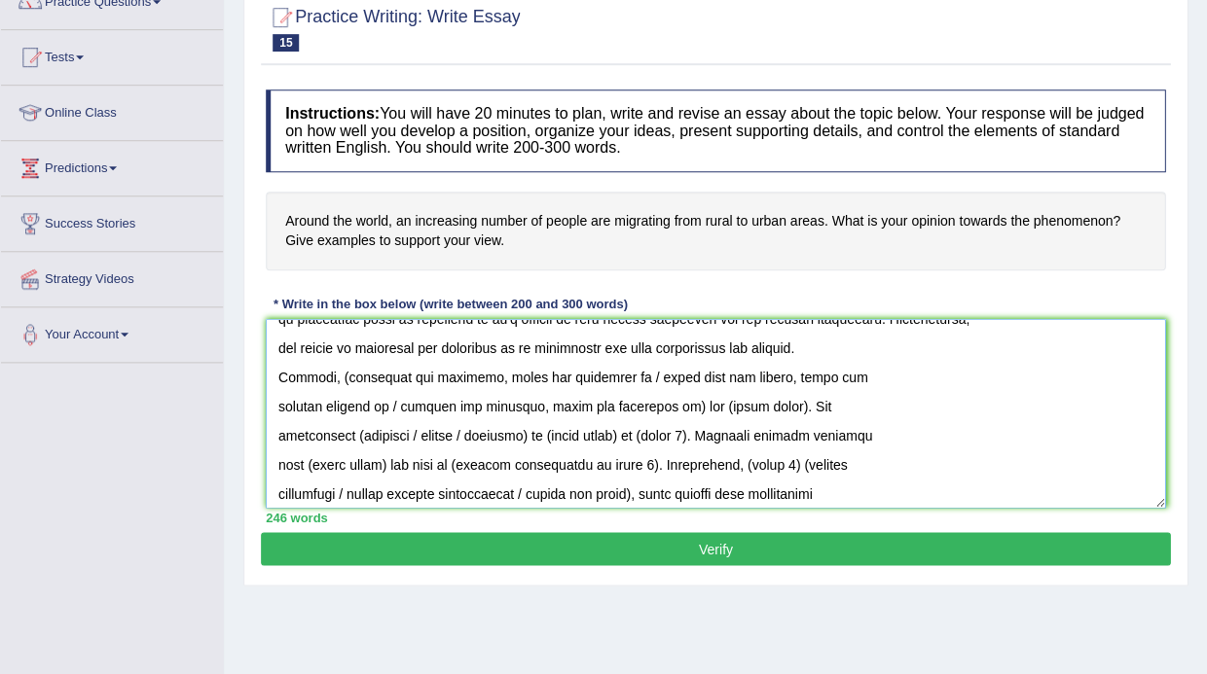
scroll to position [196, 0]
click at [341, 363] on textarea at bounding box center [715, 413] width 899 height 189
drag, startPoint x: 342, startPoint y: 370, endPoint x: 446, endPoint y: 363, distance: 104.3
click at [446, 363] on textarea at bounding box center [715, 413] width 899 height 189
click at [469, 366] on textarea at bounding box center [715, 413] width 899 height 189
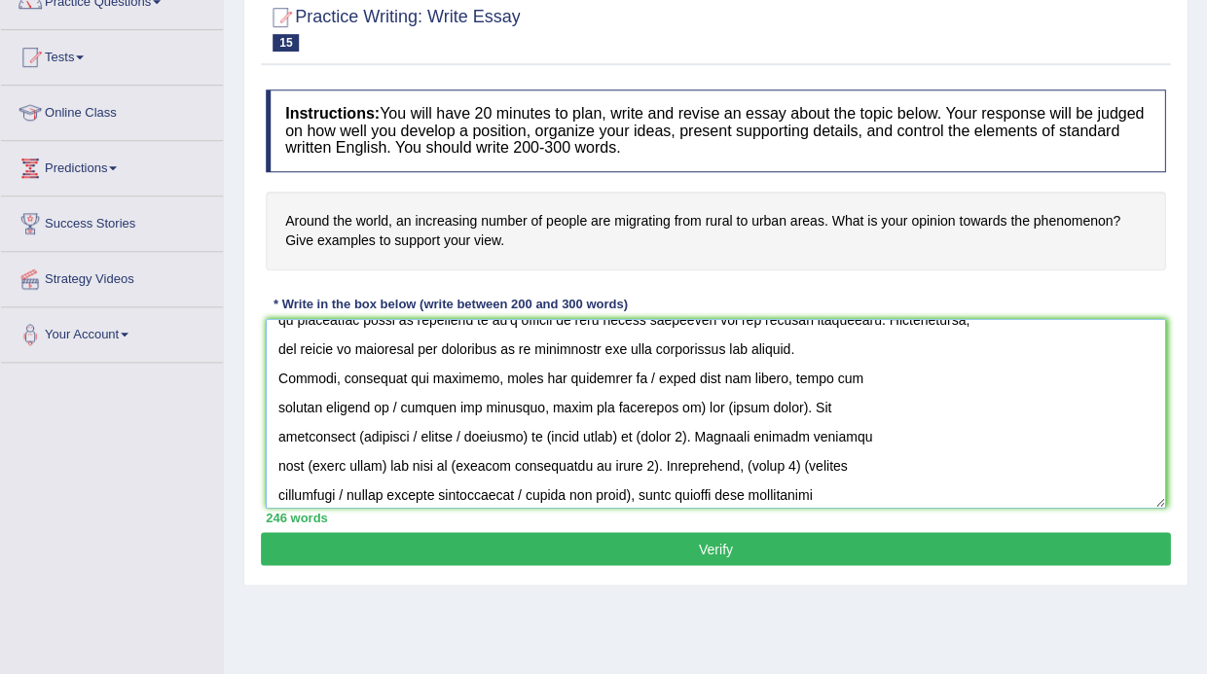
drag, startPoint x: 608, startPoint y: 362, endPoint x: 629, endPoint y: 365, distance: 20.6
click at [627, 365] on textarea at bounding box center [715, 413] width 899 height 189
drag, startPoint x: 631, startPoint y: 366, endPoint x: 402, endPoint y: 369, distance: 229.7
click at [402, 369] on textarea at bounding box center [715, 413] width 899 height 189
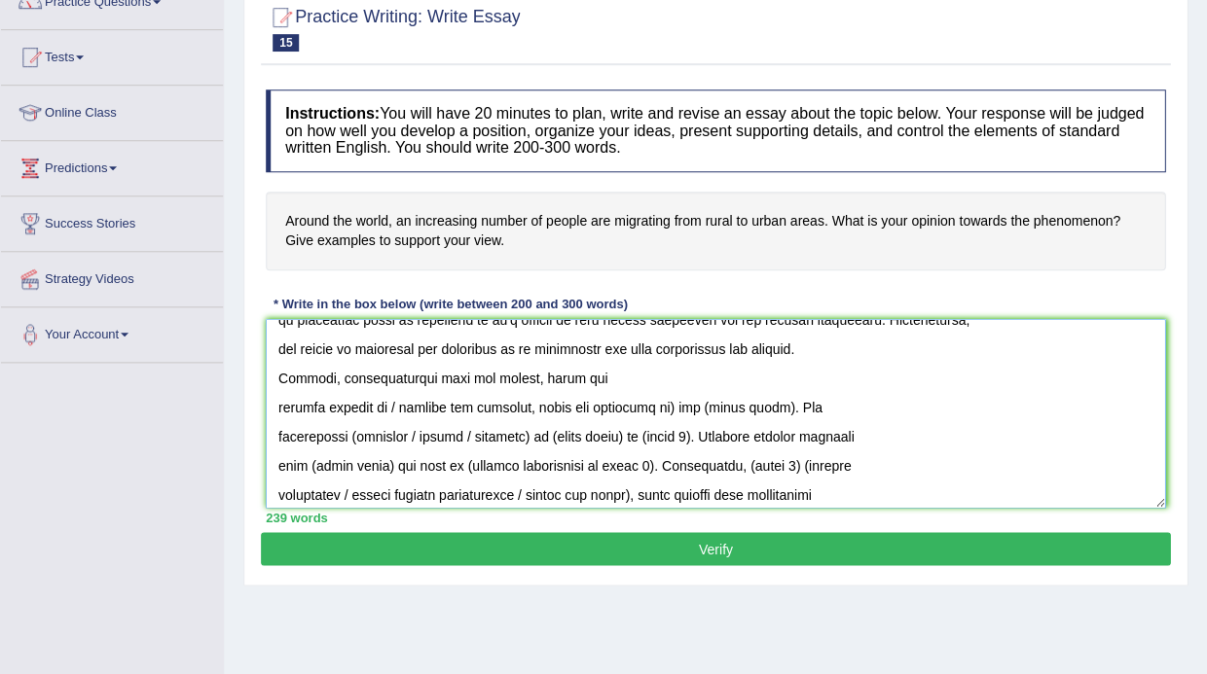
drag, startPoint x: 436, startPoint y: 372, endPoint x: 402, endPoint y: 372, distance: 34.1
click at [402, 372] on textarea at bounding box center [715, 413] width 899 height 189
drag, startPoint x: 362, startPoint y: 397, endPoint x: 343, endPoint y: 397, distance: 19.5
click at [355, 397] on textarea at bounding box center [715, 413] width 899 height 189
drag, startPoint x: 326, startPoint y: 399, endPoint x: 522, endPoint y: 388, distance: 195.9
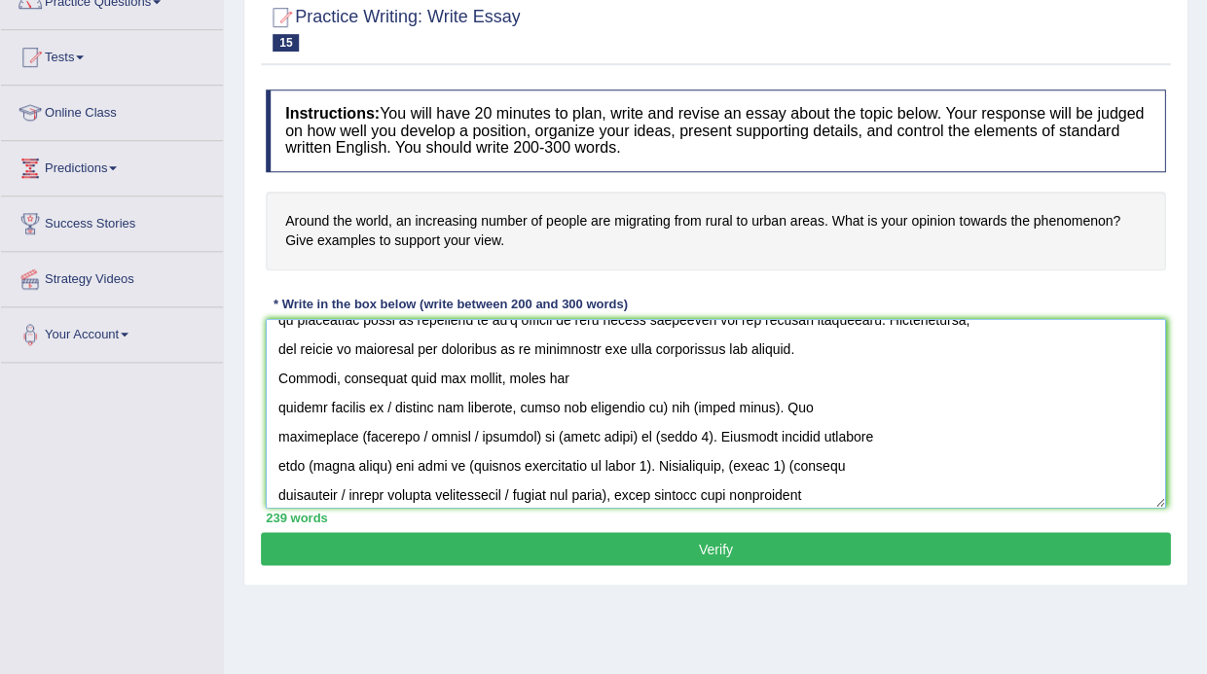
click at [522, 388] on textarea at bounding box center [715, 413] width 899 height 189
drag, startPoint x: 701, startPoint y: 403, endPoint x: 472, endPoint y: 402, distance: 228.7
click at [469, 402] on textarea at bounding box center [715, 413] width 899 height 189
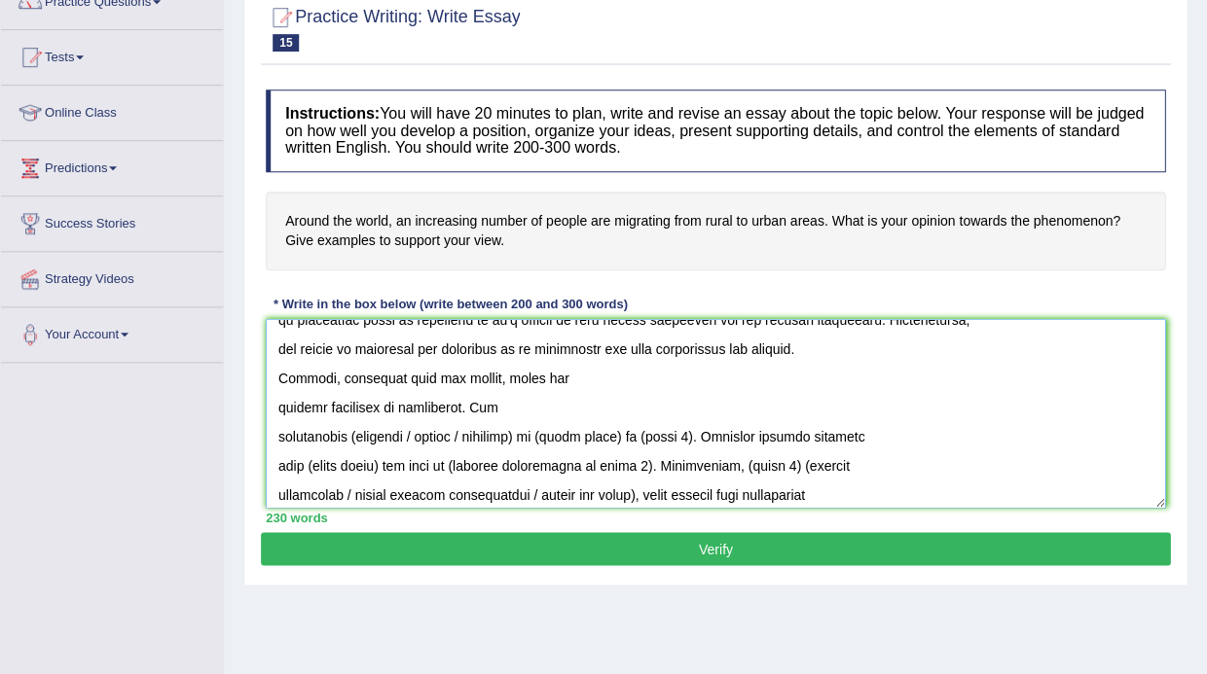
click at [281, 399] on textarea at bounding box center [715, 413] width 899 height 189
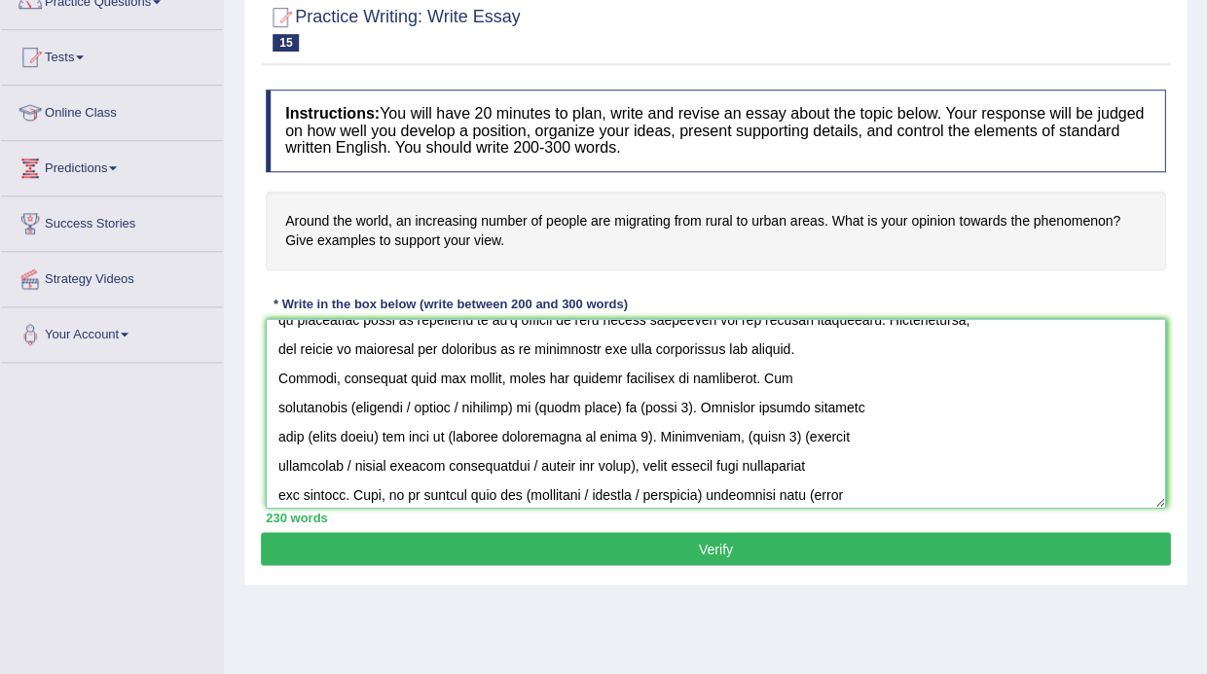
drag, startPoint x: 343, startPoint y: 401, endPoint x: 424, endPoint y: 403, distance: 80.8
click at [423, 402] on textarea at bounding box center [715, 413] width 899 height 189
click at [478, 407] on textarea at bounding box center [715, 413] width 899 height 189
drag, startPoint x: 515, startPoint y: 396, endPoint x: 343, endPoint y: 395, distance: 171.3
click at [343, 395] on textarea at bounding box center [715, 413] width 899 height 189
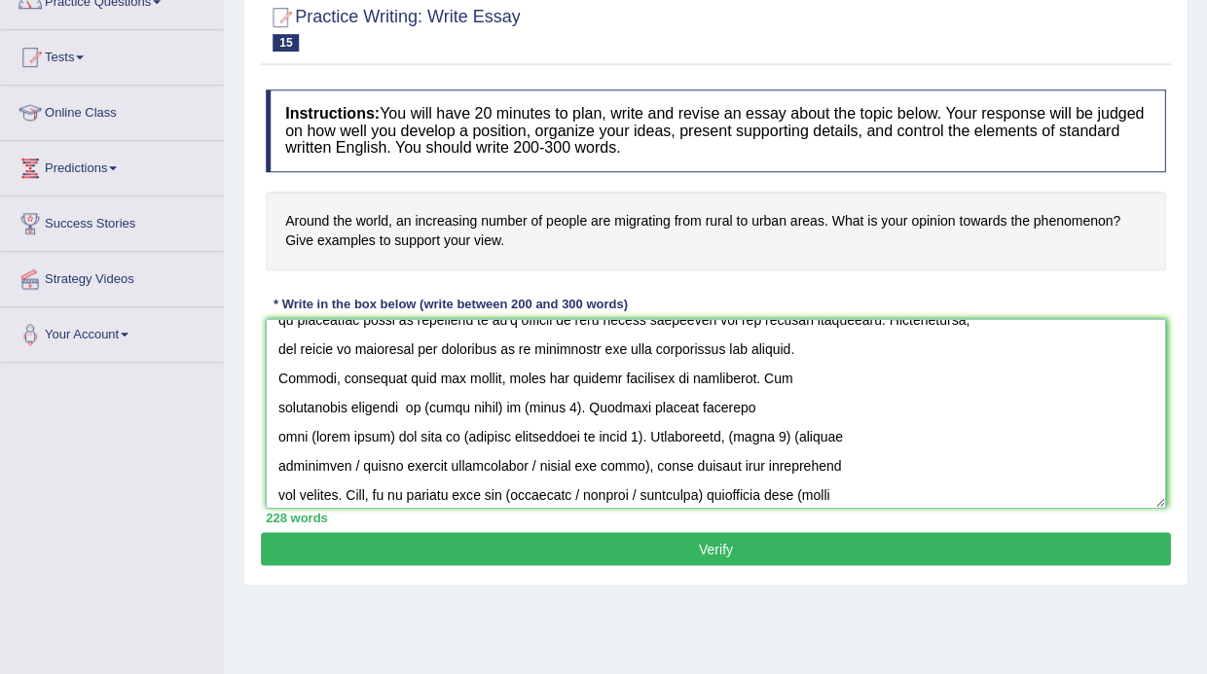
drag, startPoint x: 496, startPoint y: 401, endPoint x: 413, endPoint y: 402, distance: 83.7
click at [412, 402] on textarea at bounding box center [715, 413] width 899 height 189
click at [526, 399] on textarea at bounding box center [715, 413] width 899 height 189
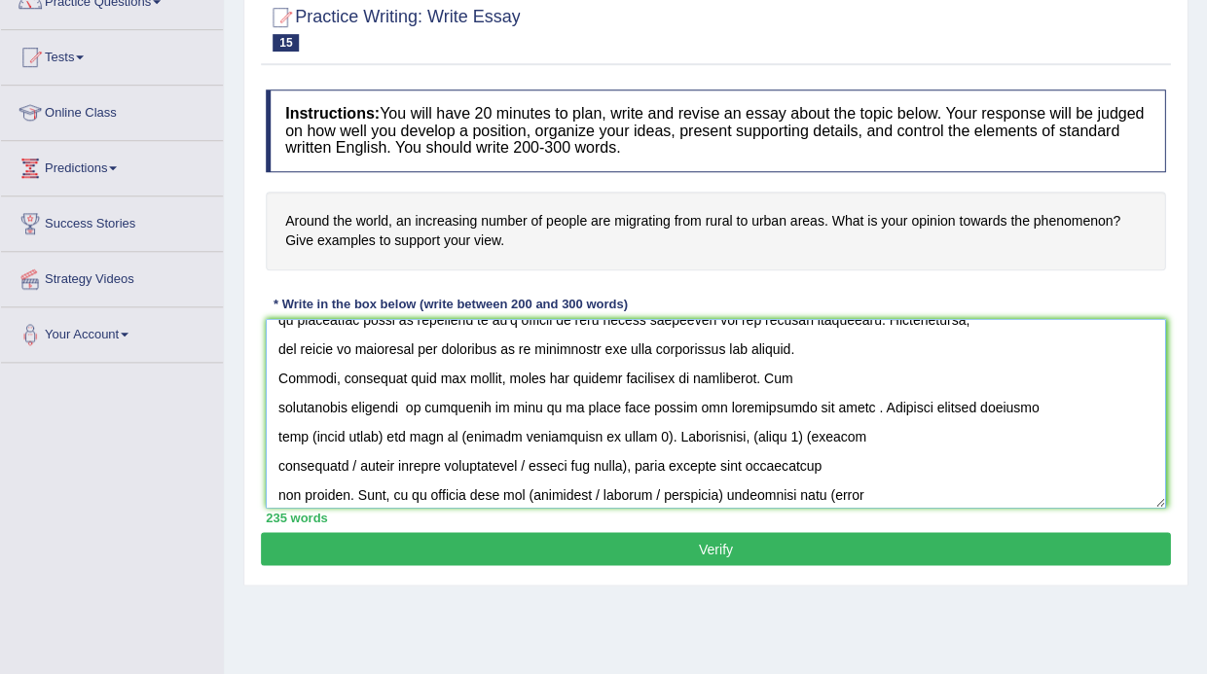
click at [555, 403] on textarea at bounding box center [715, 413] width 899 height 189
click at [702, 394] on textarea at bounding box center [715, 413] width 899 height 189
click at [560, 398] on textarea at bounding box center [715, 413] width 899 height 189
click at [570, 402] on textarea at bounding box center [715, 413] width 899 height 189
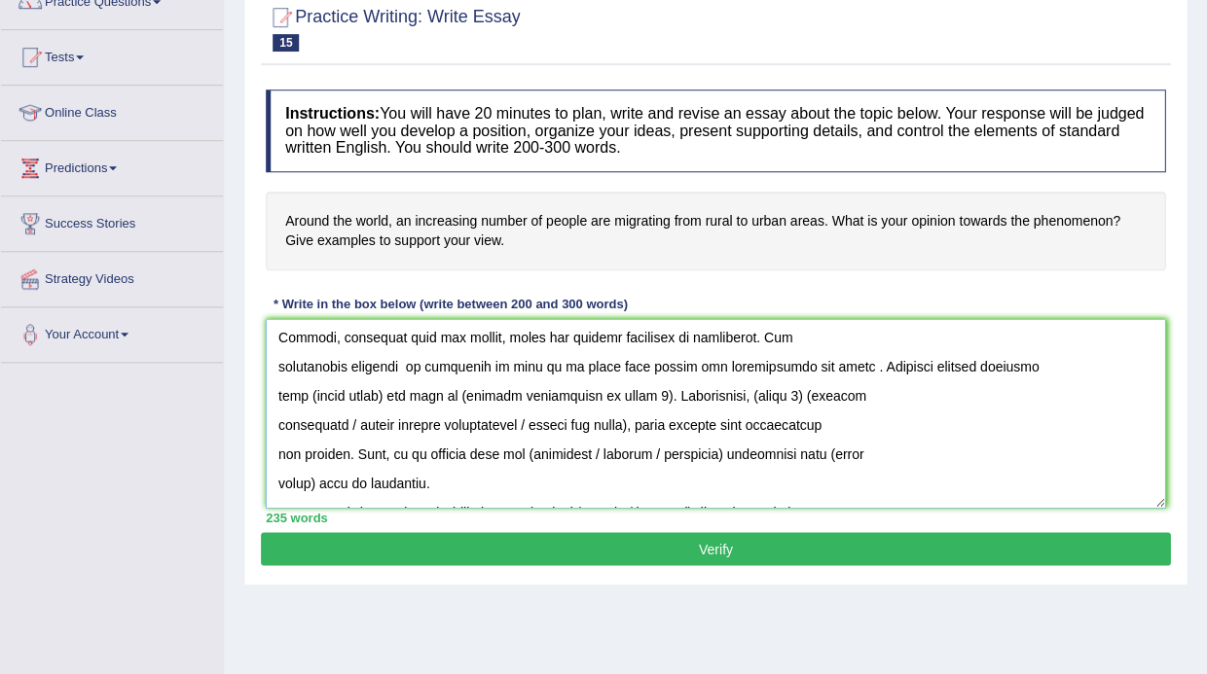
scroll to position [236, 0]
drag, startPoint x: 382, startPoint y: 389, endPoint x: 304, endPoint y: 390, distance: 78.8
click at [304, 390] on textarea at bounding box center [715, 413] width 899 height 189
click at [350, 386] on textarea at bounding box center [715, 413] width 899 height 189
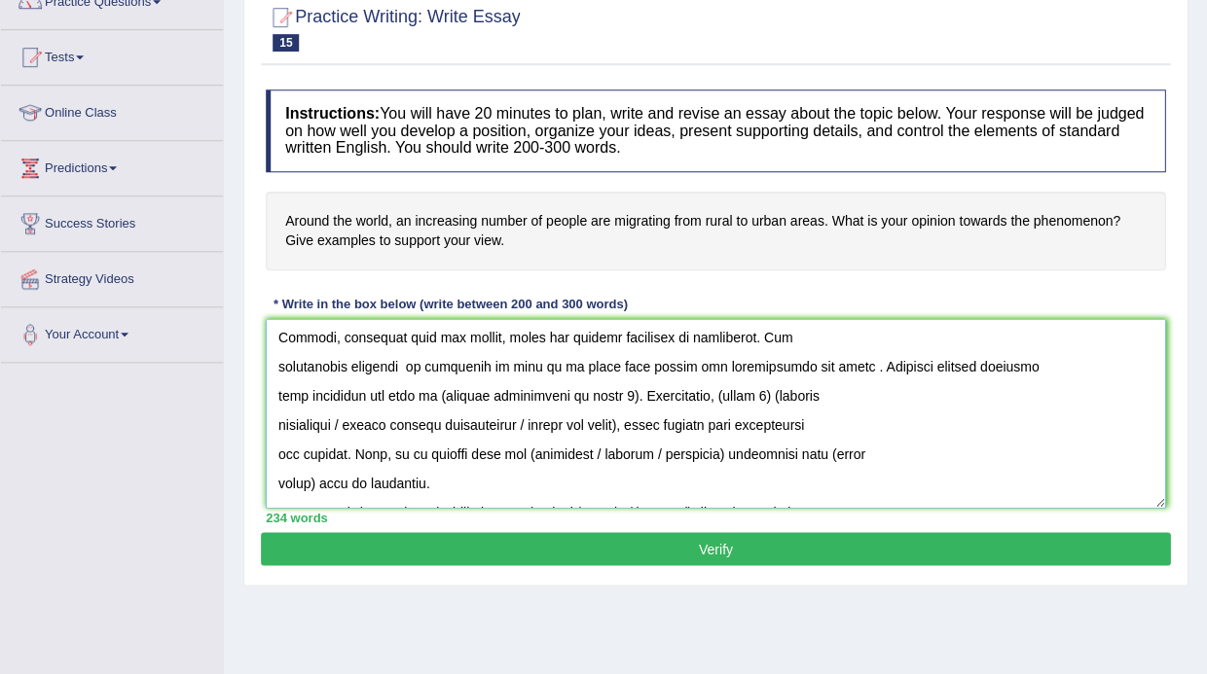
drag, startPoint x: 623, startPoint y: 385, endPoint x: 445, endPoint y: 390, distance: 178.1
click at [445, 390] on textarea at bounding box center [715, 413] width 899 height 189
click at [496, 379] on textarea at bounding box center [715, 413] width 899 height 189
click at [572, 390] on textarea at bounding box center [715, 413] width 899 height 189
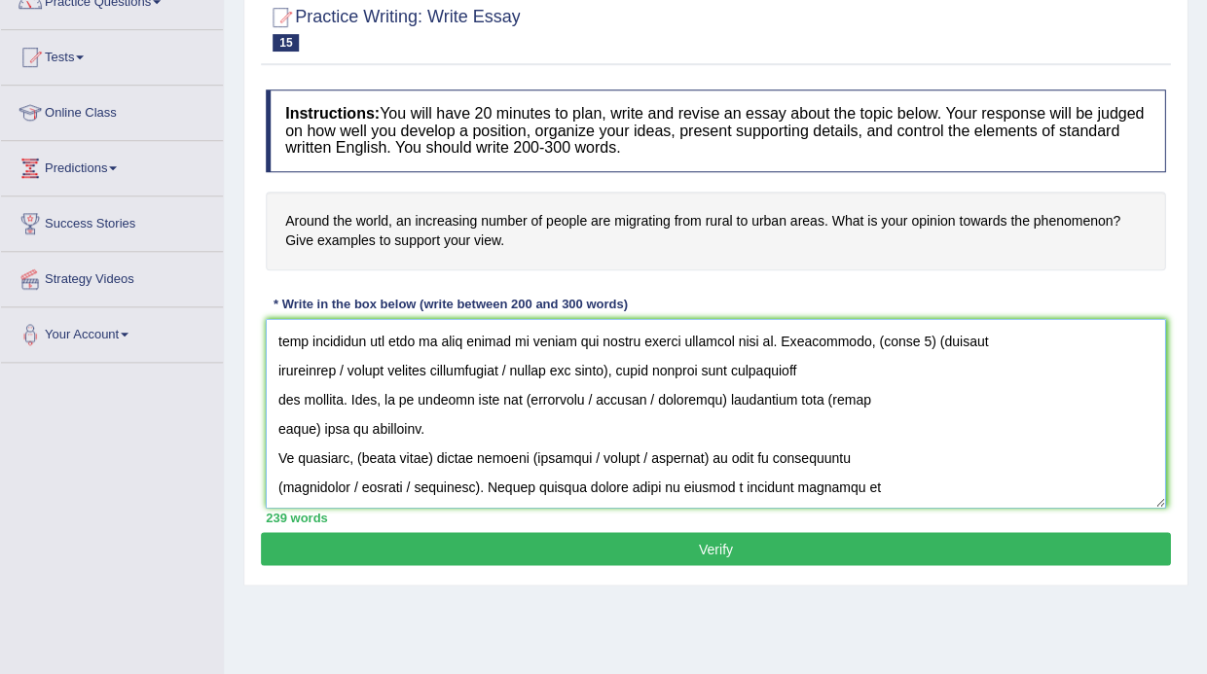
scroll to position [290, 0]
drag, startPoint x: 864, startPoint y: 336, endPoint x: 910, endPoint y: 337, distance: 45.7
click at [911, 337] on textarea at bounding box center [715, 413] width 899 height 189
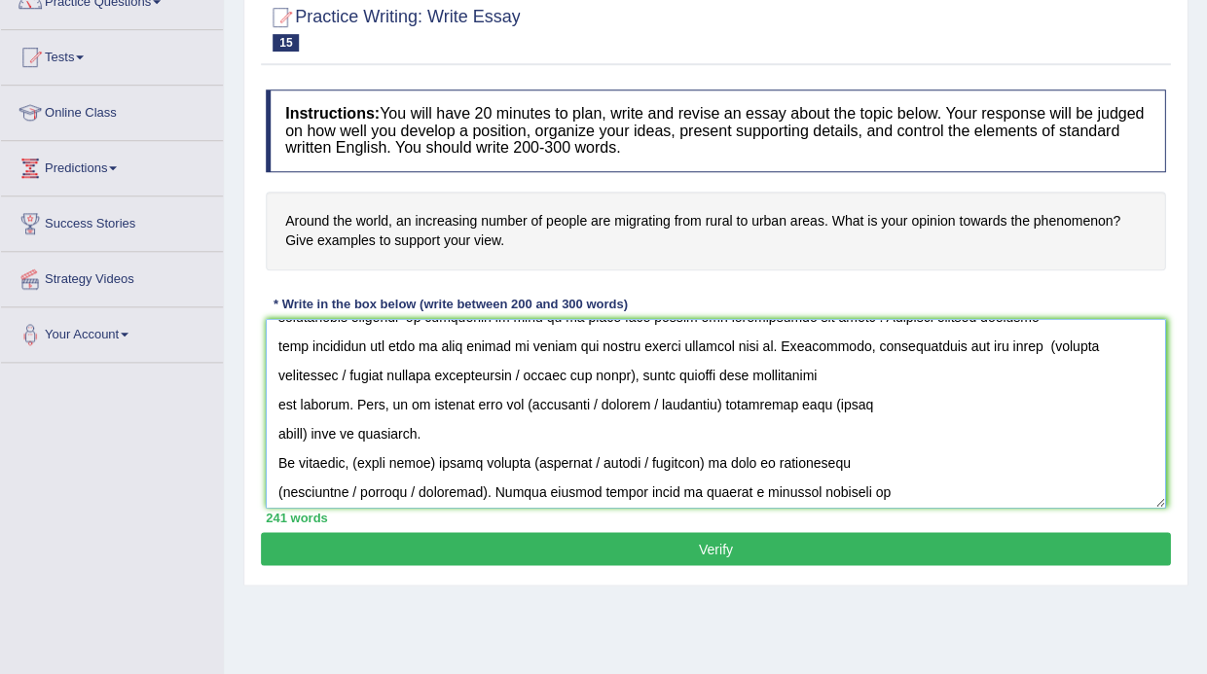
click at [948, 346] on textarea at bounding box center [715, 413] width 899 height 189
click at [945, 336] on textarea at bounding box center [715, 413] width 899 height 189
click at [1018, 336] on textarea at bounding box center [715, 413] width 899 height 189
click at [931, 341] on textarea at bounding box center [715, 413] width 899 height 189
click at [1038, 337] on textarea at bounding box center [715, 413] width 899 height 189
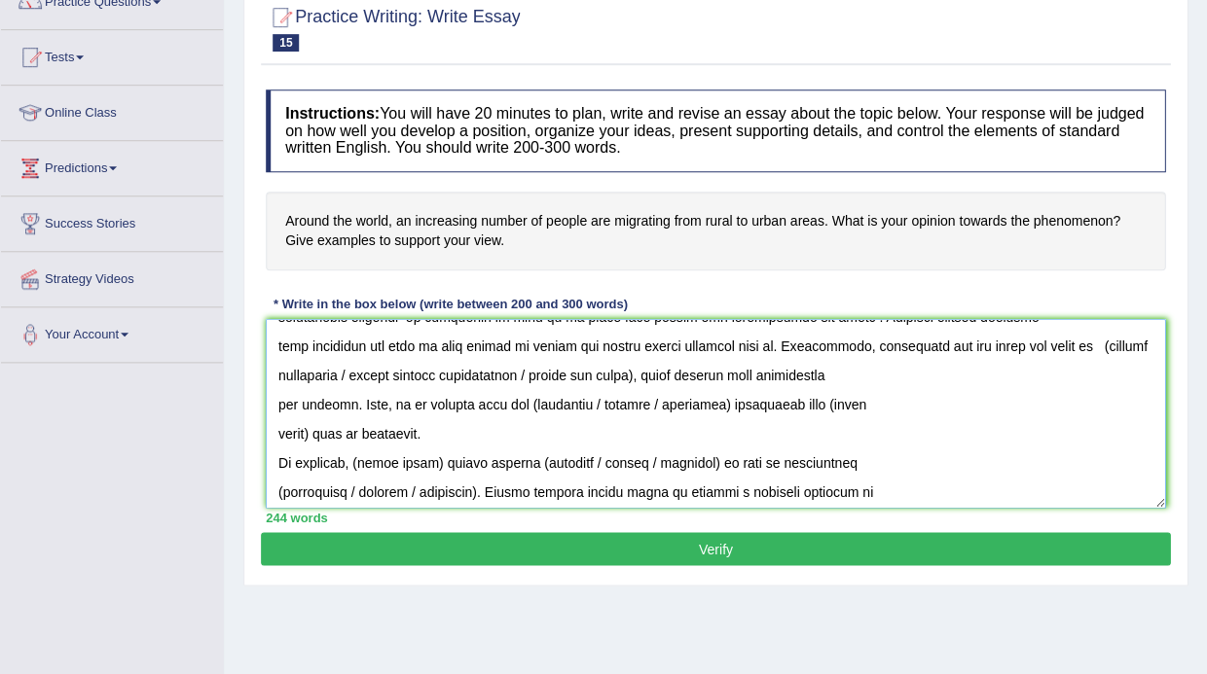
paste textarea "migration"
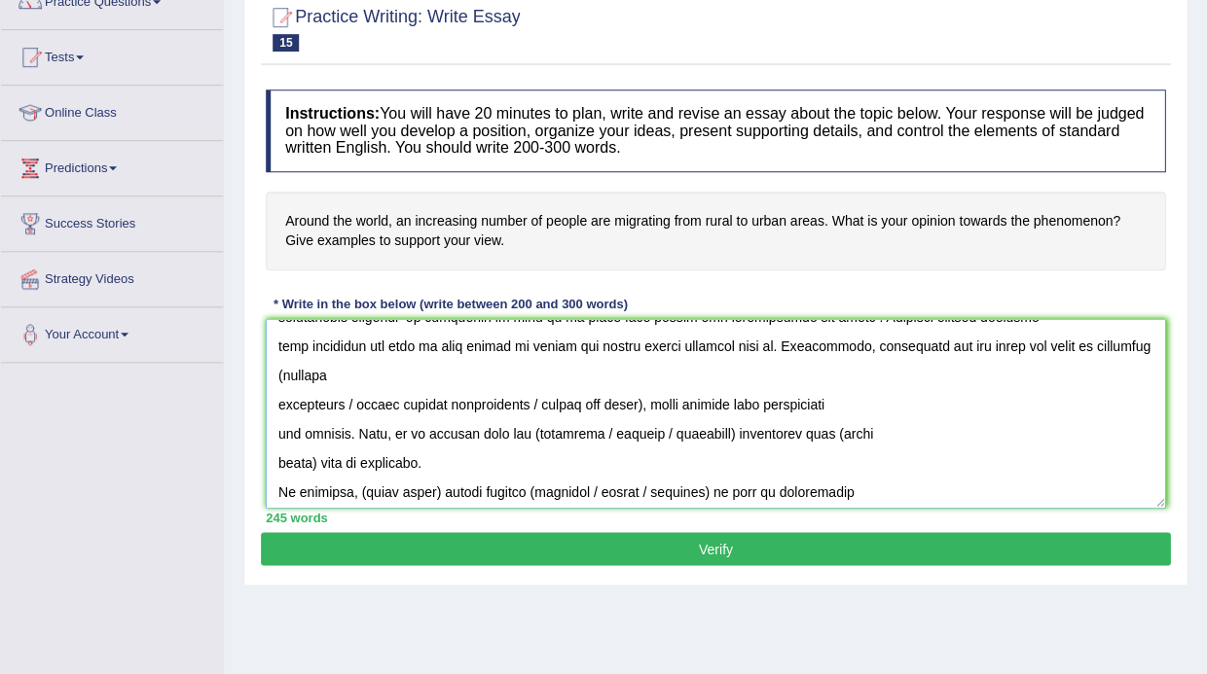
click at [280, 399] on textarea at bounding box center [715, 413] width 899 height 189
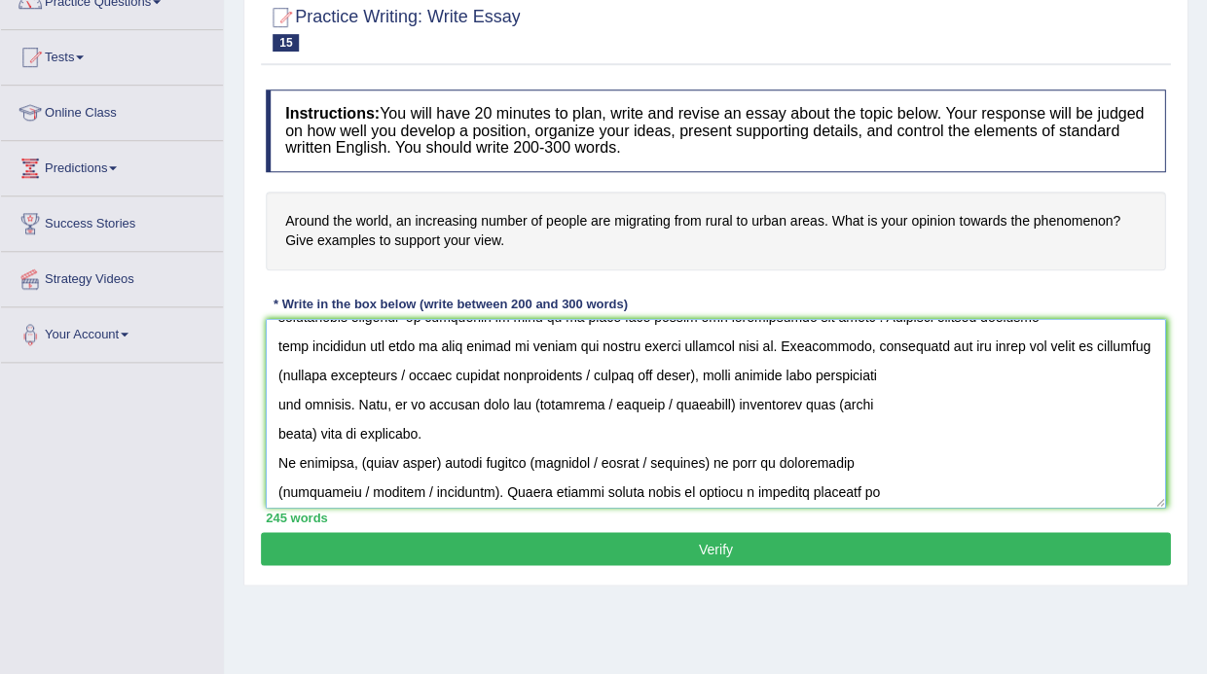
drag, startPoint x: 343, startPoint y: 370, endPoint x: 765, endPoint y: 366, distance: 421.3
click at [765, 366] on textarea at bounding box center [715, 413] width 899 height 189
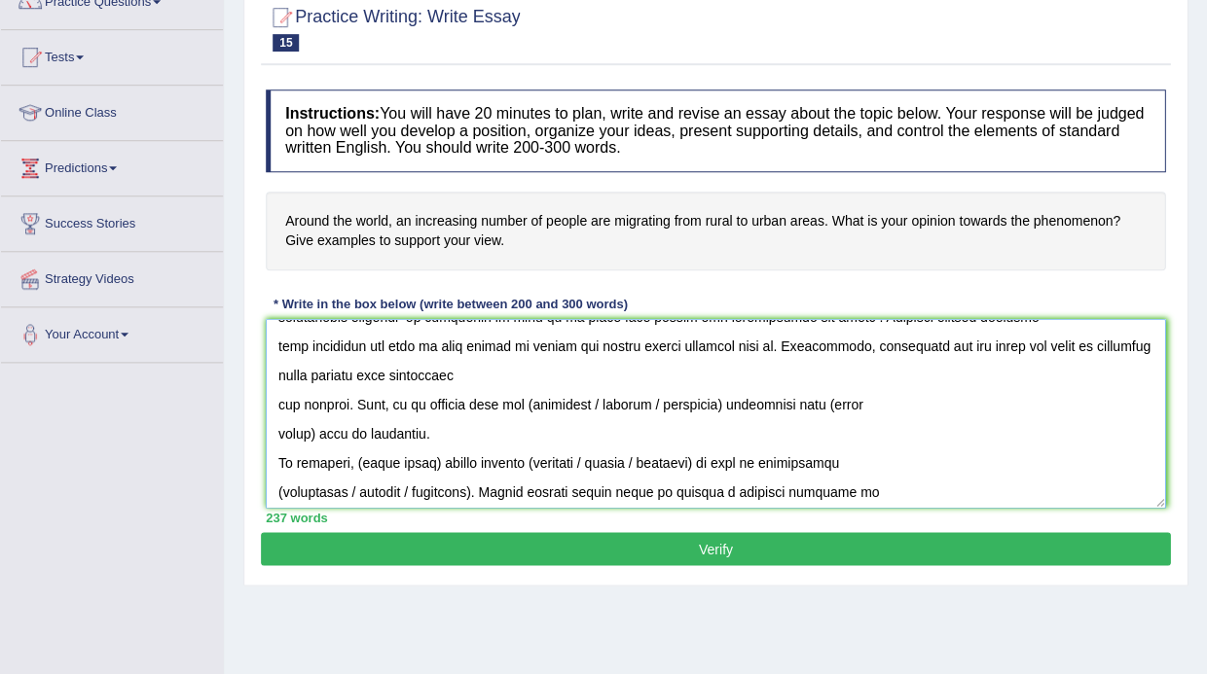
click at [776, 369] on textarea at bounding box center [715, 413] width 899 height 189
click at [334, 367] on textarea at bounding box center [715, 413] width 899 height 189
click at [281, 391] on textarea at bounding box center [715, 413] width 899 height 189
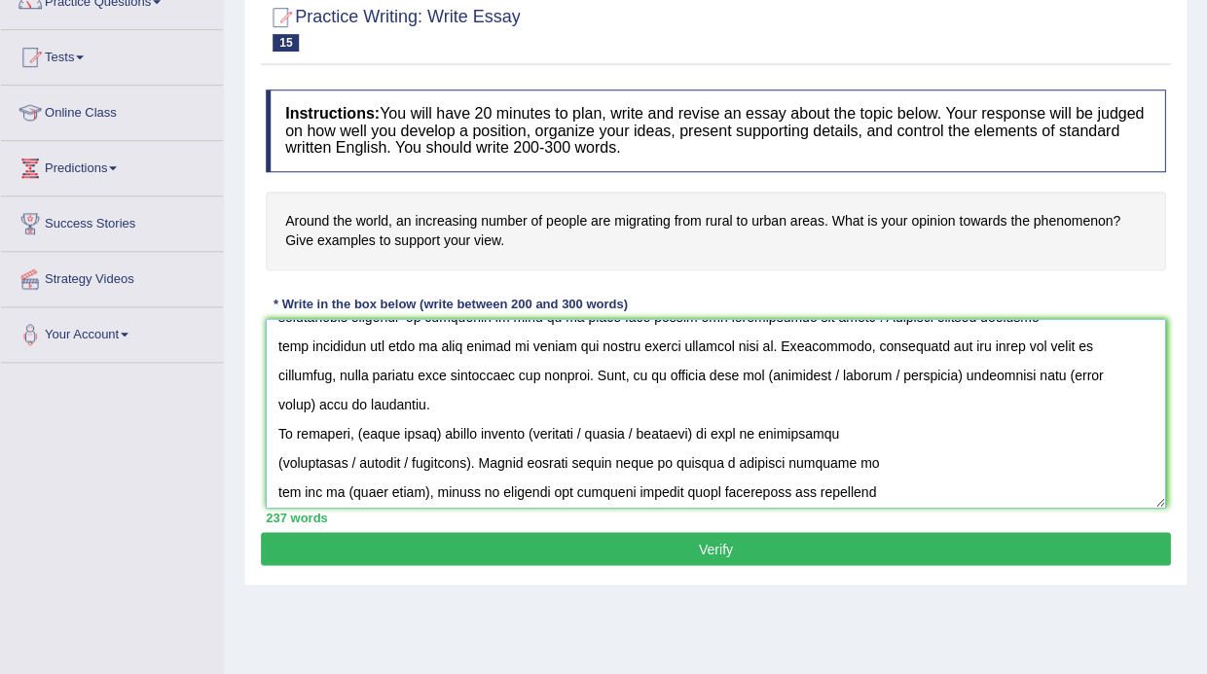
drag, startPoint x: 769, startPoint y: 365, endPoint x: 898, endPoint y: 365, distance: 129.4
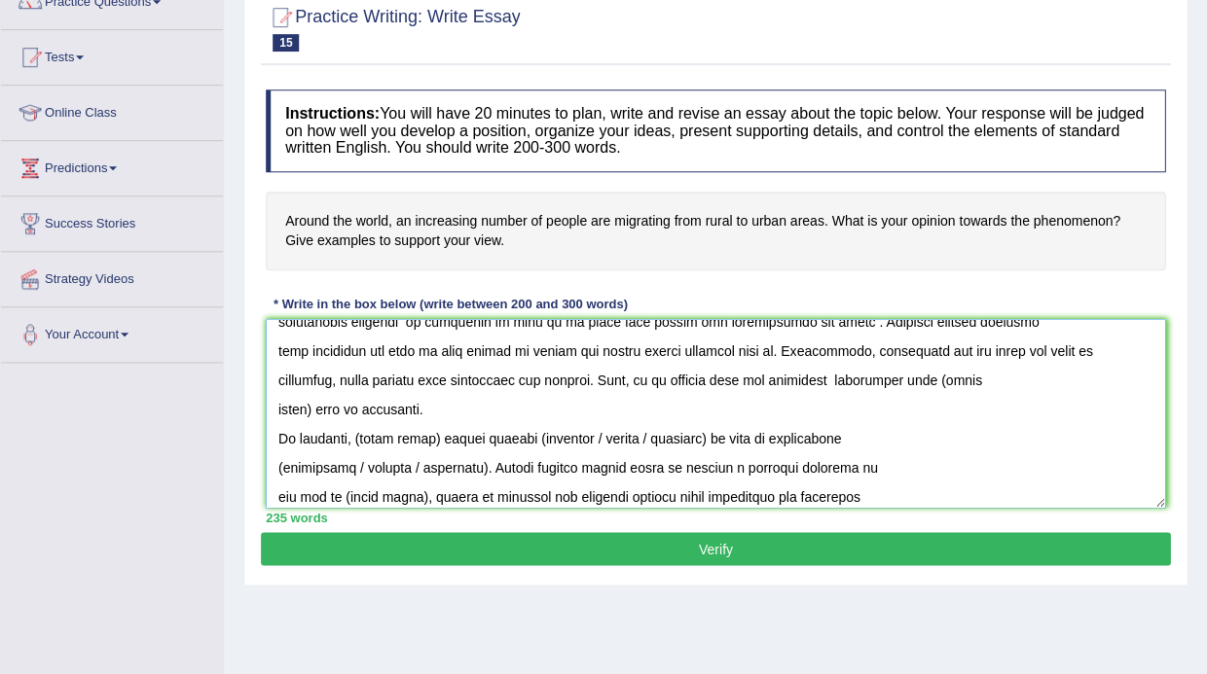
drag, startPoint x: 311, startPoint y: 388, endPoint x: 927, endPoint y: 373, distance: 616.1
click at [927, 373] on textarea at bounding box center [715, 413] width 899 height 189
paste textarea "migration"
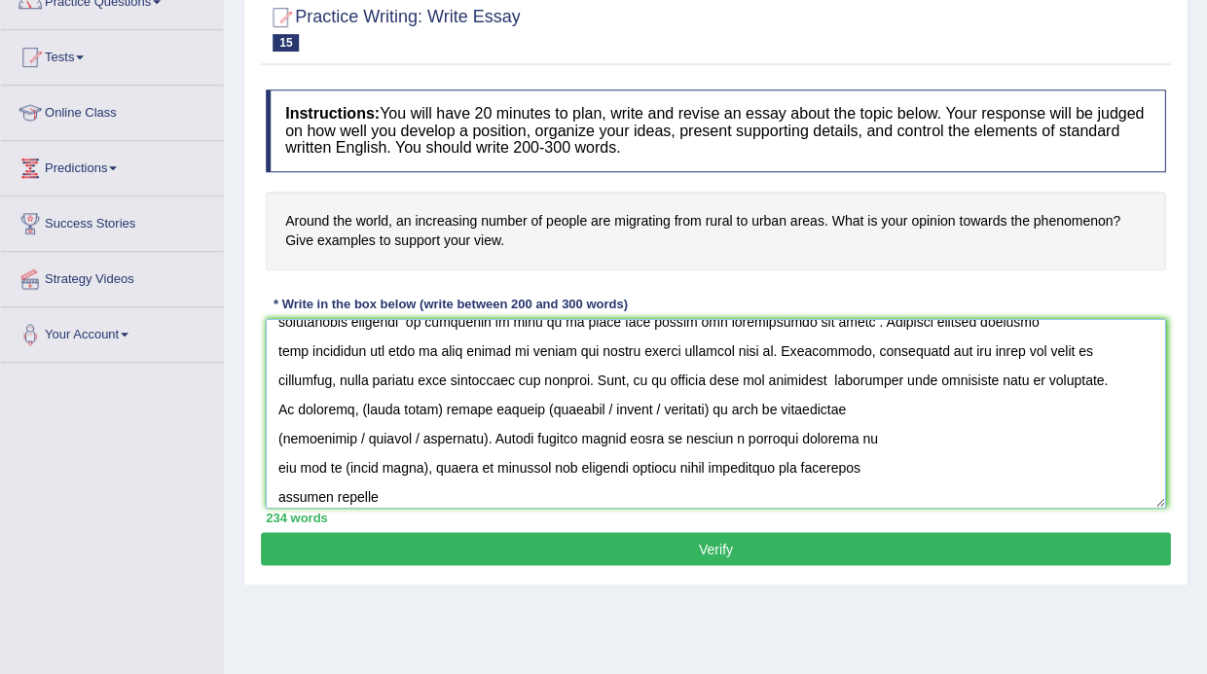
drag, startPoint x: 363, startPoint y: 399, endPoint x: 434, endPoint y: 395, distance: 71.1
click at [434, 395] on textarea at bounding box center [715, 413] width 899 height 189
paste textarea "migration"
click at [512, 401] on textarea at bounding box center [715, 413] width 899 height 189
click at [568, 392] on textarea at bounding box center [715, 413] width 899 height 189
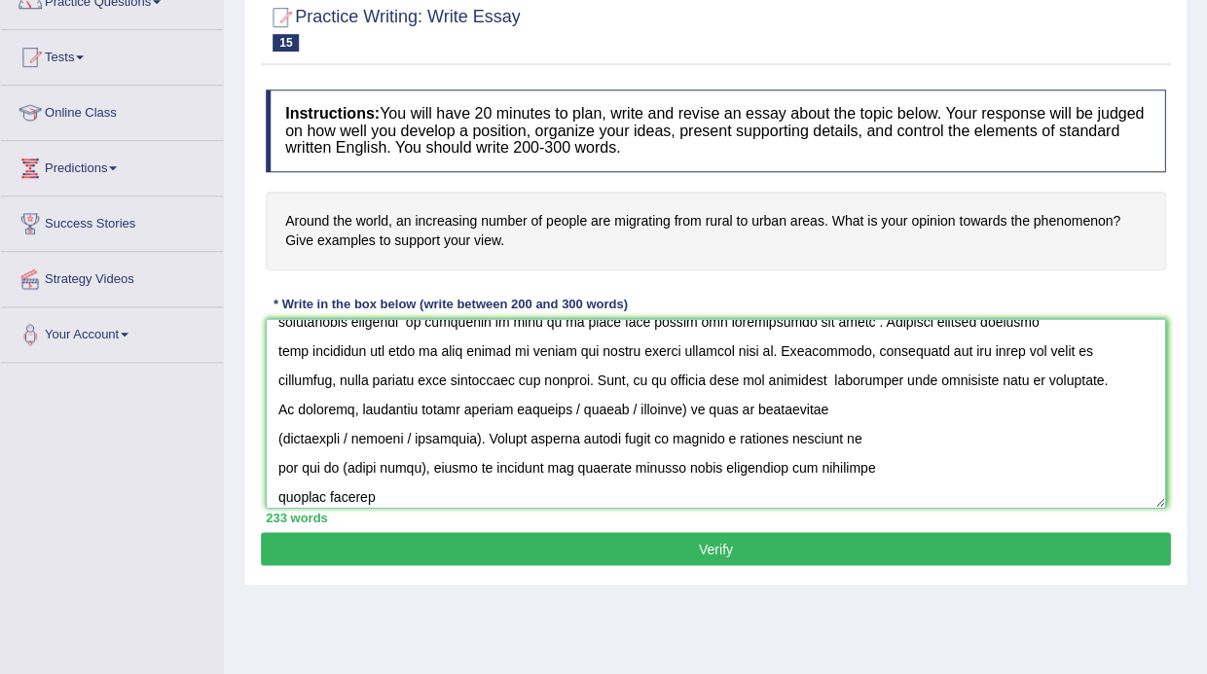
drag, startPoint x: 618, startPoint y: 402, endPoint x: 507, endPoint y: 395, distance: 111.1
click at [507, 395] on textarea at bounding box center [715, 413] width 899 height 189
click at [568, 400] on textarea at bounding box center [715, 413] width 899 height 189
drag, startPoint x: 412, startPoint y: 427, endPoint x: 271, endPoint y: 427, distance: 141.1
click at [271, 427] on textarea at bounding box center [715, 413] width 899 height 189
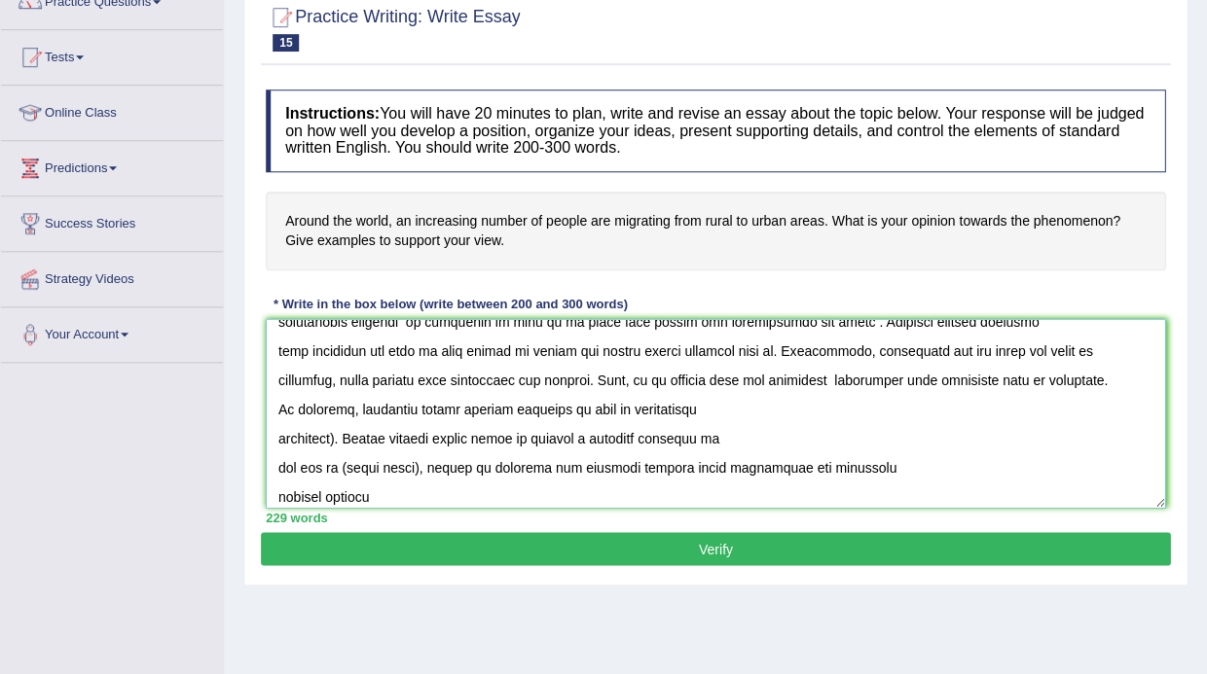
click at [335, 426] on textarea at bounding box center [715, 413] width 899 height 189
click at [282, 423] on textarea at bounding box center [715, 413] width 899 height 189
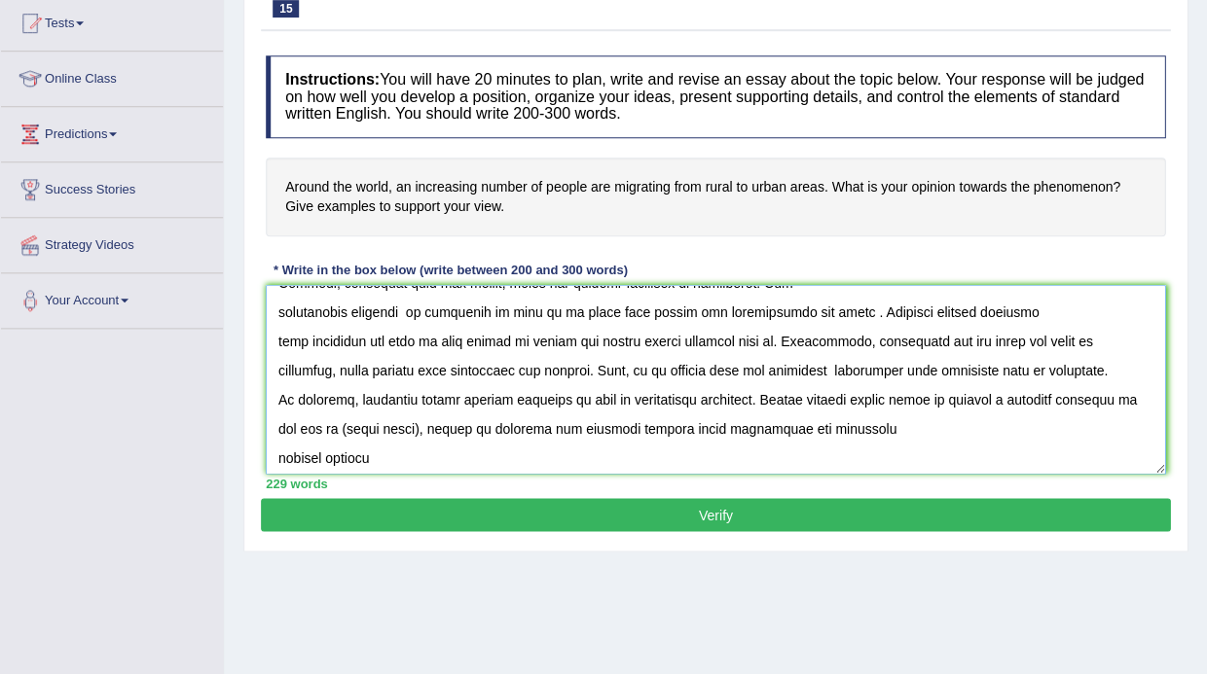
scroll to position [219, 0]
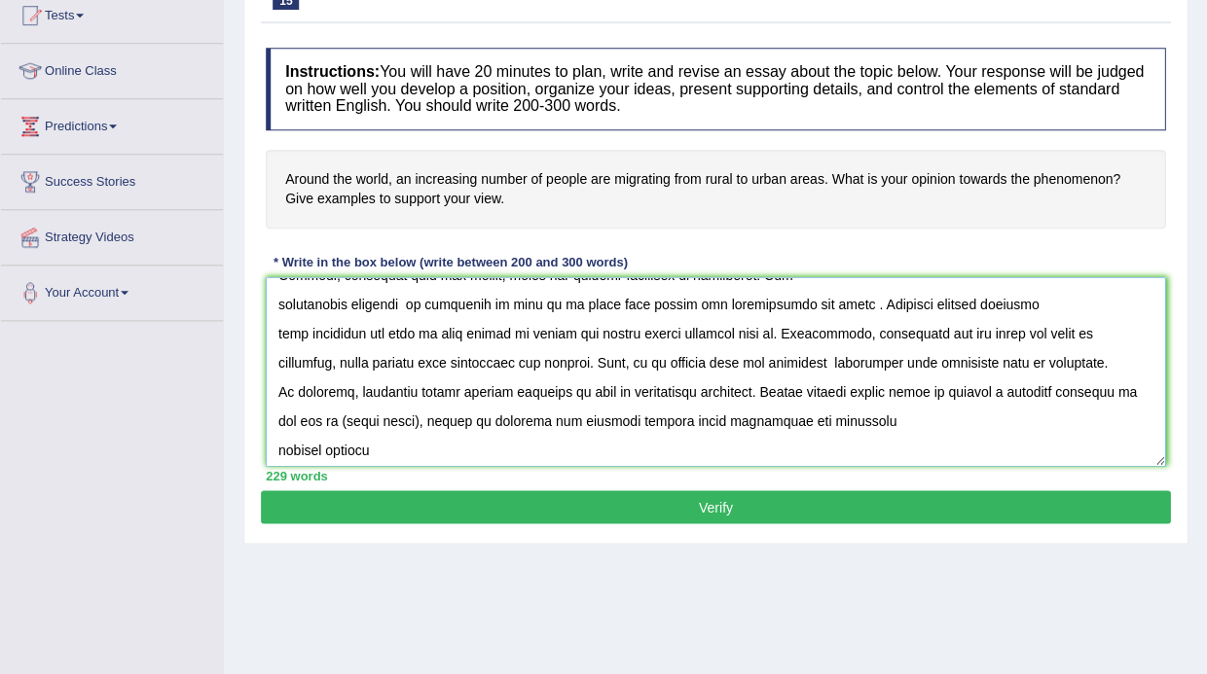
drag, startPoint x: 417, startPoint y: 411, endPoint x: 341, endPoint y: 412, distance: 76.9
click at [341, 412] on textarea at bounding box center [715, 371] width 899 height 189
paste textarea "migration"
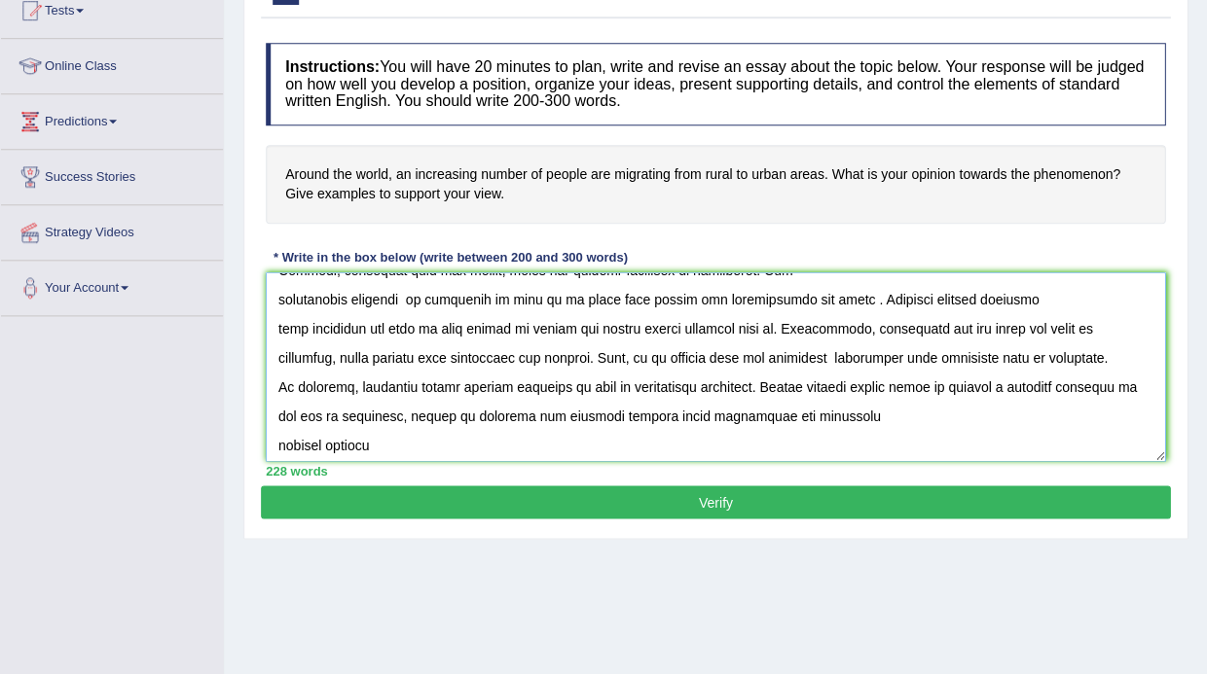
click at [280, 434] on textarea at bounding box center [715, 366] width 899 height 189
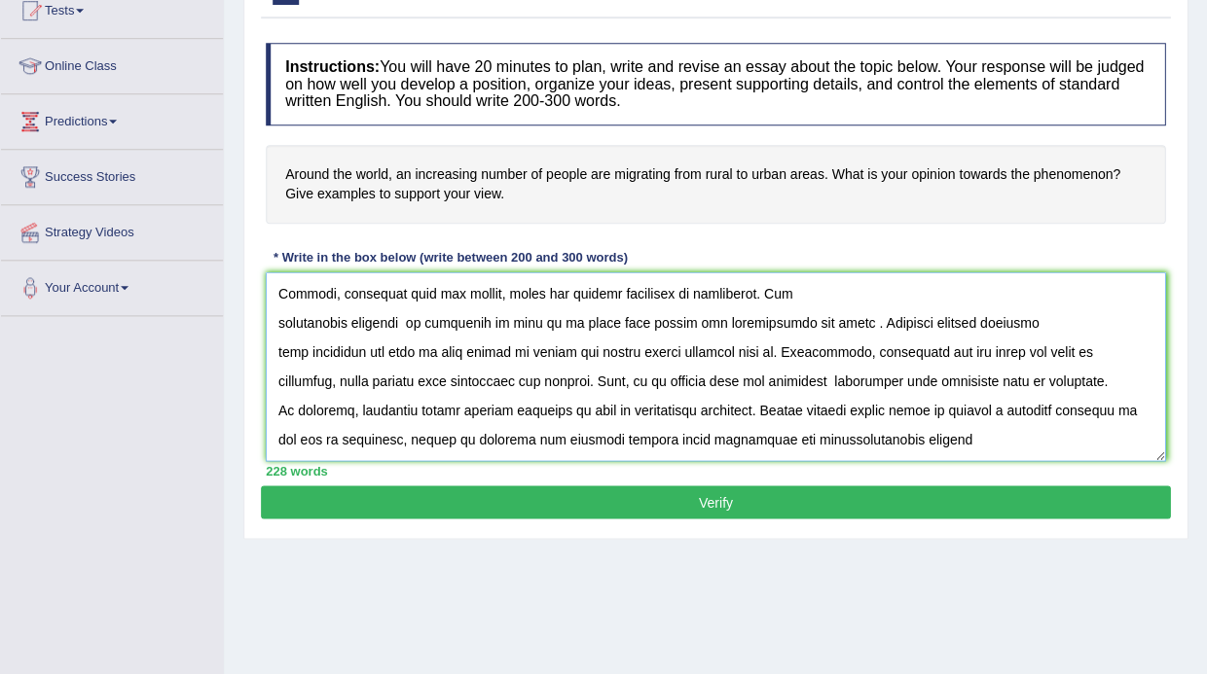
scroll to position [228, 0]
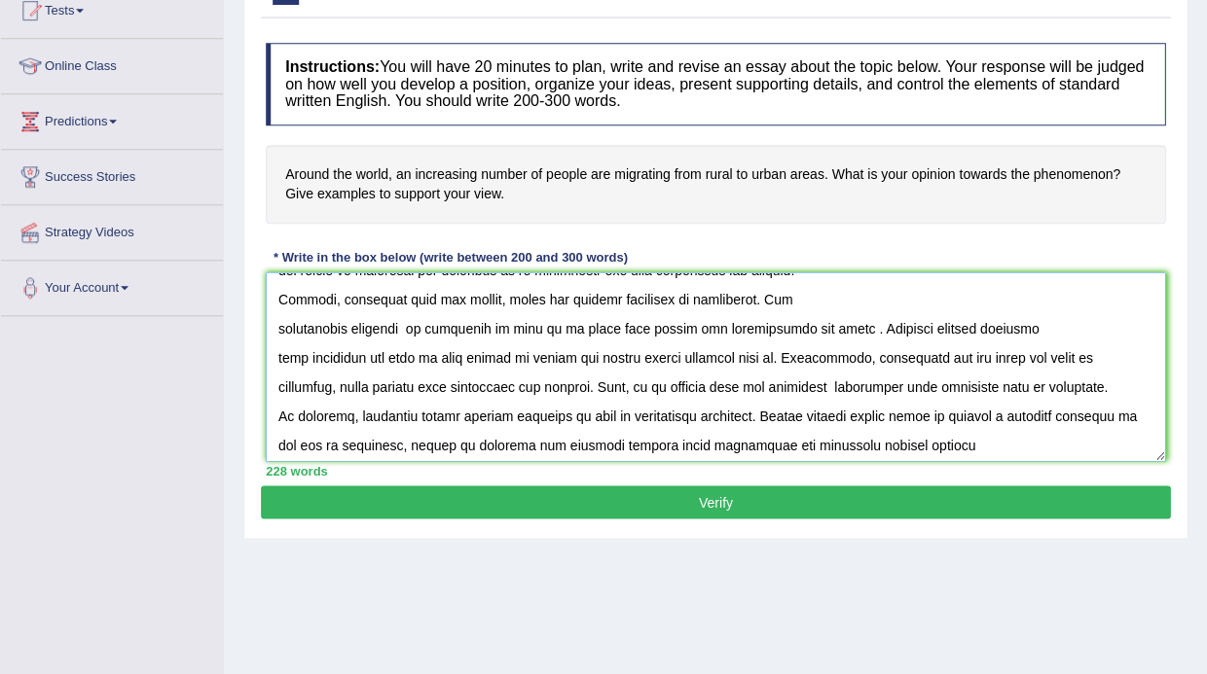
click at [927, 434] on textarea at bounding box center [715, 366] width 899 height 189
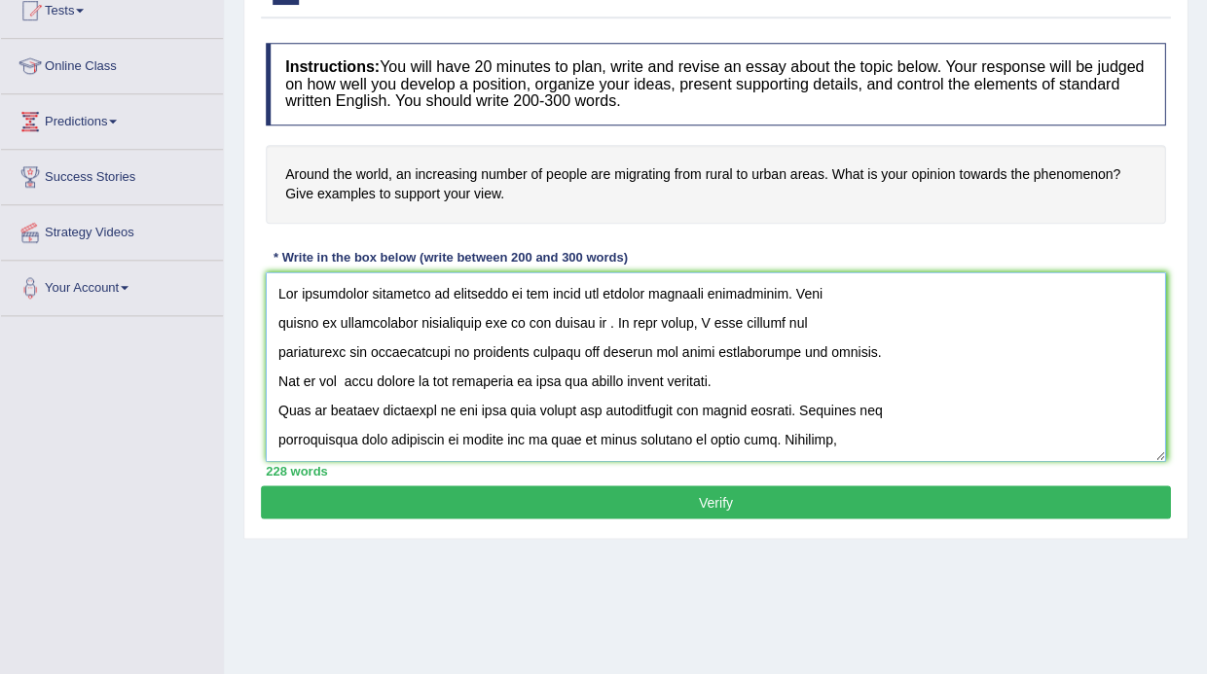
scroll to position [0, 0]
click at [281, 286] on textarea at bounding box center [715, 366] width 899 height 189
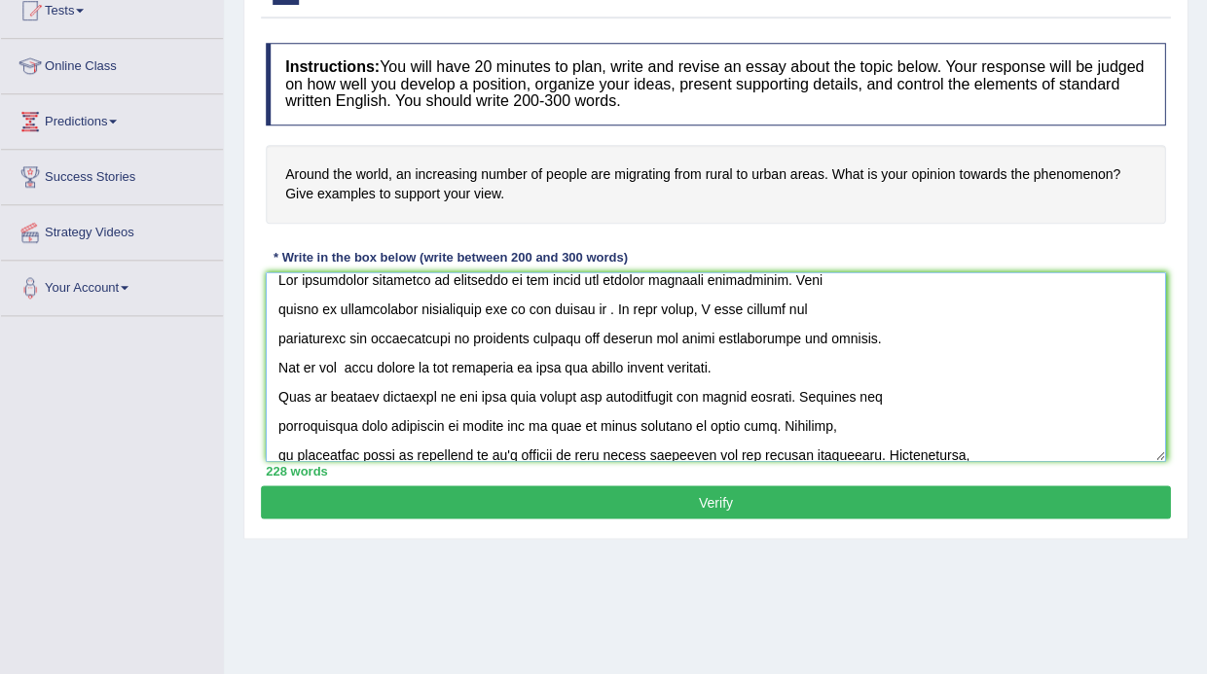
click at [406, 330] on textarea at bounding box center [715, 366] width 899 height 189
drag, startPoint x: 465, startPoint y: 330, endPoint x: 394, endPoint y: 332, distance: 71.1
click at [391, 334] on textarea at bounding box center [715, 366] width 899 height 189
click at [331, 329] on textarea at bounding box center [715, 366] width 899 height 189
click at [595, 305] on textarea at bounding box center [715, 366] width 899 height 189
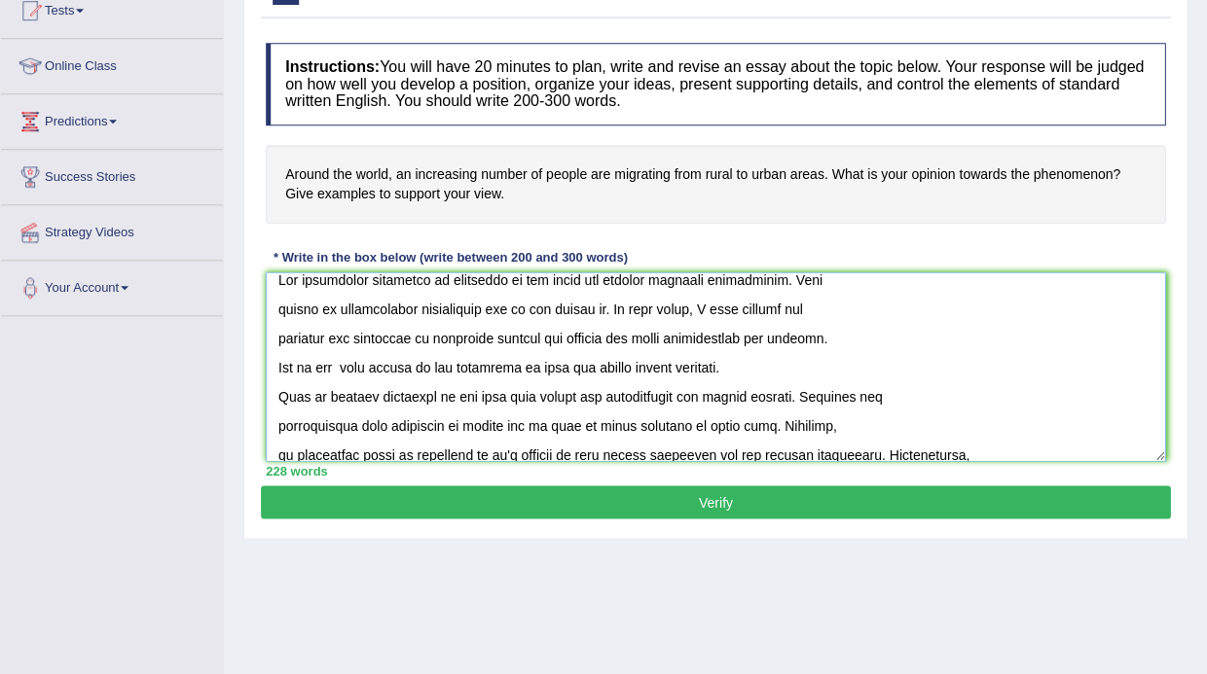
click at [616, 333] on textarea at bounding box center [715, 366] width 899 height 189
click at [621, 331] on textarea at bounding box center [715, 366] width 899 height 189
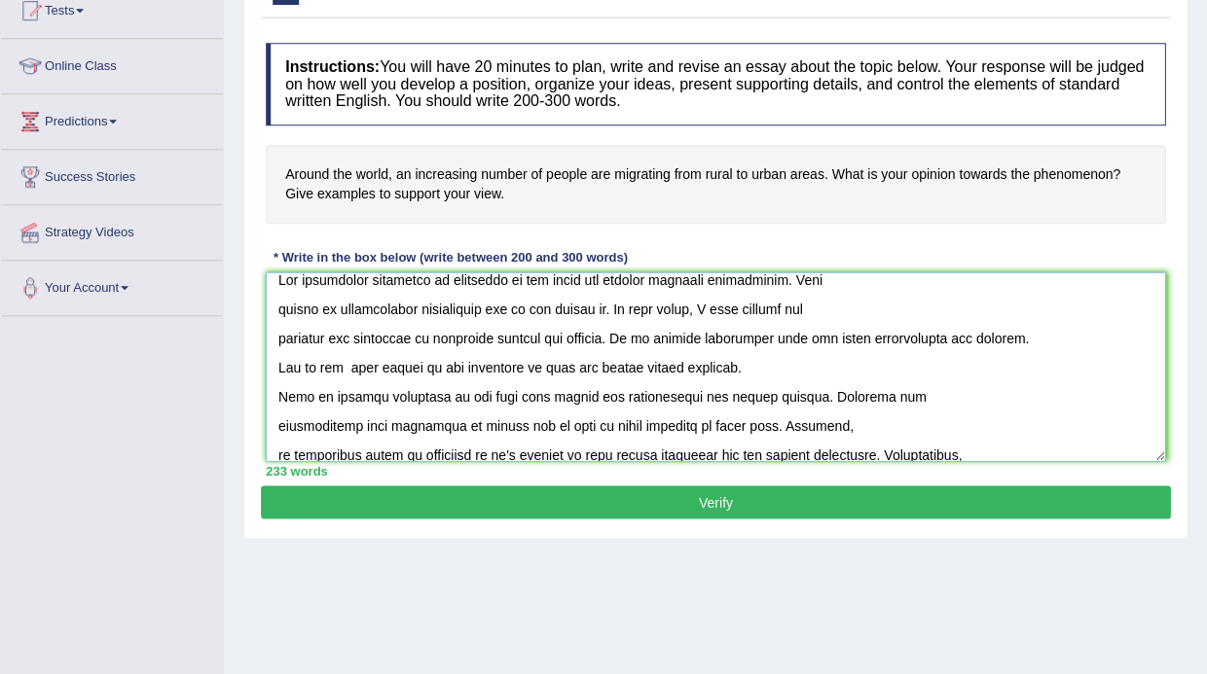
click at [739, 334] on textarea at bounding box center [715, 366] width 899 height 189
click at [812, 336] on textarea at bounding box center [715, 366] width 899 height 189
click at [687, 331] on textarea at bounding box center [715, 366] width 899 height 189
click at [689, 335] on textarea at bounding box center [715, 366] width 899 height 189
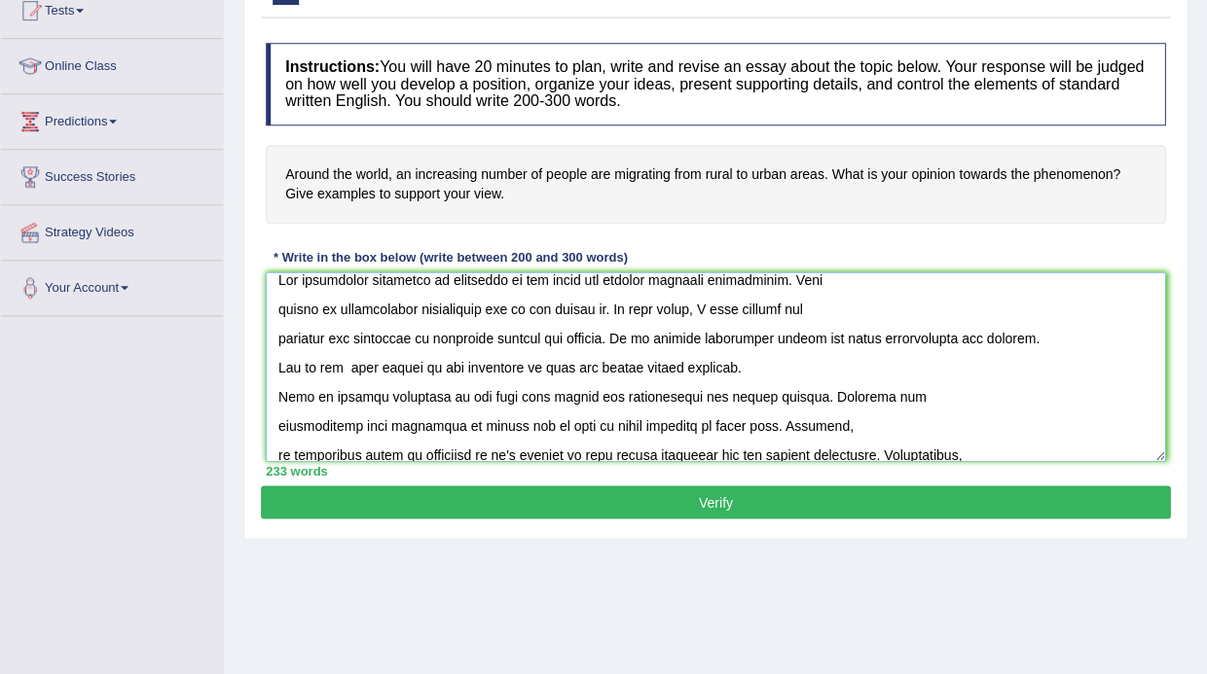
click at [690, 337] on textarea at bounding box center [715, 366] width 899 height 189
click at [830, 329] on textarea at bounding box center [715, 366] width 899 height 189
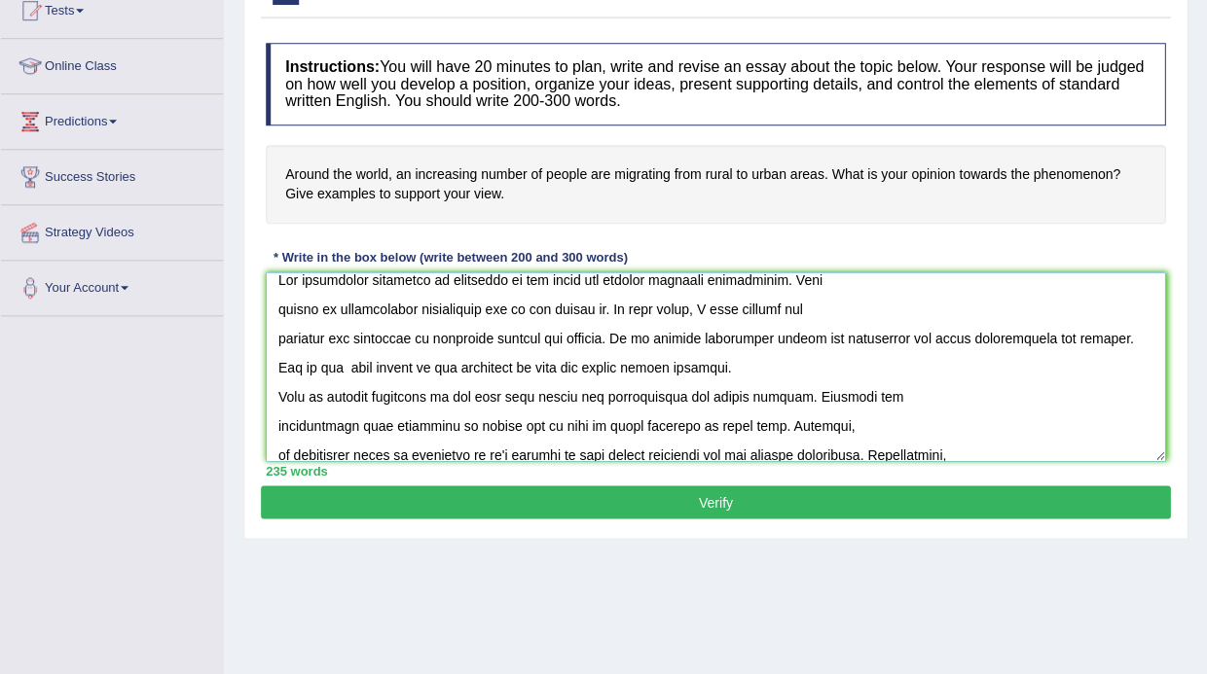
click at [903, 330] on textarea at bounding box center [715, 366] width 899 height 189
drag, startPoint x: 967, startPoint y: 336, endPoint x: 524, endPoint y: 342, distance: 442.8
click at [512, 354] on textarea at bounding box center [715, 366] width 899 height 189
click at [351, 359] on textarea at bounding box center [715, 366] width 899 height 189
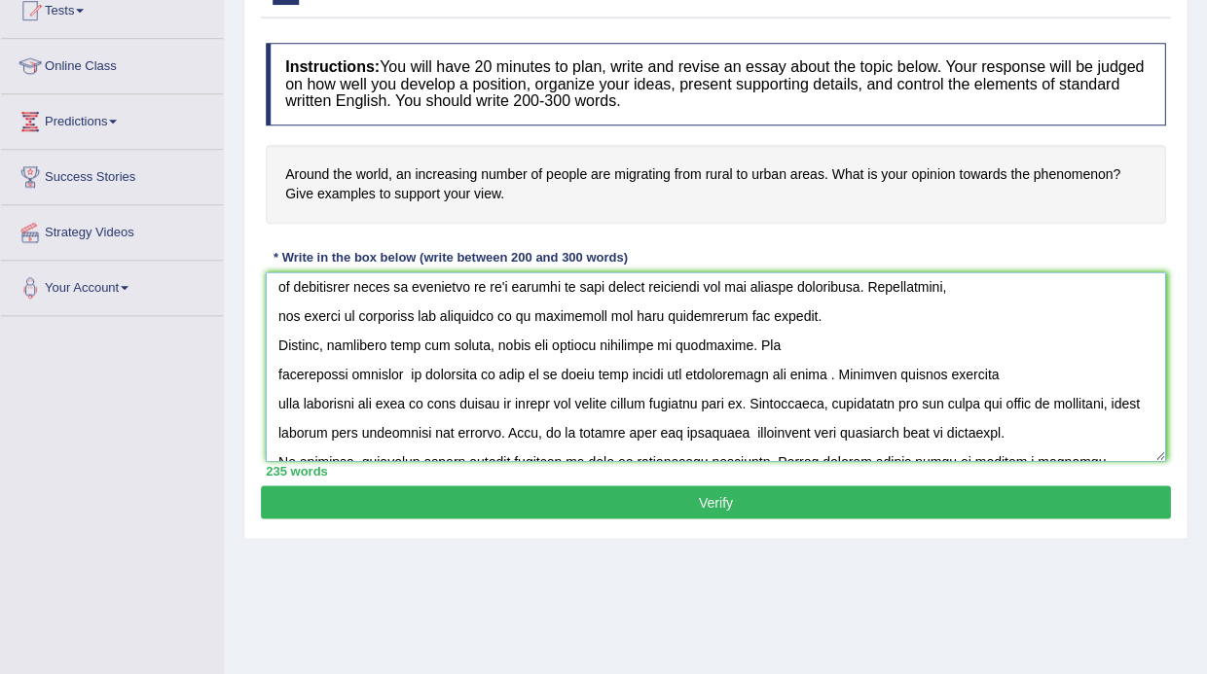
scroll to position [191, 0]
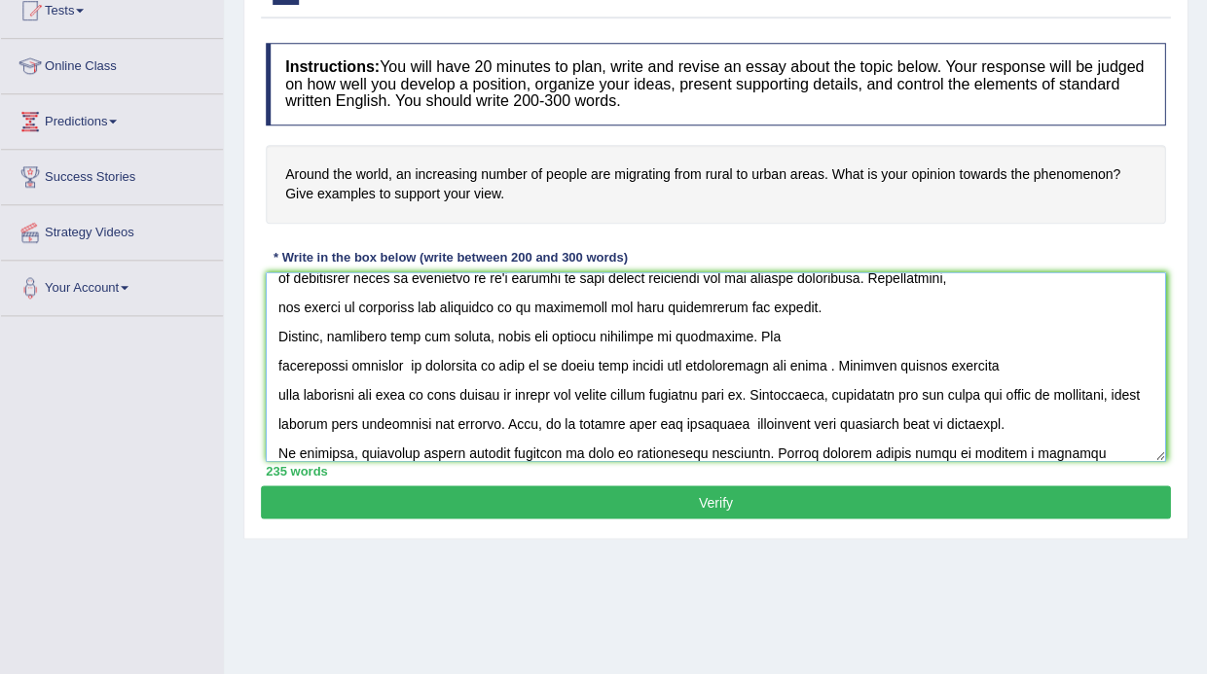
click at [399, 360] on textarea at bounding box center [715, 366] width 899 height 189
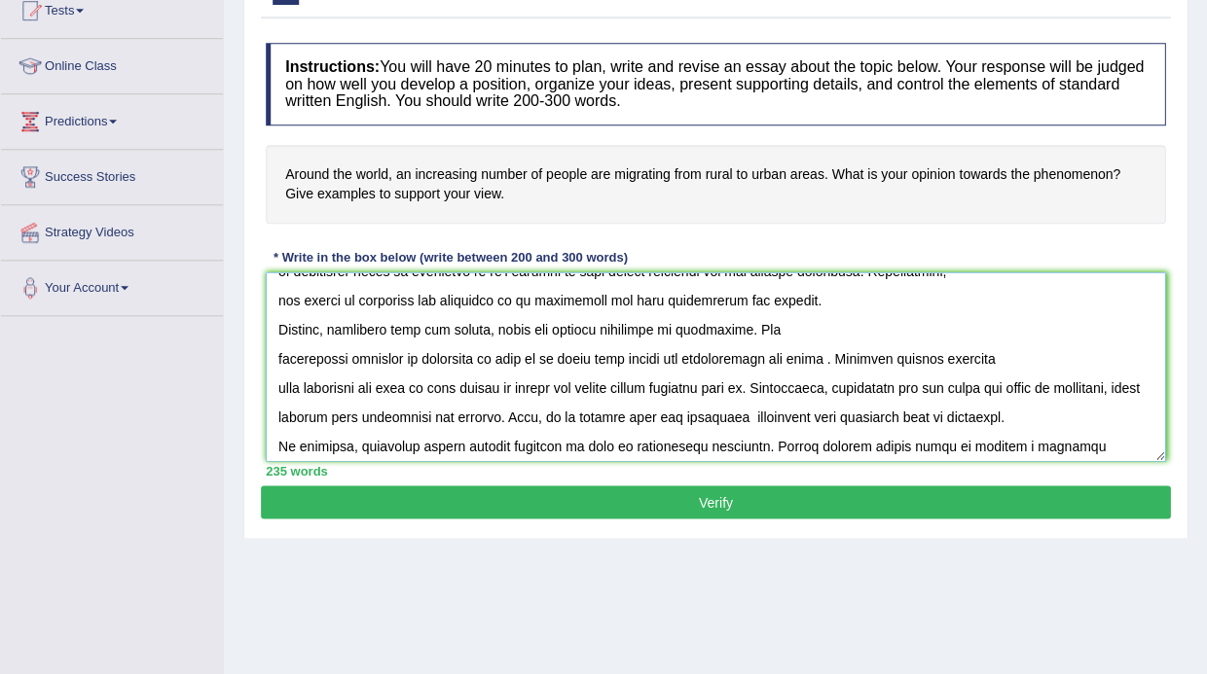
scroll to position [198, 0]
click at [804, 346] on textarea at bounding box center [715, 366] width 899 height 189
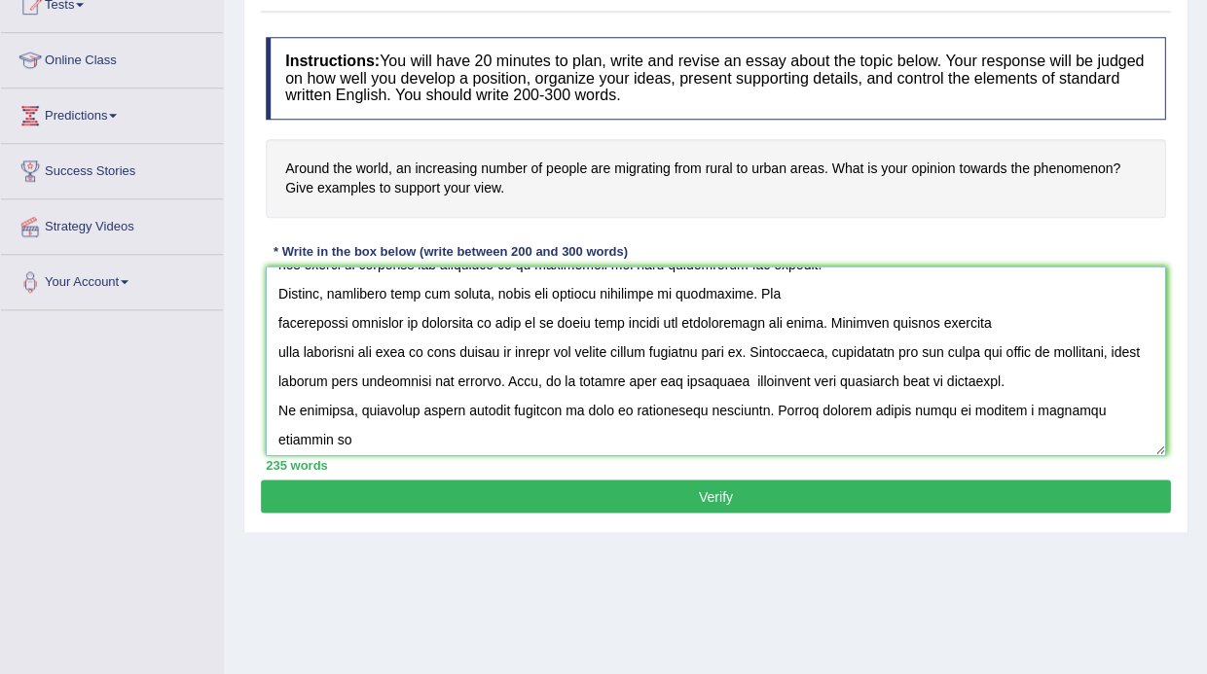
scroll to position [232, 0]
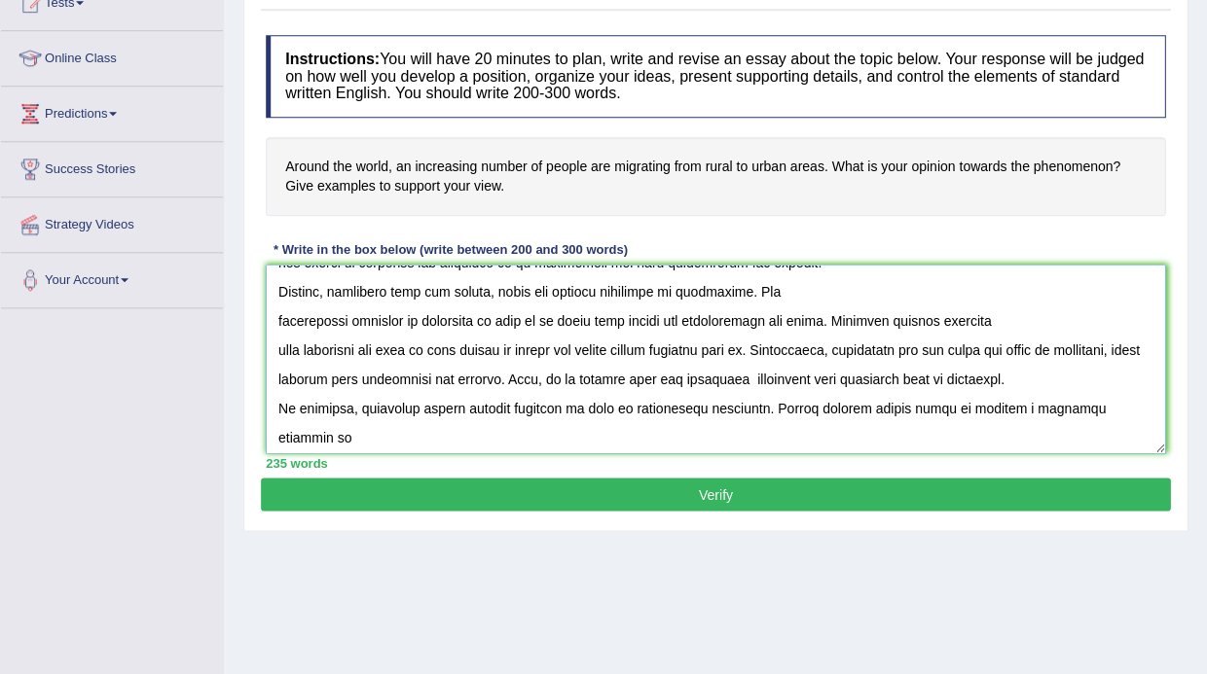
click at [825, 369] on textarea at bounding box center [715, 359] width 899 height 189
type textarea "The increasing influence of migration on our lives has ignited numerous discuss…"
click at [679, 478] on button "Verify" at bounding box center [715, 494] width 909 height 33
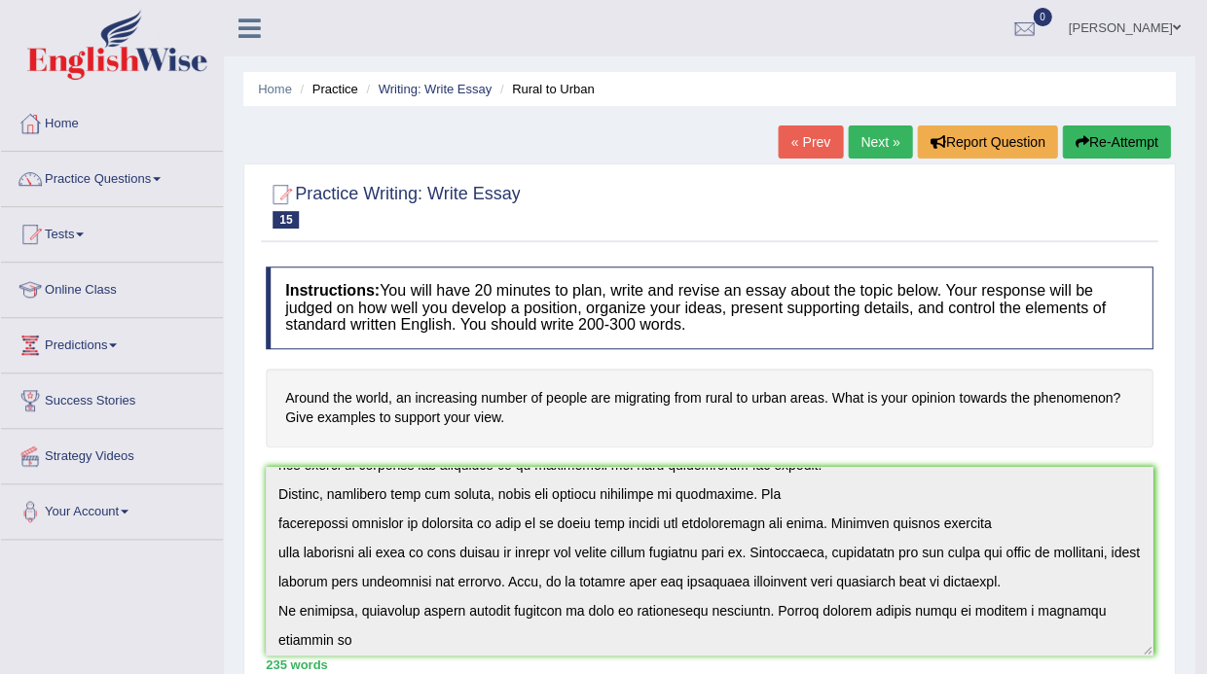
scroll to position [0, 0]
